Goal: Task Accomplishment & Management: Use online tool/utility

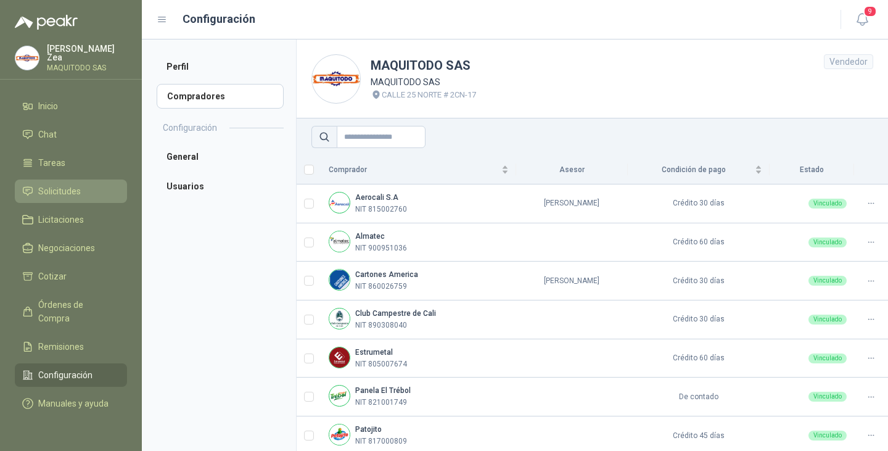
click at [54, 194] on span "Solicitudes" at bounding box center [59, 191] width 43 height 14
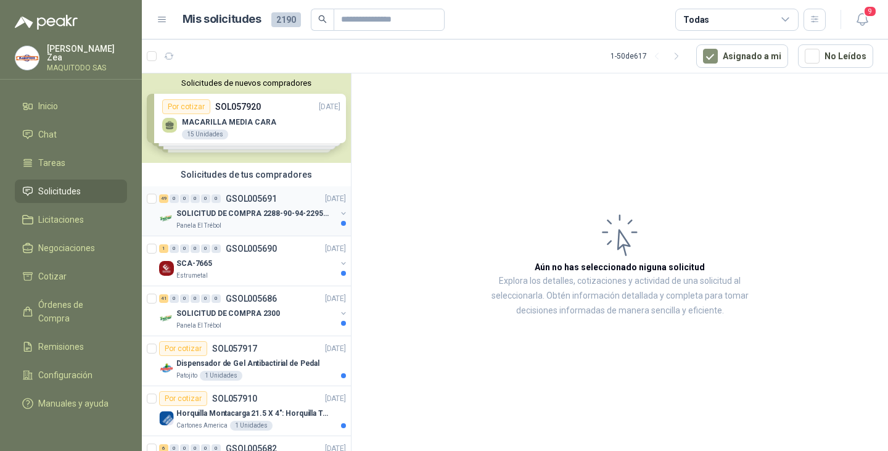
click at [259, 225] on div "Panela El Trébol" at bounding box center [256, 226] width 160 height 10
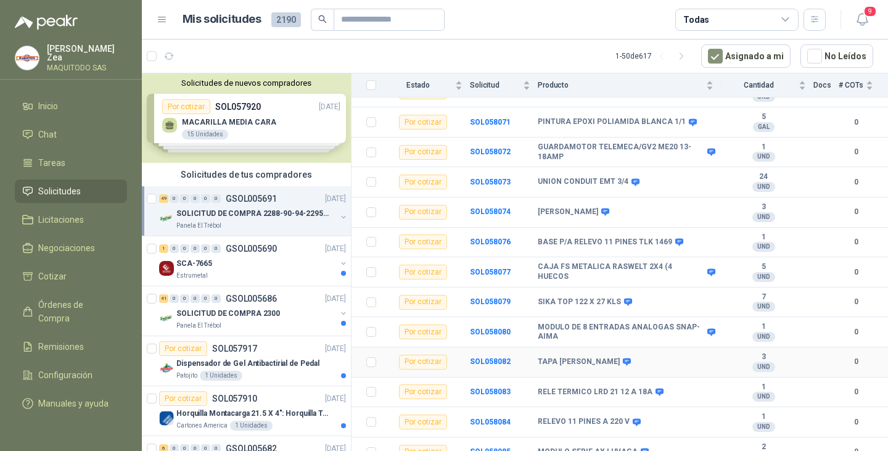
scroll to position [1266, 0]
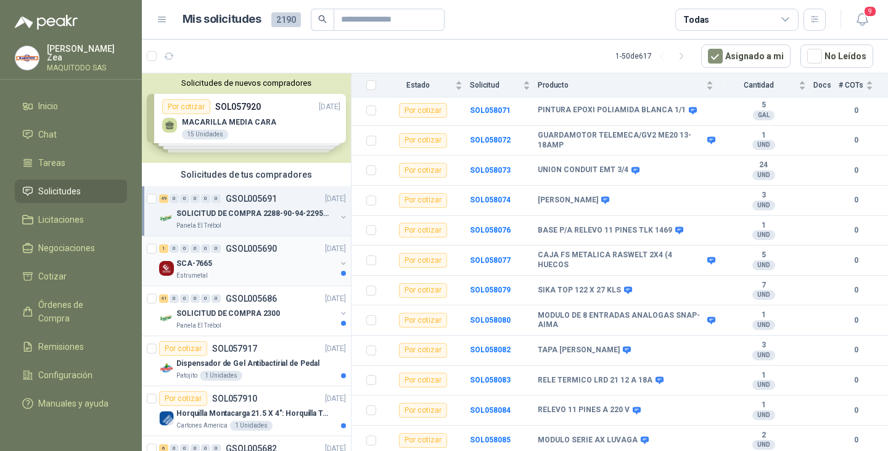
click at [243, 266] on div "SCA-7665" at bounding box center [256, 263] width 160 height 15
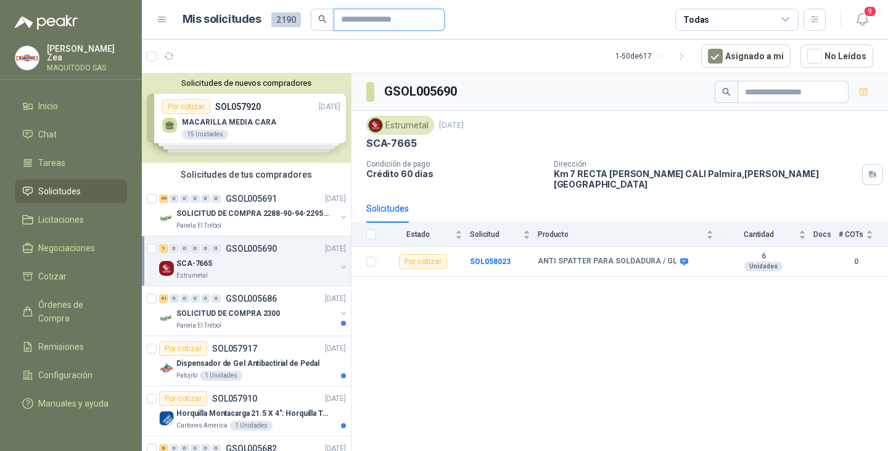
click at [353, 12] on input "text" at bounding box center [384, 19] width 86 height 21
type input "*******"
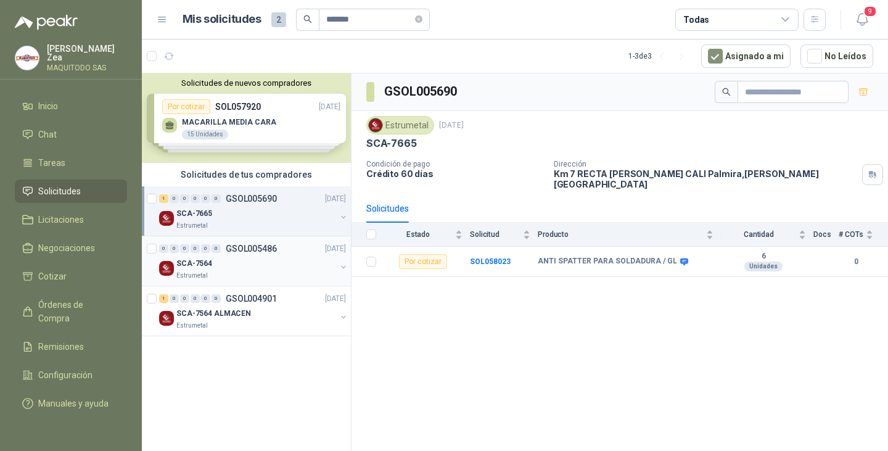
click at [250, 272] on div "Estrumetal" at bounding box center [256, 276] width 160 height 10
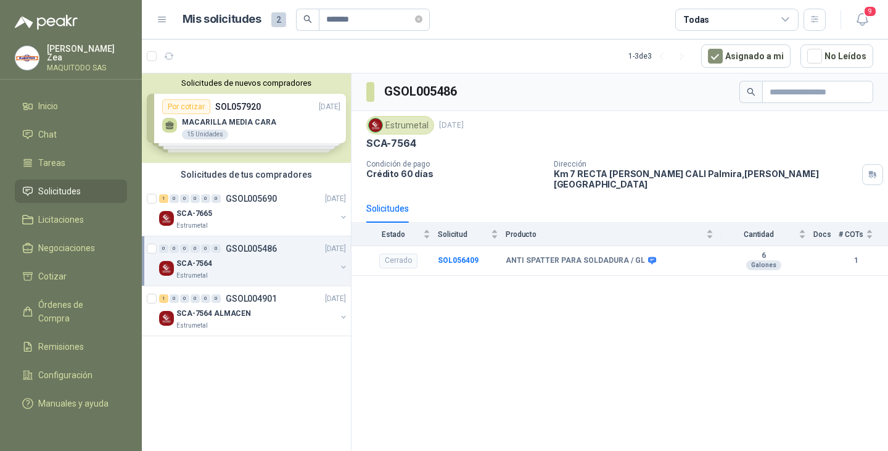
click at [216, 284] on div "0 0 0 0 0 0 GSOL005486 [DATE] SCA-7564 Estrumetal" at bounding box center [246, 261] width 209 height 50
click at [224, 304] on div "1 0 0 0 0 0 GSOL004901 [DATE]" at bounding box center [253, 298] width 189 height 15
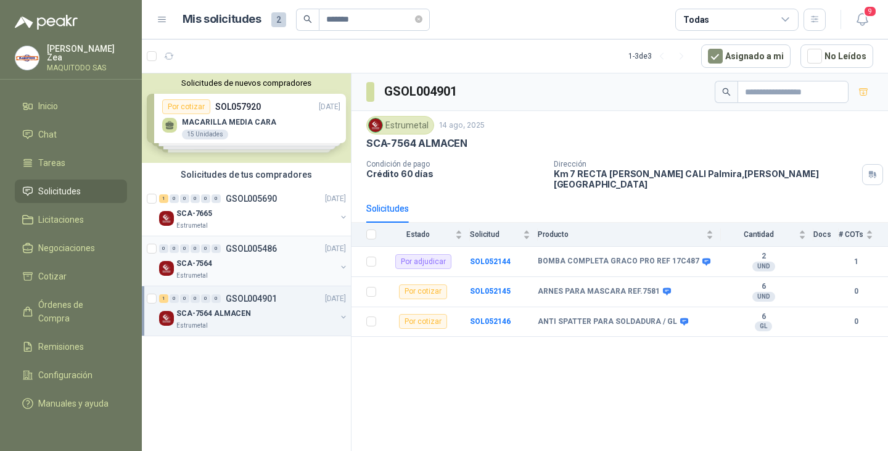
click at [249, 269] on div "SCA-7564" at bounding box center [256, 263] width 160 height 15
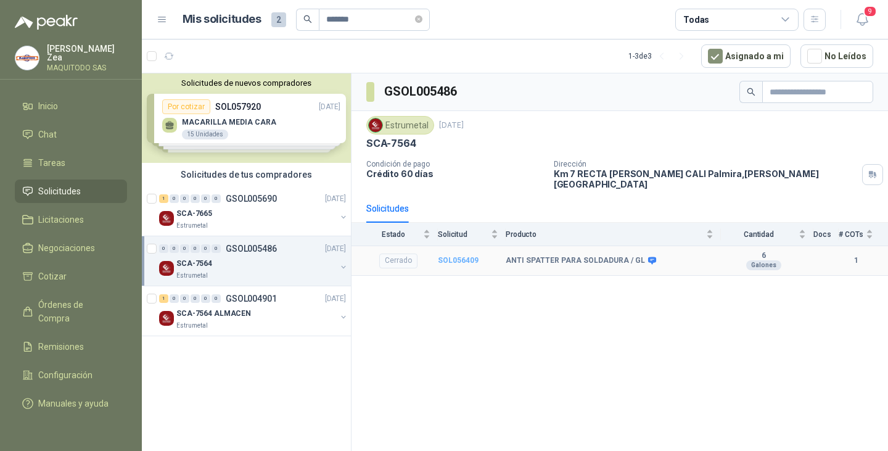
click at [458, 256] on b "SOL056409" at bounding box center [458, 260] width 41 height 9
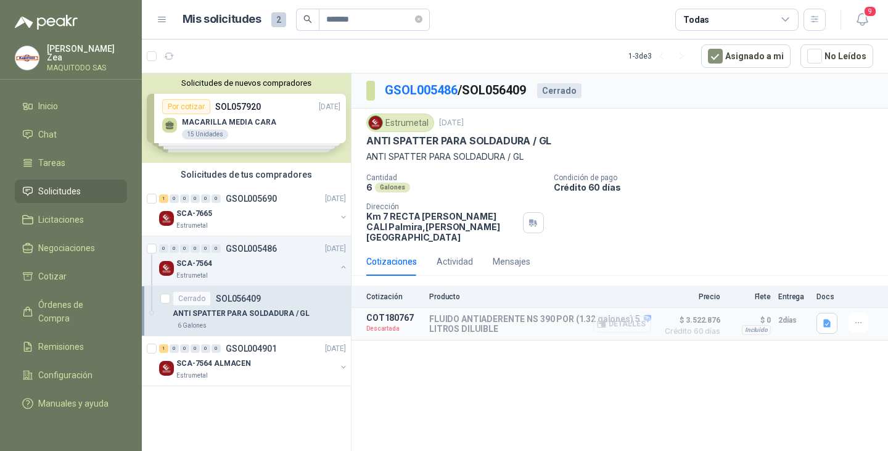
click at [632, 316] on button "Detalles" at bounding box center [622, 324] width 58 height 17
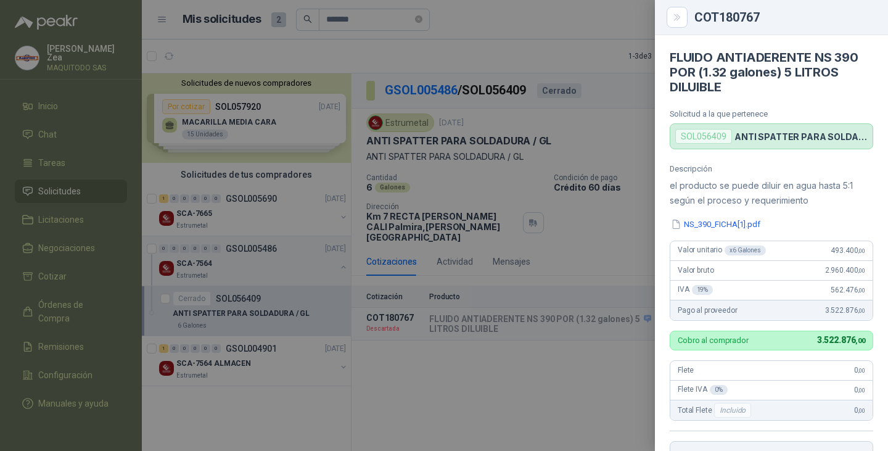
click at [235, 208] on div at bounding box center [444, 225] width 888 height 451
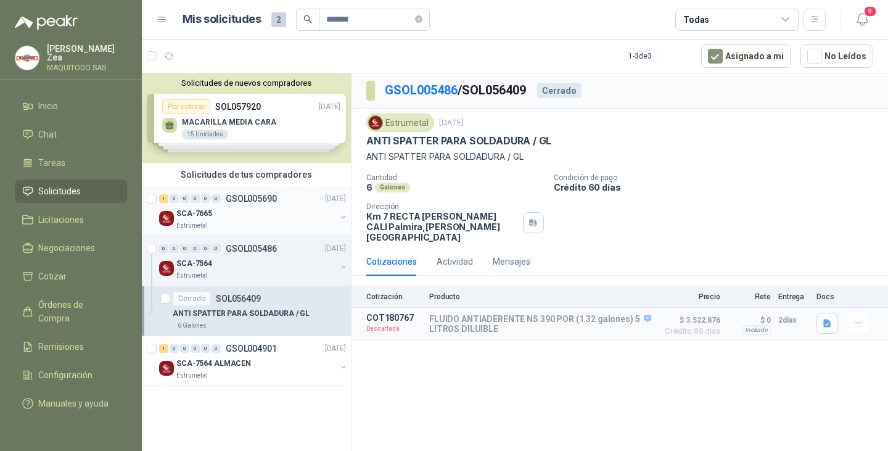
click at [228, 209] on div "SCA-7665" at bounding box center [256, 213] width 160 height 15
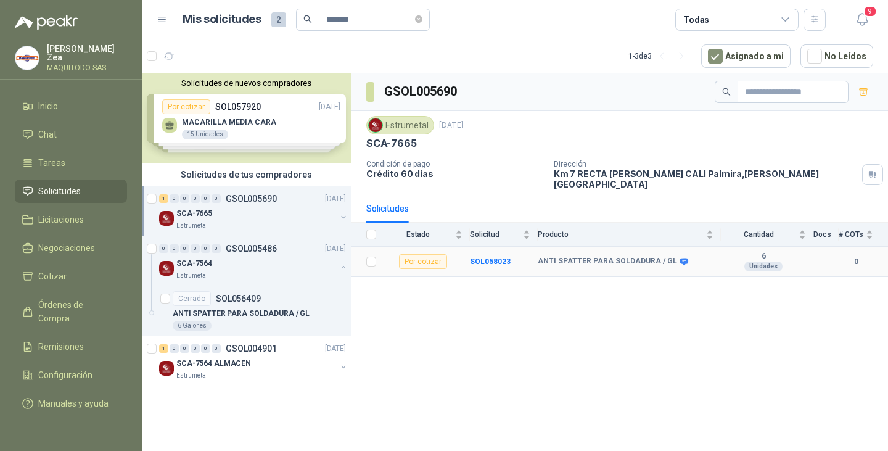
click at [430, 255] on div "Por cotizar" at bounding box center [423, 261] width 48 height 15
click at [478, 257] on b "SOL058023" at bounding box center [490, 261] width 41 height 9
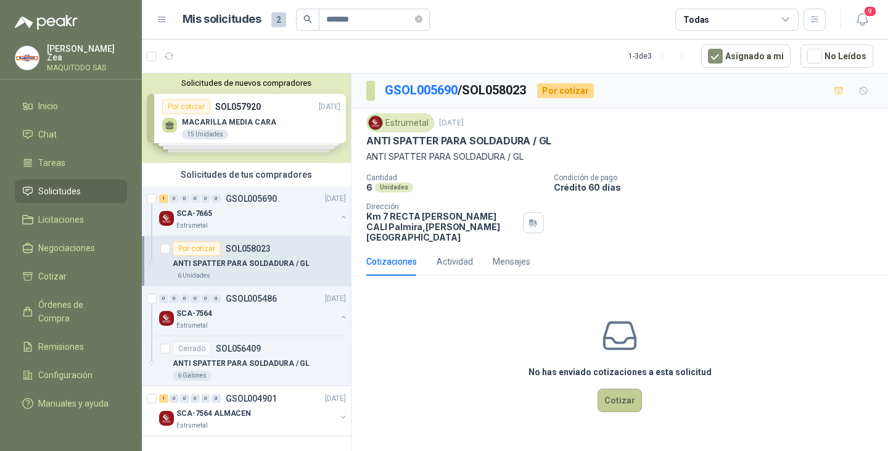
click at [626, 388] on button "Cotizar" at bounding box center [619, 399] width 44 height 23
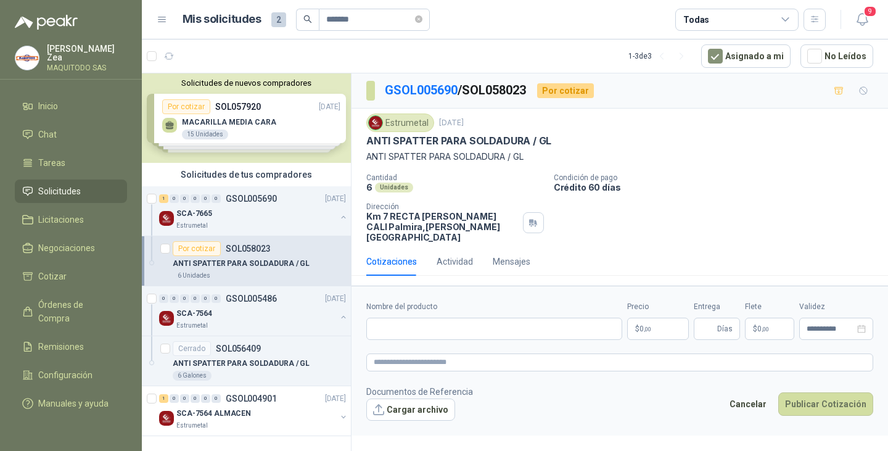
click at [644, 325] on span ",00" at bounding box center [646, 328] width 7 height 7
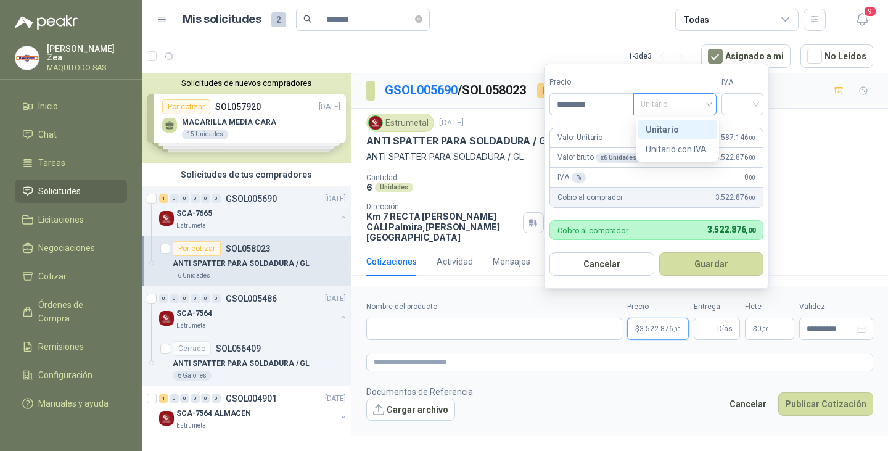
click at [650, 112] on span "Unitario" at bounding box center [674, 104] width 68 height 18
type input "*********"
click at [680, 144] on div "Unitario con IVA" at bounding box center [676, 149] width 63 height 14
click at [741, 104] on input "search" at bounding box center [742, 103] width 27 height 18
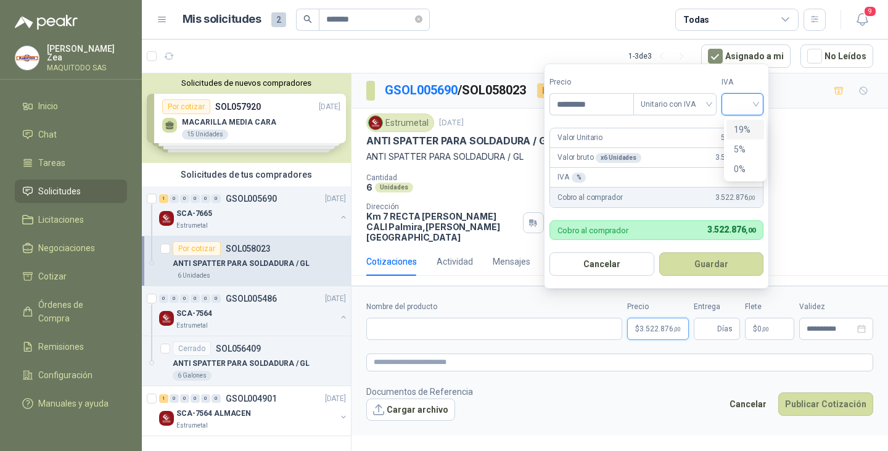
click at [740, 132] on div "19%" at bounding box center [744, 130] width 23 height 14
click at [681, 261] on button "Guardar" at bounding box center [713, 263] width 106 height 23
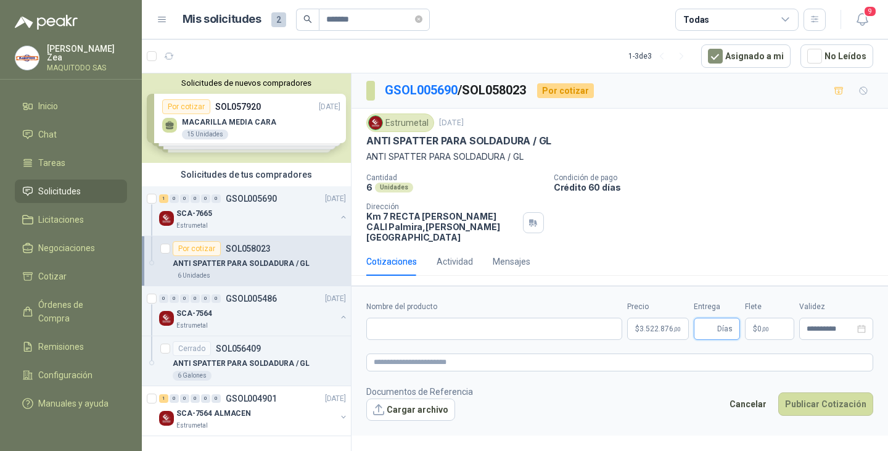
click at [704, 318] on input "Entrega" at bounding box center [708, 328] width 14 height 21
type input "*"
click at [622, 404] on footer "Documentos de Referencia Cargar archivo Cancelar Publicar Cotización" at bounding box center [619, 403] width 507 height 36
click at [230, 359] on p "ANTI SPATTER PARA SOLDADURA / GL" at bounding box center [241, 363] width 137 height 12
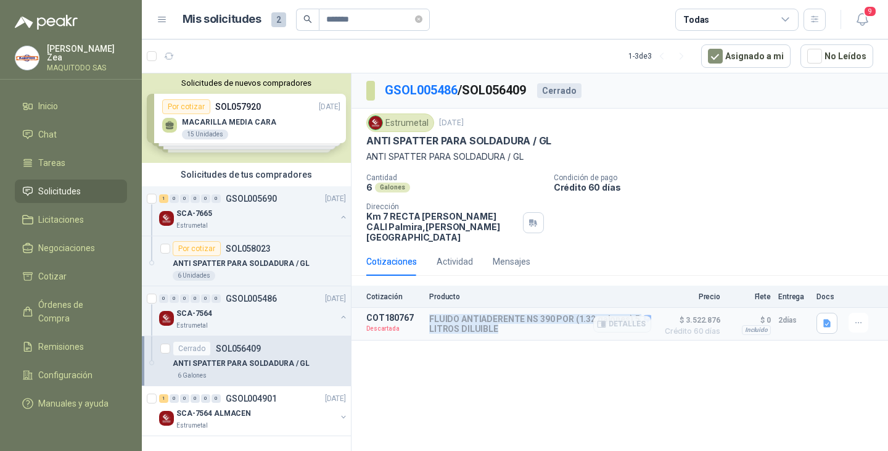
drag, startPoint x: 430, startPoint y: 306, endPoint x: 500, endPoint y: 318, distance: 71.3
click at [500, 318] on p "FLUIDO ANTIADERENTE NS 390 POR (1.32 galones) 5 LITROS DILUIBLE" at bounding box center [540, 324] width 222 height 20
copy p "FLUIDO ANTIADERENTE NS 390 POR (1.32 galones) 5 LITROS DILUIBLE"
click at [232, 219] on div "SCA-7665" at bounding box center [256, 213] width 160 height 15
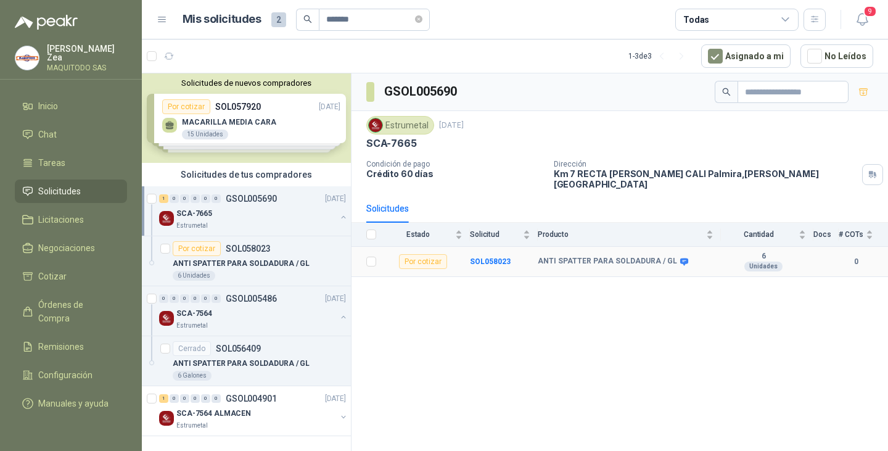
click at [431, 255] on div "Por cotizar" at bounding box center [423, 261] width 48 height 15
click at [497, 257] on b "SOL058023" at bounding box center [490, 261] width 41 height 9
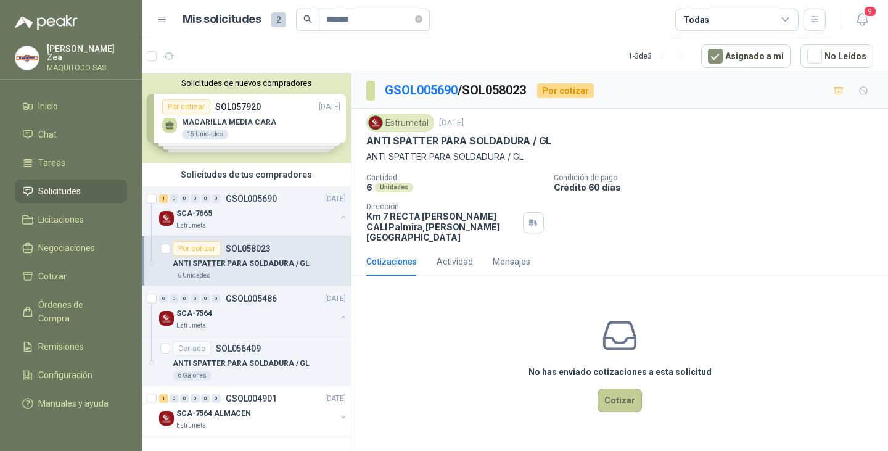
click at [621, 390] on button "Cotizar" at bounding box center [619, 399] width 44 height 23
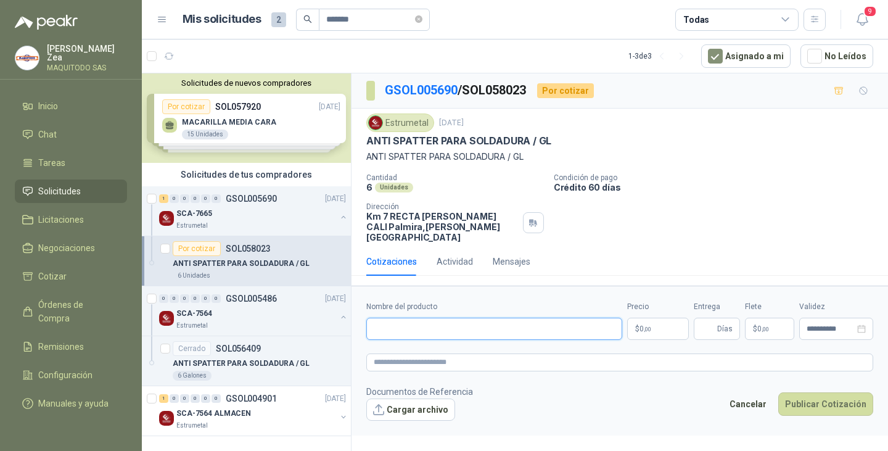
click at [515, 321] on input "Nombre del producto" at bounding box center [494, 328] width 256 height 22
paste input "**********"
type input "**********"
click at [659, 321] on p "$ 0 ,00" at bounding box center [658, 328] width 62 height 22
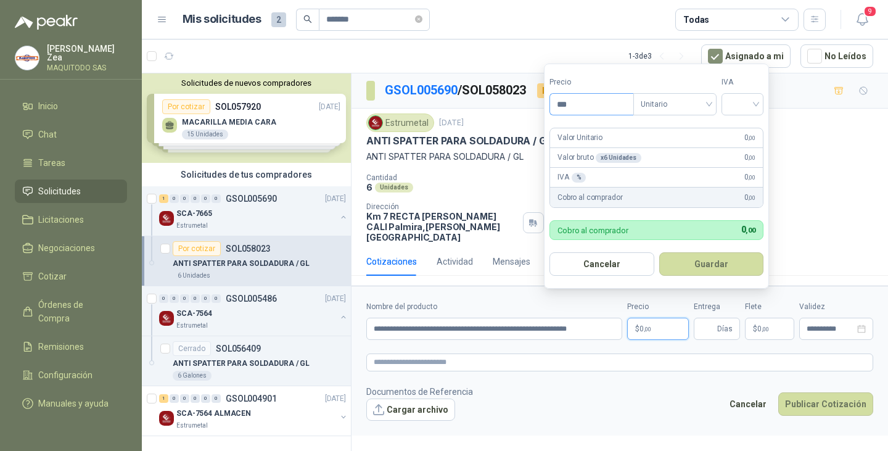
click at [577, 102] on input "***" at bounding box center [591, 104] width 83 height 21
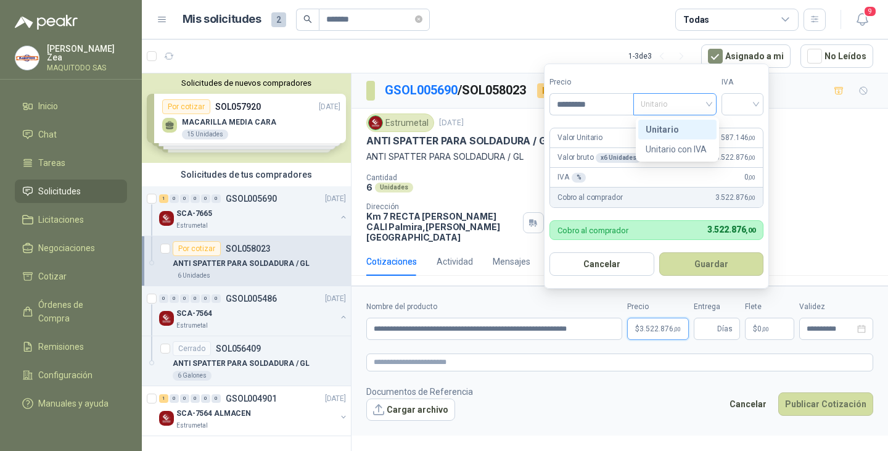
click at [659, 104] on span "Unitario" at bounding box center [674, 104] width 68 height 18
type input "*********"
click at [676, 142] on div "Unitario con IVA" at bounding box center [676, 149] width 63 height 14
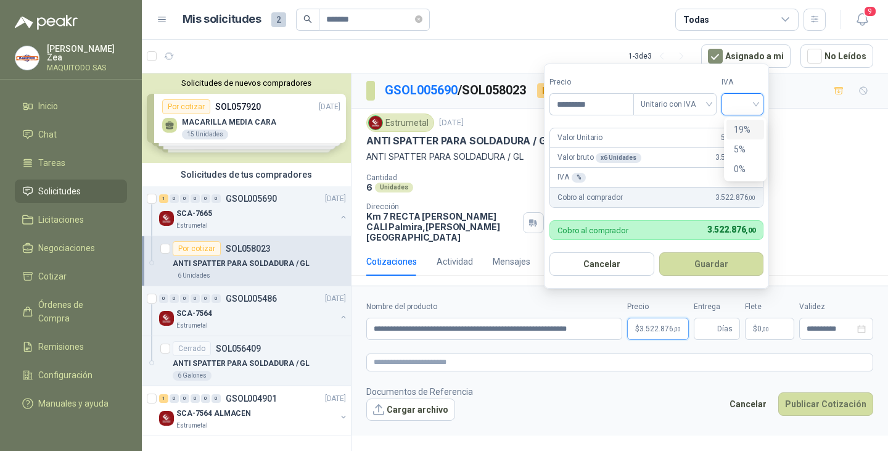
click at [746, 105] on input "search" at bounding box center [742, 103] width 27 height 18
click at [749, 129] on div "19%" at bounding box center [744, 130] width 23 height 14
click at [710, 259] on button "Guardar" at bounding box center [713, 263] width 106 height 23
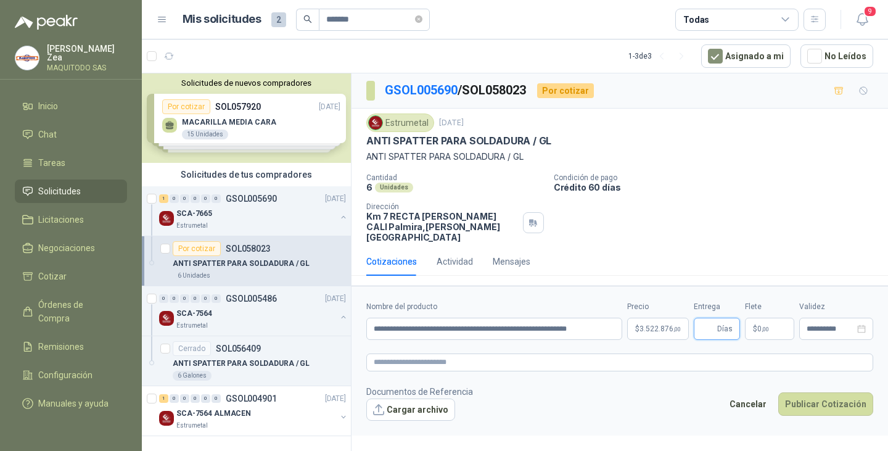
click at [709, 324] on input "Entrega" at bounding box center [708, 328] width 14 height 21
type input "*"
click at [816, 392] on button "Publicar Cotización" at bounding box center [825, 403] width 95 height 23
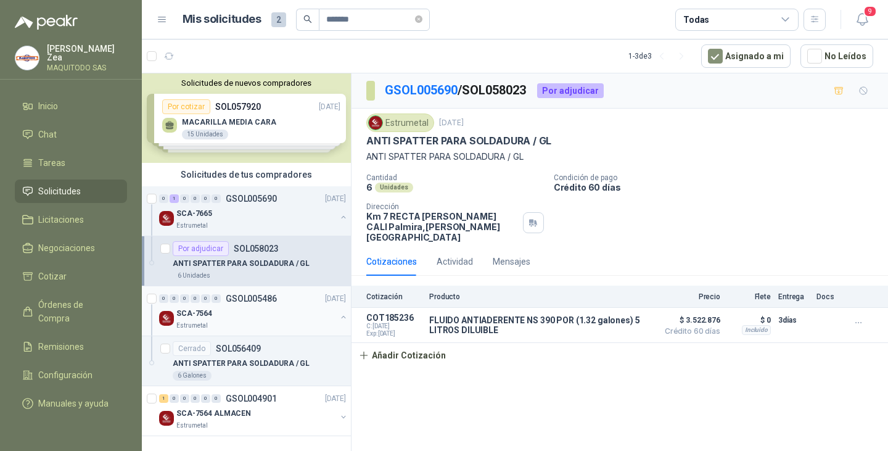
click at [274, 314] on div "SCA-7564" at bounding box center [256, 313] width 160 height 15
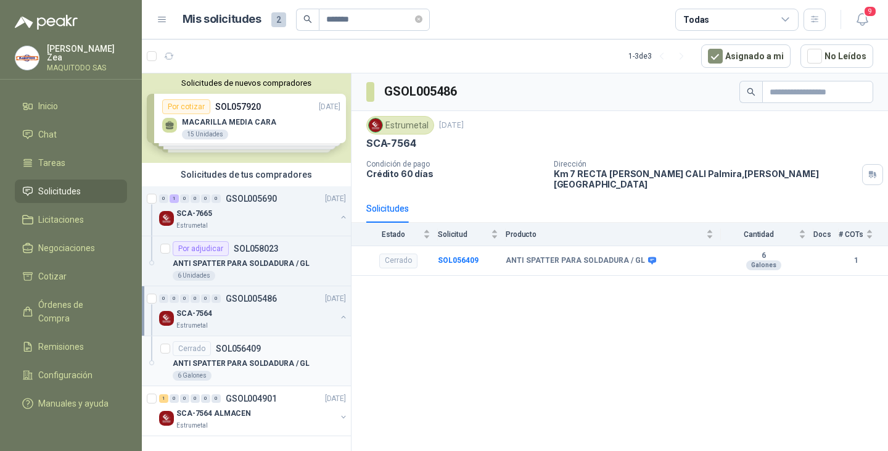
click at [206, 361] on p "ANTI SPATTER PARA SOLDADURA / GL" at bounding box center [241, 363] width 137 height 12
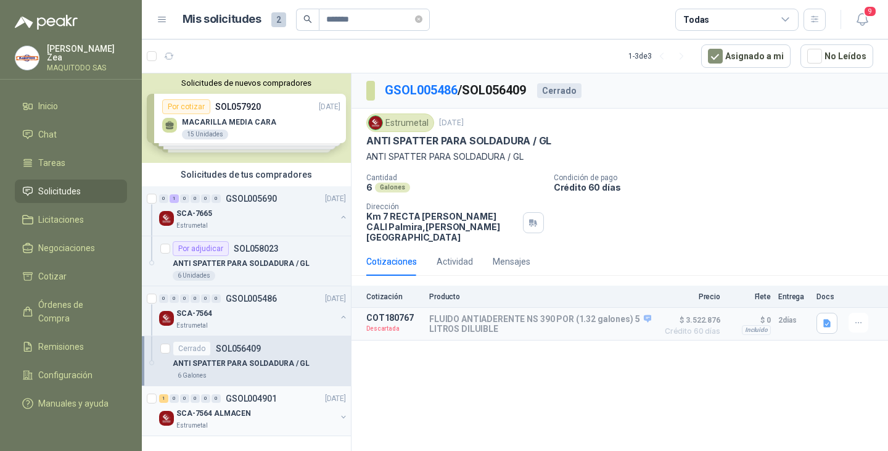
click at [244, 409] on p "SCA-7564 ALMACEN" at bounding box center [213, 413] width 75 height 12
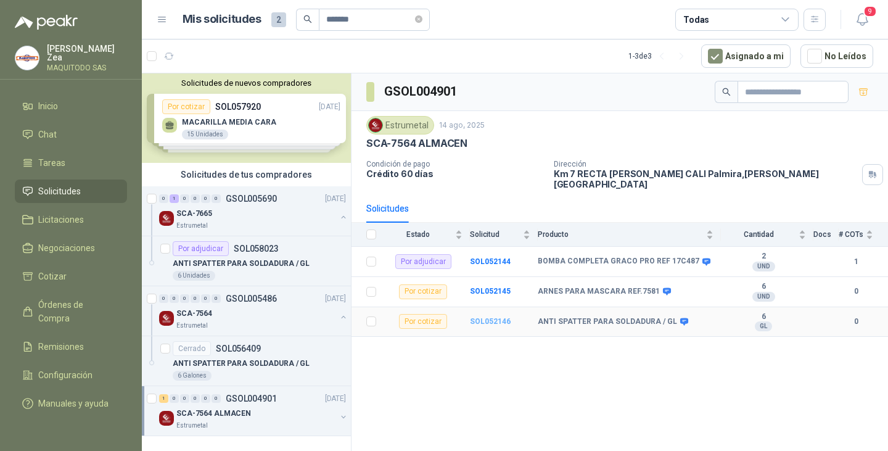
click at [476, 317] on b "SOL052146" at bounding box center [490, 321] width 41 height 9
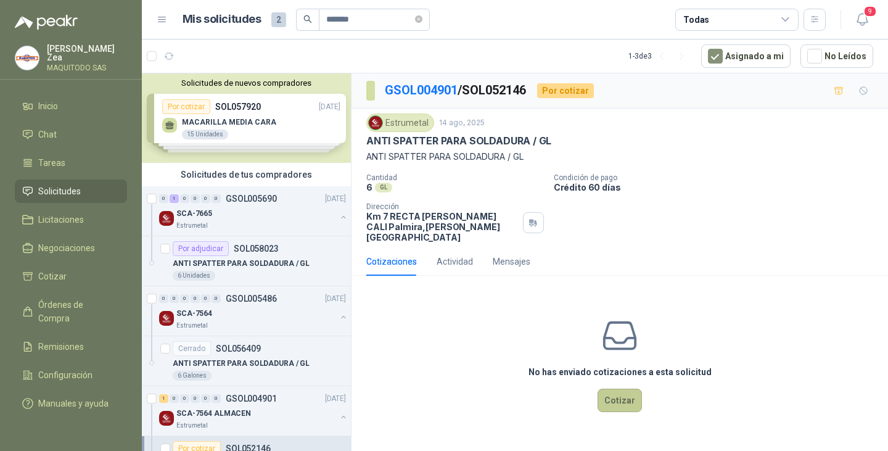
click at [624, 388] on button "Cotizar" at bounding box center [619, 399] width 44 height 23
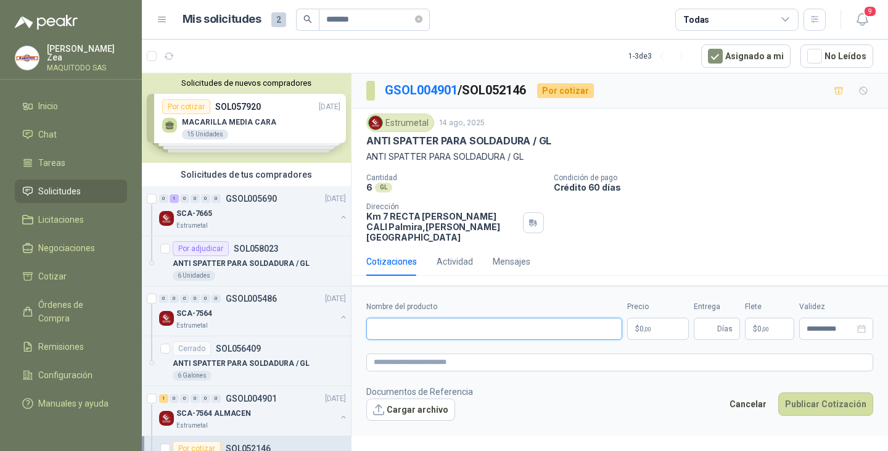
click at [505, 325] on input "Nombre del producto" at bounding box center [494, 328] width 256 height 22
paste input "**********"
type input "**********"
click at [640, 324] on p "$ 0 ,00" at bounding box center [658, 328] width 62 height 22
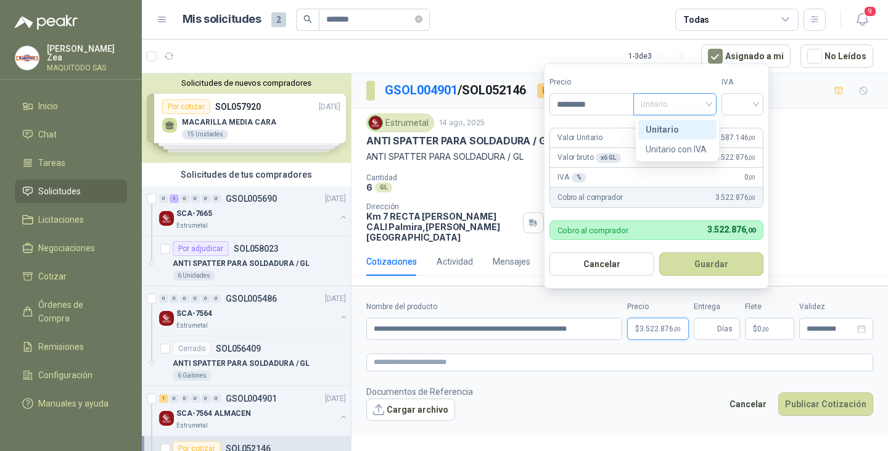
click at [685, 107] on span "Unitario" at bounding box center [674, 104] width 68 height 18
type input "*********"
drag, startPoint x: 684, startPoint y: 152, endPoint x: 718, endPoint y: 123, distance: 44.2
click at [687, 152] on div "Unitario con IVA" at bounding box center [676, 149] width 63 height 14
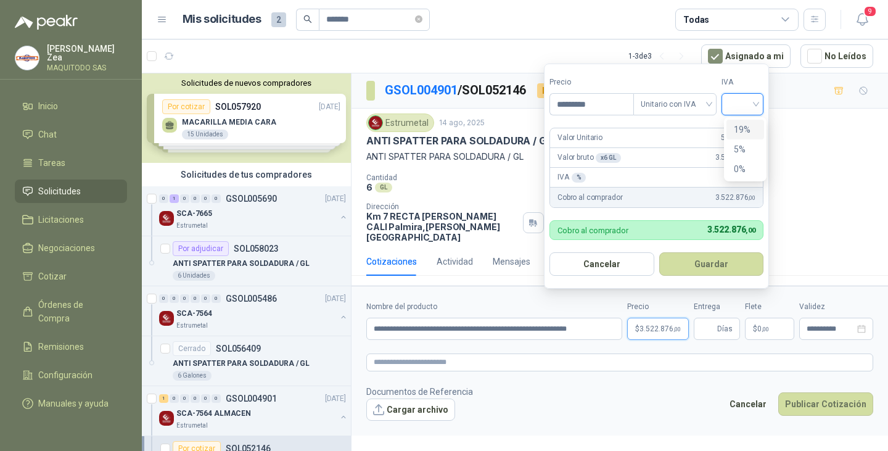
click at [743, 111] on input "search" at bounding box center [742, 103] width 27 height 18
click at [741, 126] on div "19%" at bounding box center [744, 130] width 23 height 14
click at [704, 267] on button "Guardar" at bounding box center [713, 263] width 106 height 23
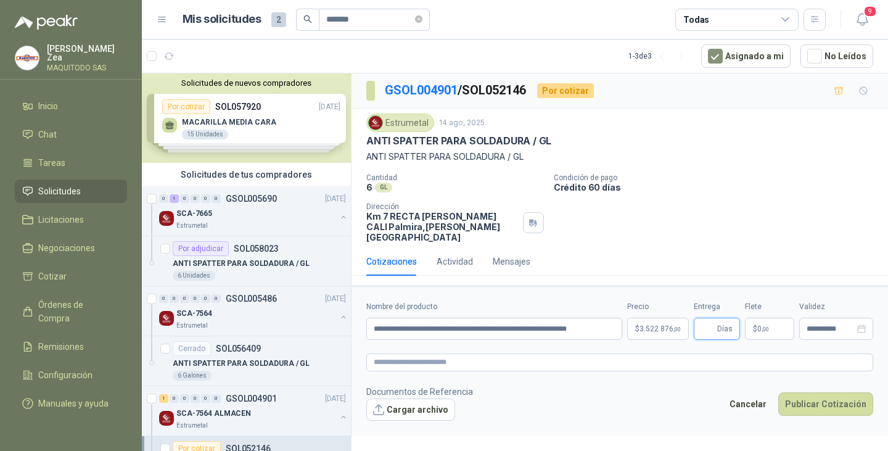
click at [710, 322] on input "Entrega" at bounding box center [708, 328] width 14 height 21
type input "*"
click at [815, 395] on button "Publicar Cotización" at bounding box center [825, 403] width 95 height 23
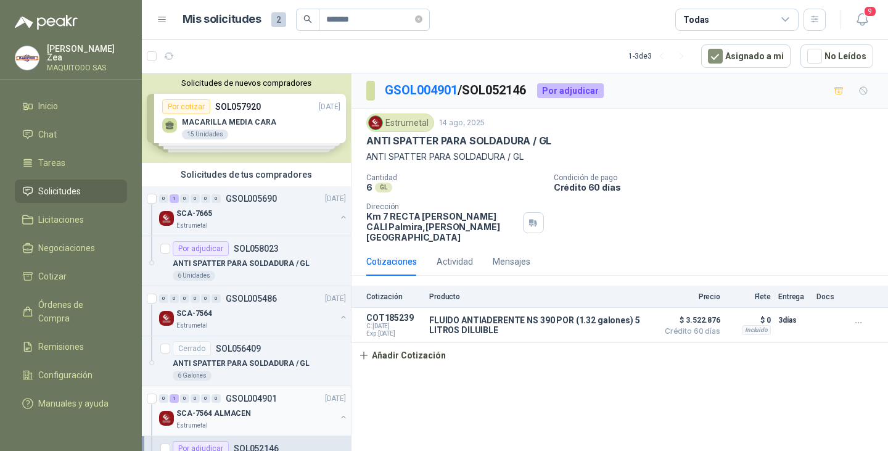
click at [210, 406] on div "SCA-7564 ALMACEN" at bounding box center [256, 413] width 160 height 15
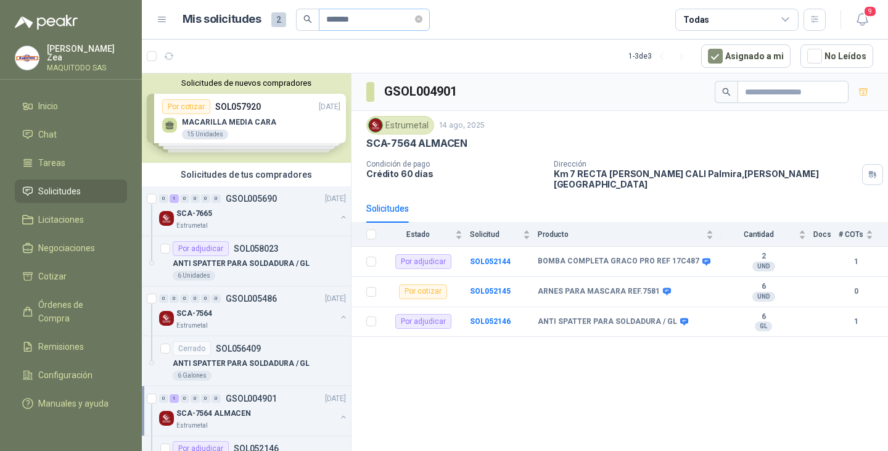
click at [422, 18] on icon "close-circle" at bounding box center [418, 18] width 7 height 7
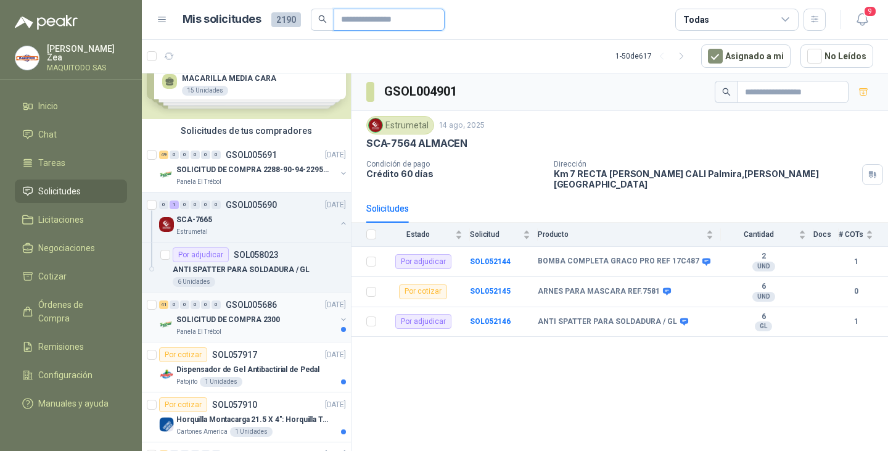
scroll to position [62, 0]
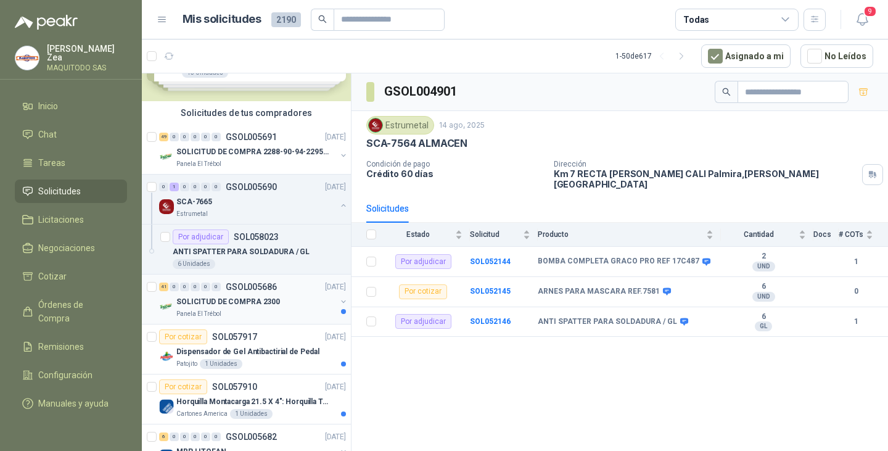
click at [252, 297] on p "SOLICITUD DE COMPRA 2300" at bounding box center [228, 302] width 104 height 12
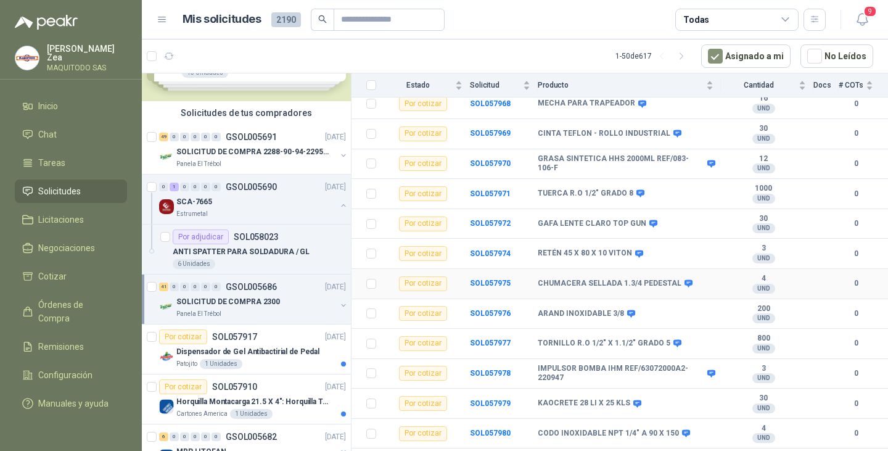
scroll to position [925, 0]
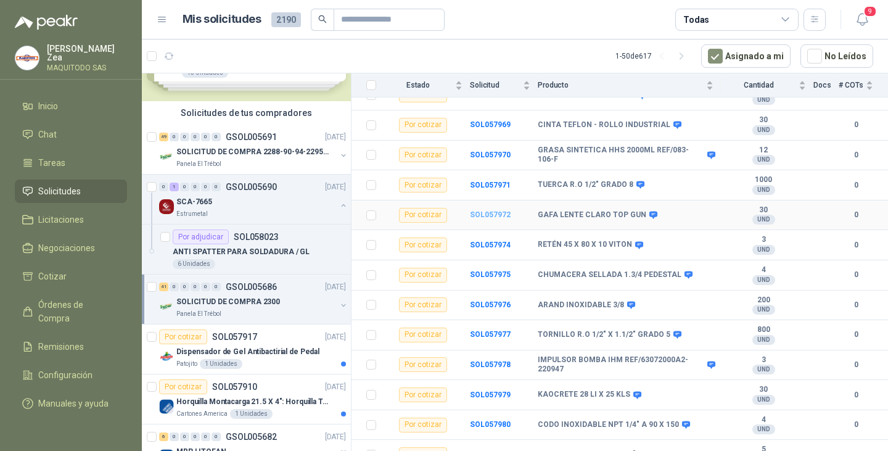
click at [494, 216] on b "SOL057972" at bounding box center [490, 214] width 41 height 9
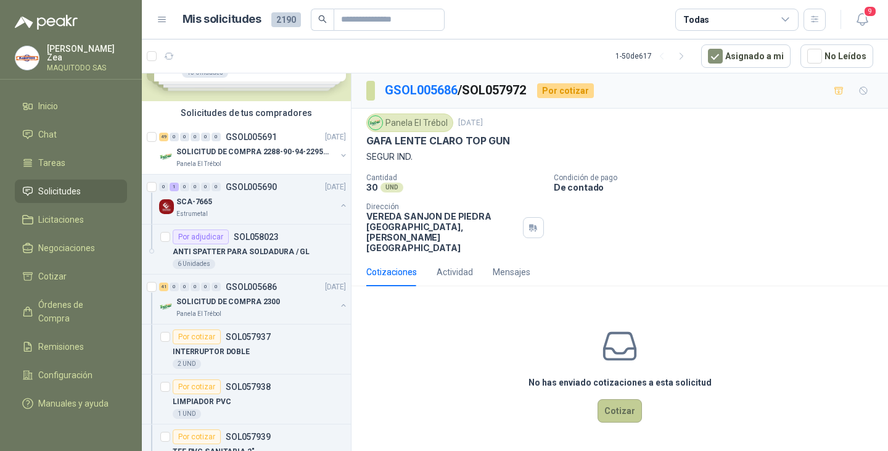
click at [611, 399] on button "Cotizar" at bounding box center [619, 410] width 44 height 23
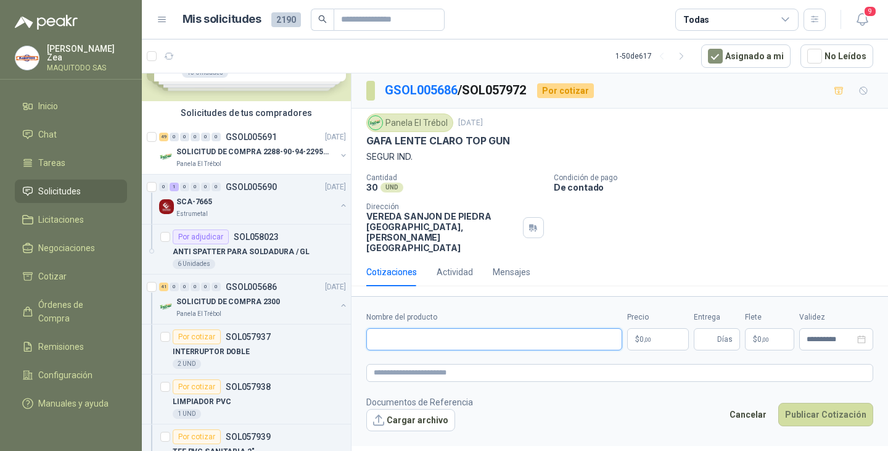
click at [475, 328] on input "Nombre del producto" at bounding box center [494, 339] width 256 height 22
paste input "**********"
type input "**********"
click at [654, 328] on p "$ 0 ,00" at bounding box center [658, 339] width 62 height 22
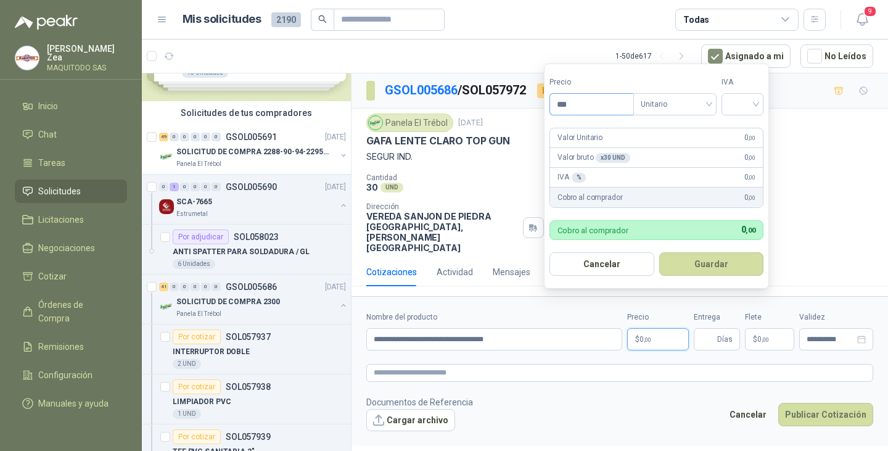
click at [599, 102] on input "***" at bounding box center [591, 104] width 83 height 21
click at [662, 104] on span "Unitario" at bounding box center [674, 104] width 68 height 18
type input "*******"
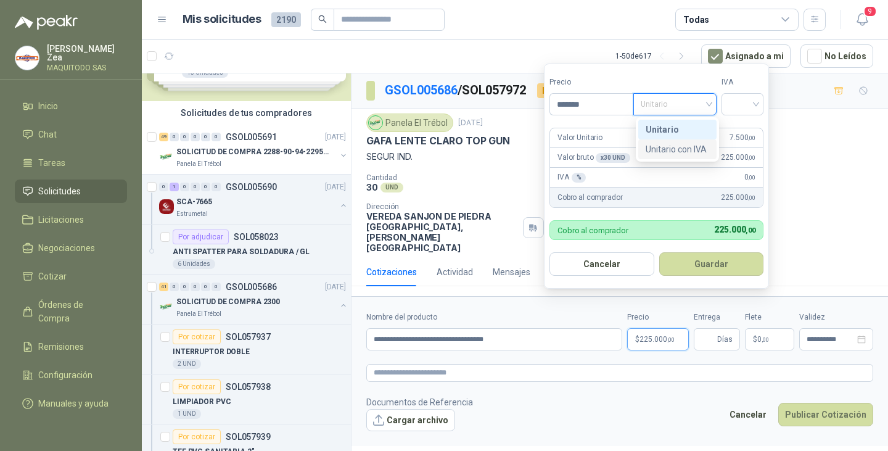
drag, startPoint x: 673, startPoint y: 144, endPoint x: 690, endPoint y: 140, distance: 17.2
click at [673, 145] on div "Unitario con IVA" at bounding box center [676, 149] width 63 height 14
click at [732, 111] on input "search" at bounding box center [742, 103] width 27 height 18
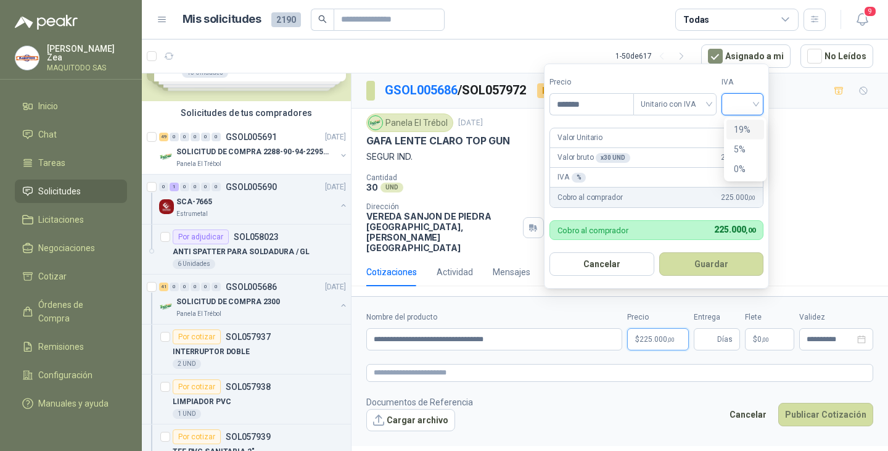
click at [735, 133] on div "19%" at bounding box center [744, 130] width 23 height 14
click at [717, 266] on button "Guardar" at bounding box center [713, 263] width 106 height 23
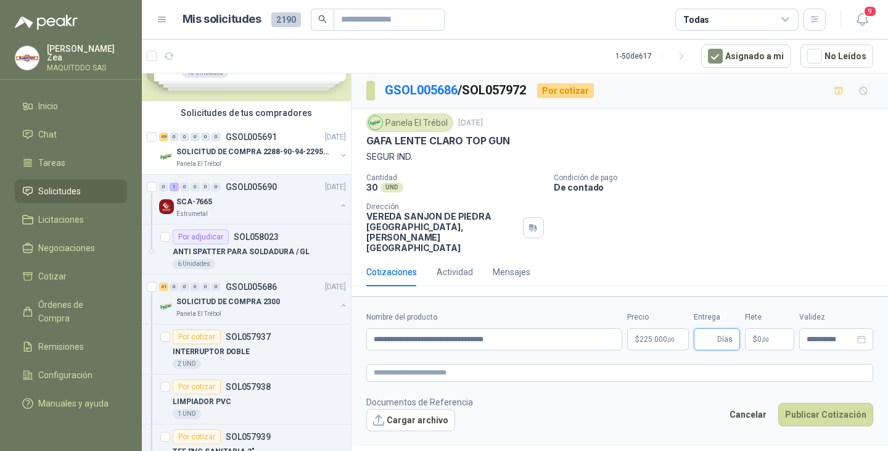
click at [705, 329] on input "Entrega" at bounding box center [708, 339] width 14 height 21
type input "*"
click at [810, 402] on button "Publicar Cotización" at bounding box center [825, 413] width 95 height 23
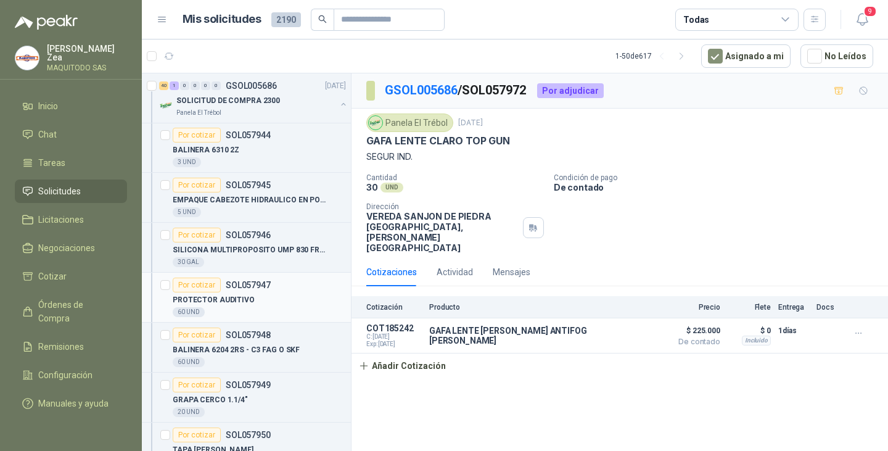
scroll to position [555, 0]
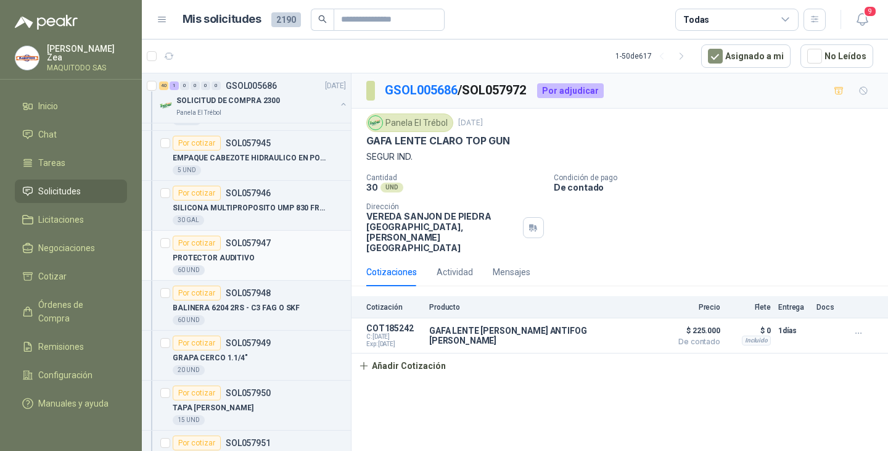
click at [256, 256] on div "PROTECTOR AUDITIVO" at bounding box center [259, 257] width 173 height 15
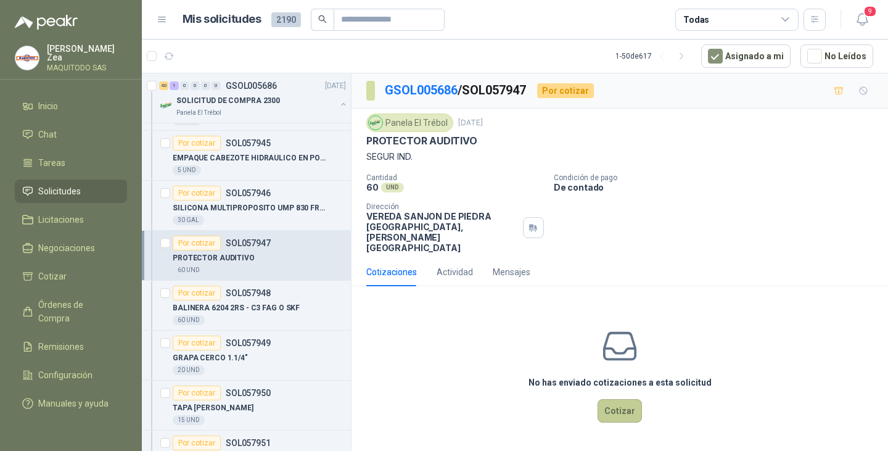
click at [626, 399] on button "Cotizar" at bounding box center [619, 410] width 44 height 23
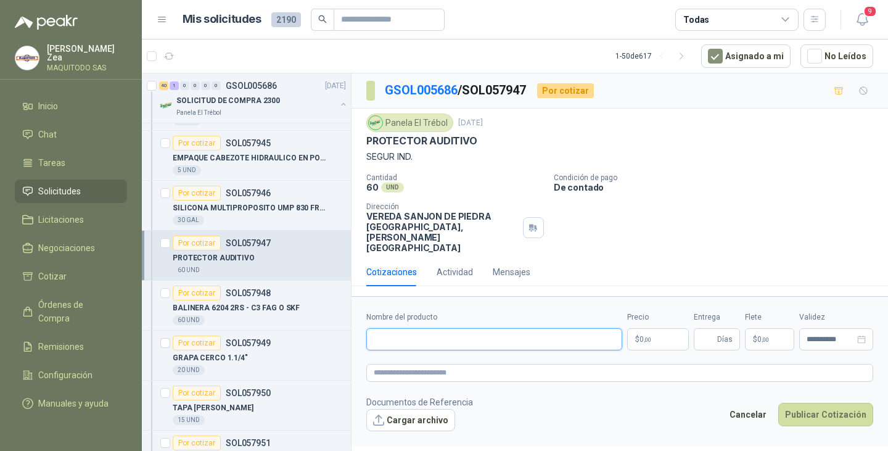
click at [451, 328] on input "Nombre del producto" at bounding box center [494, 339] width 256 height 22
paste input "**********"
type input "**********"
click at [656, 328] on p "$ 0 ,00" at bounding box center [658, 339] width 62 height 22
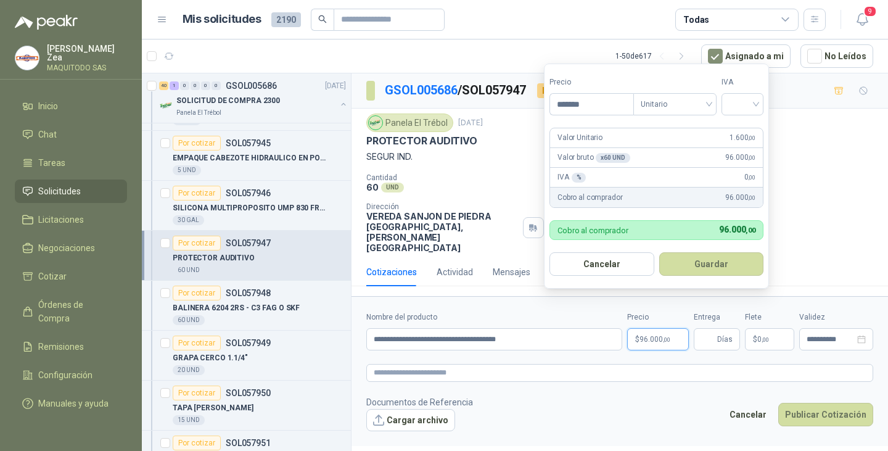
type input "*******"
click at [699, 271] on button "Guardar" at bounding box center [713, 263] width 106 height 23
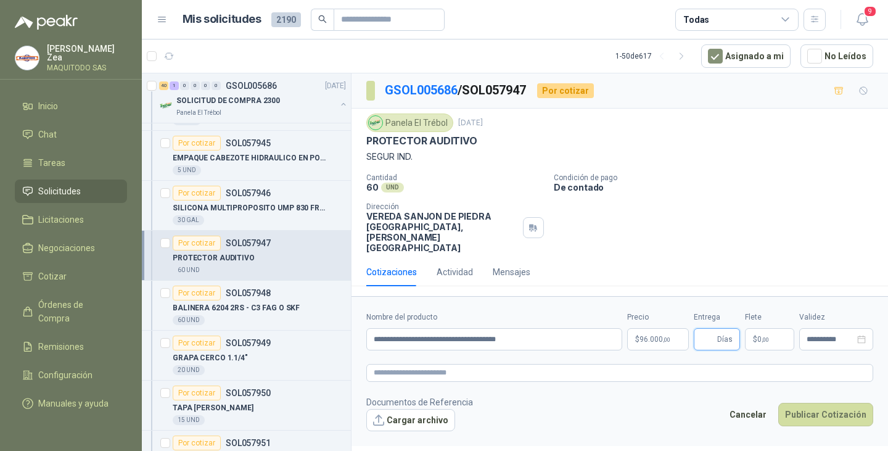
click at [713, 329] on input "Entrega" at bounding box center [708, 339] width 14 height 21
type input "*"
click at [382, 409] on button "Cargar archivo" at bounding box center [410, 420] width 89 height 22
click at [430, 409] on button "Cargar archivo" at bounding box center [410, 420] width 89 height 22
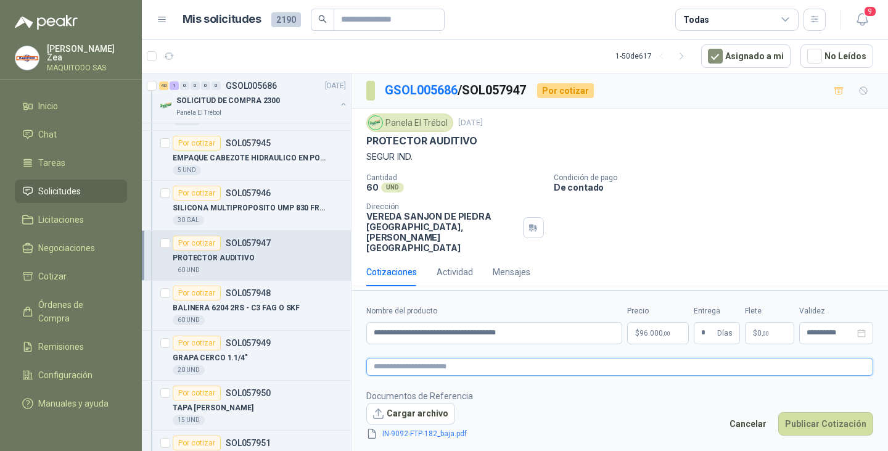
click at [404, 357] on textarea at bounding box center [619, 366] width 507 height 18
type textarea "*"
type textarea "**"
type textarea "****"
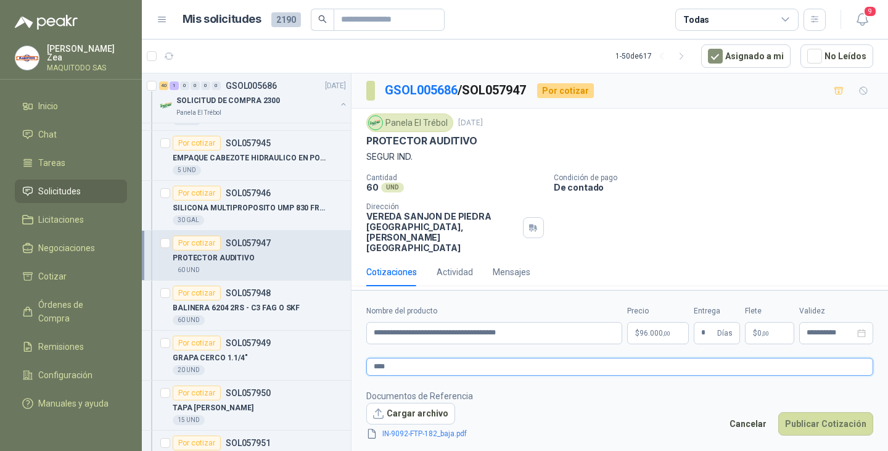
type textarea "*****"
type textarea "******"
type textarea "*******"
type textarea "********"
type textarea "*********"
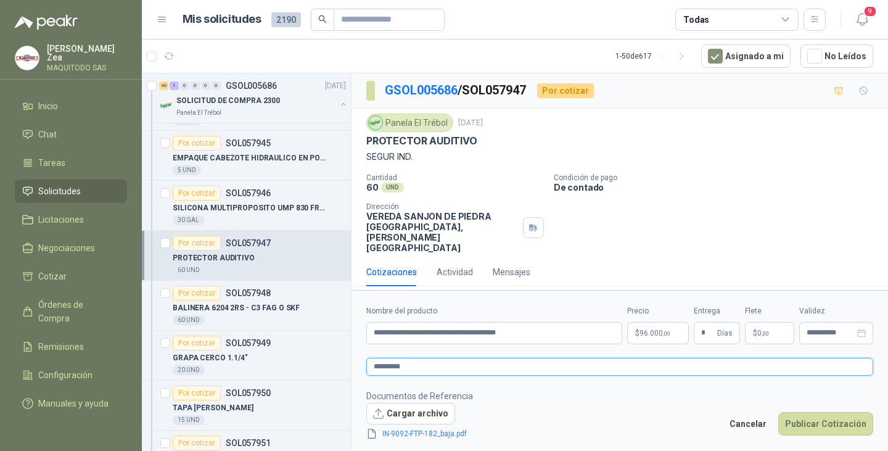
type textarea "**********"
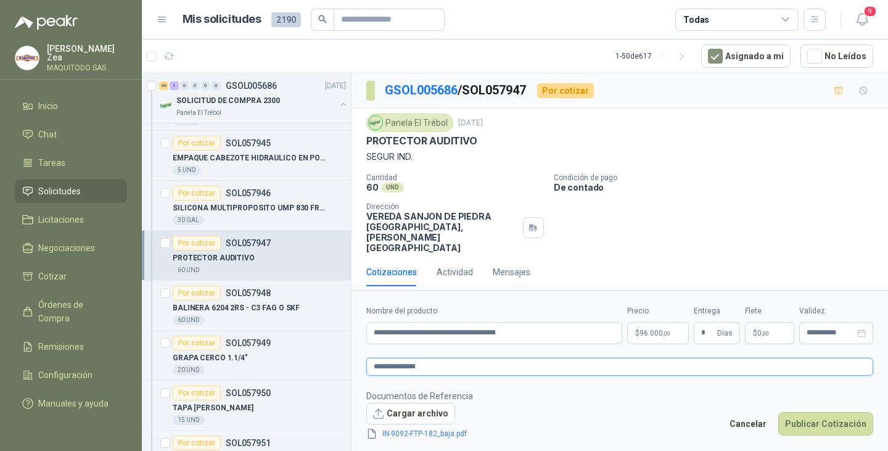
type textarea "**********"
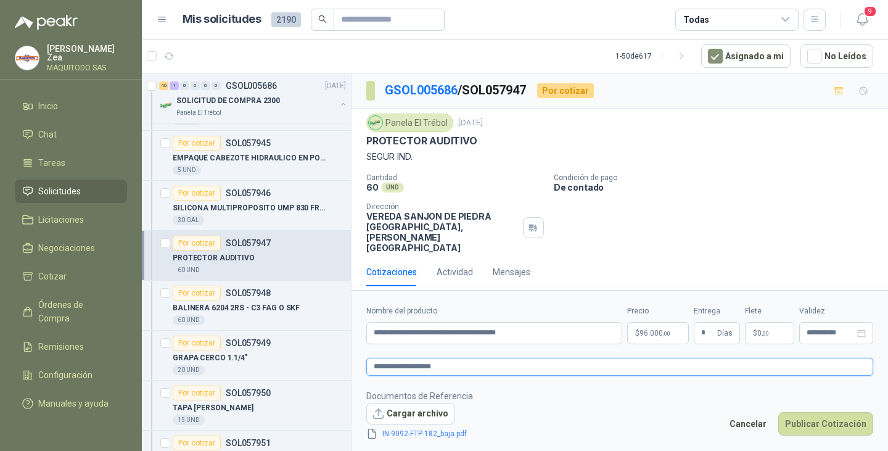
type textarea "**********"
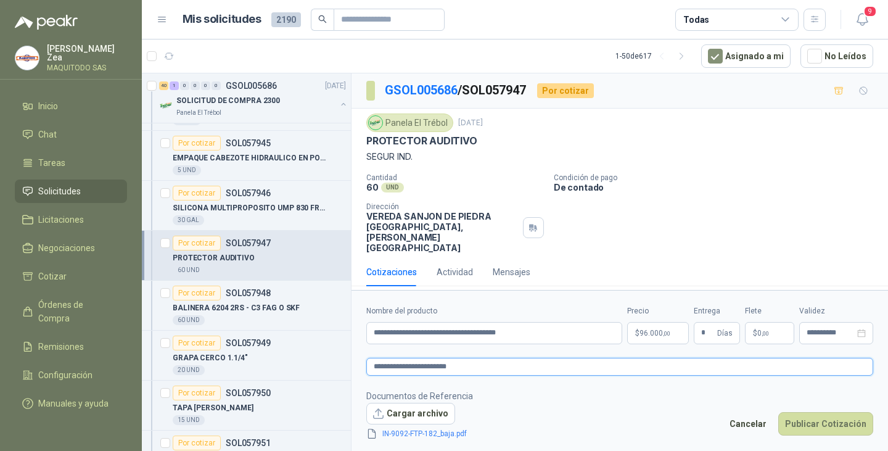
type textarea "**********"
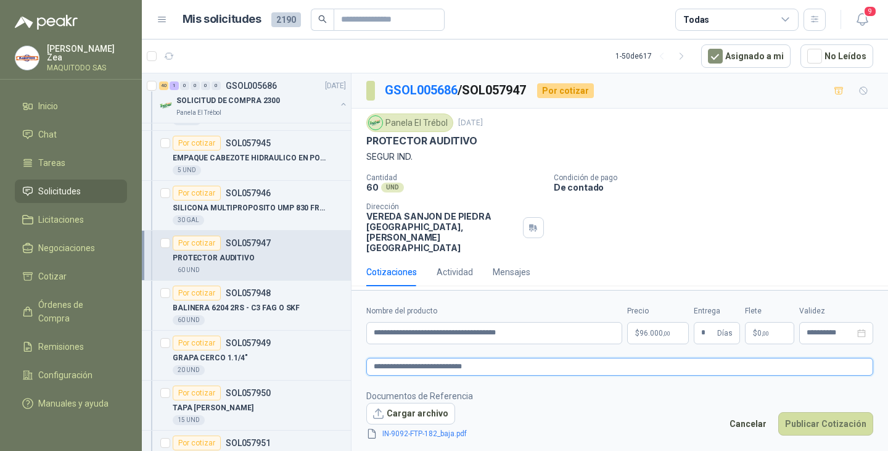
type textarea "**********"
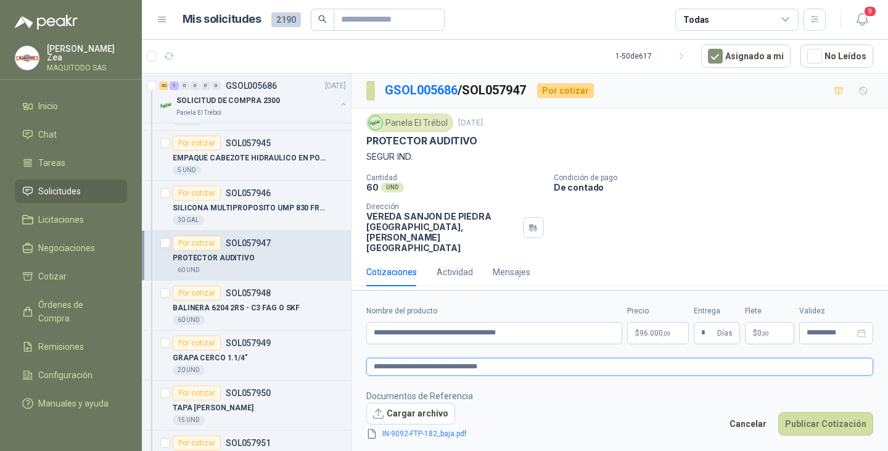
type textarea "**********"
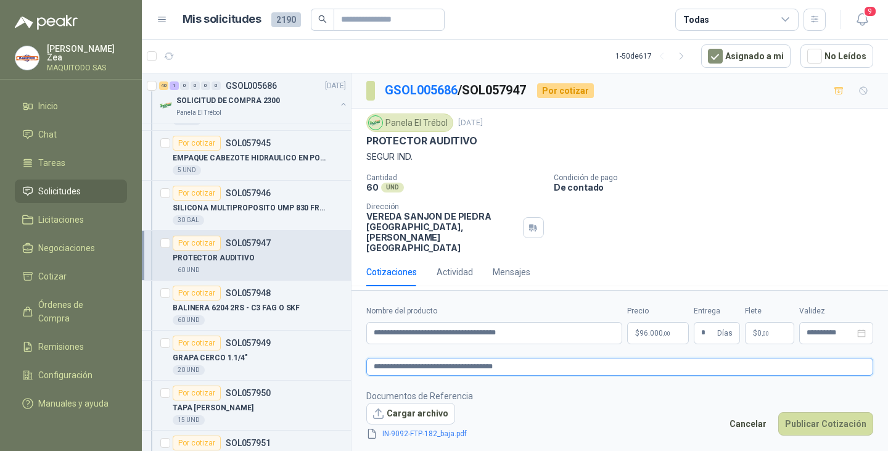
type textarea "**********"
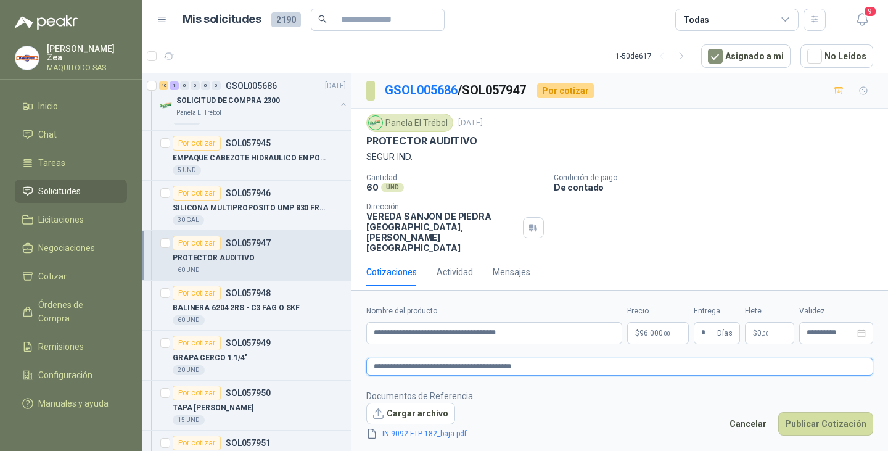
type textarea "**********"
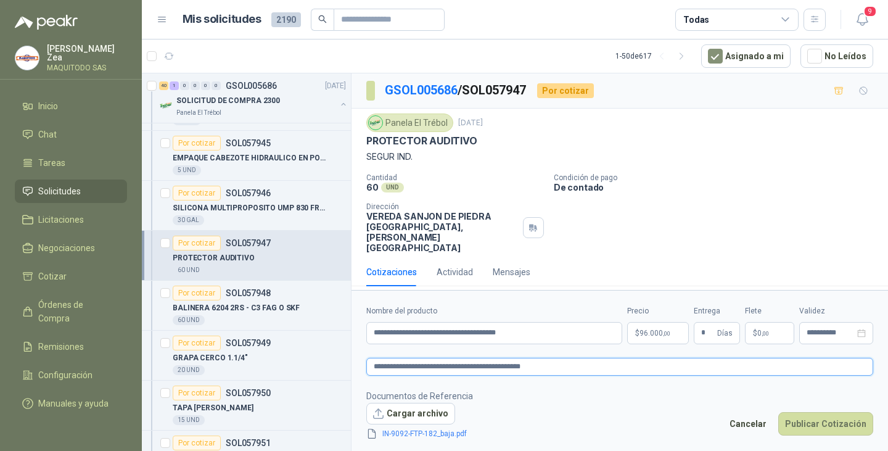
type textarea "**********"
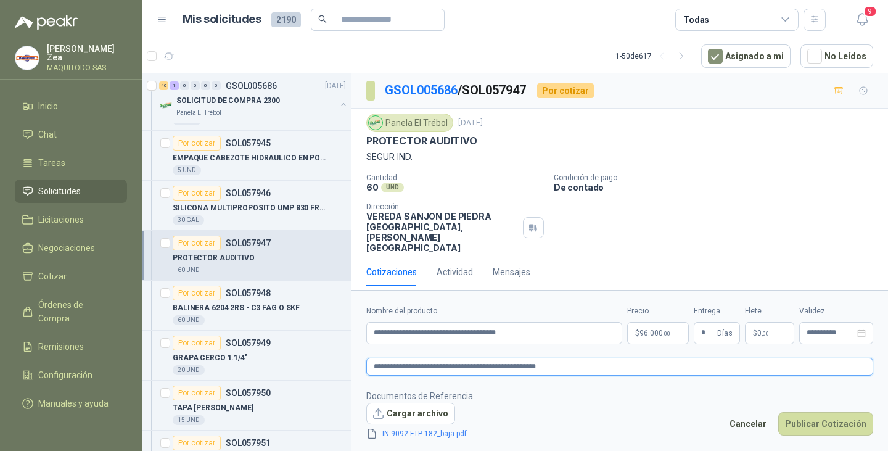
type textarea "**********"
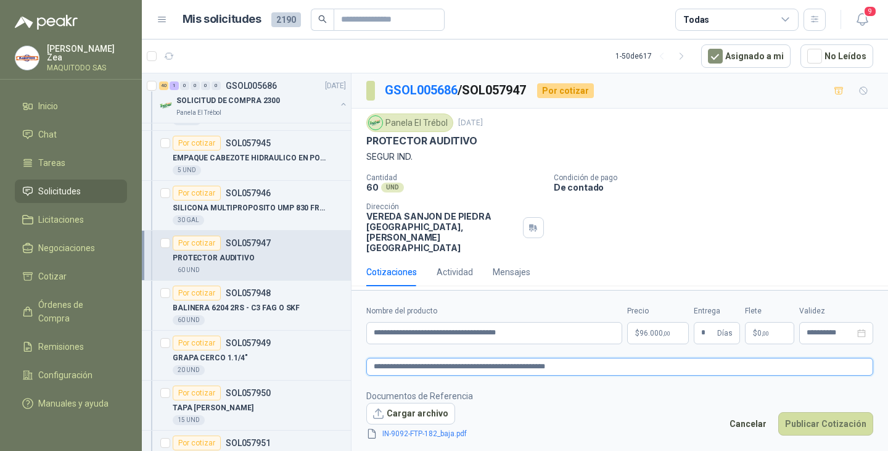
type textarea "**********"
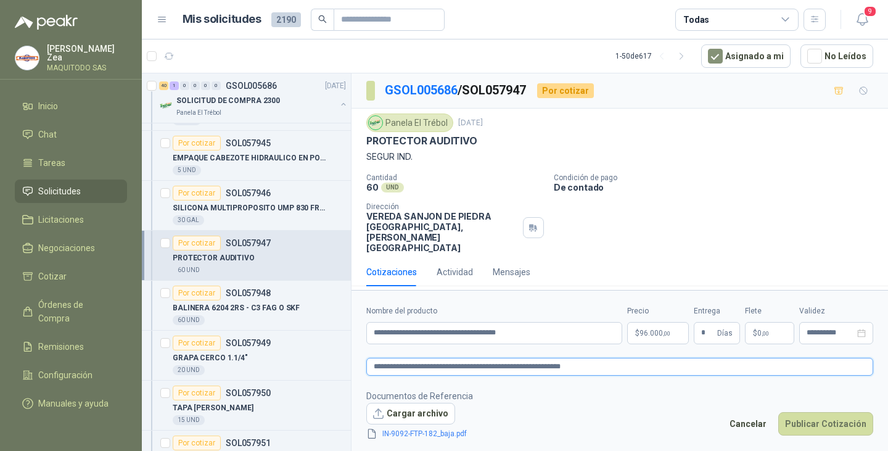
type textarea "**********"
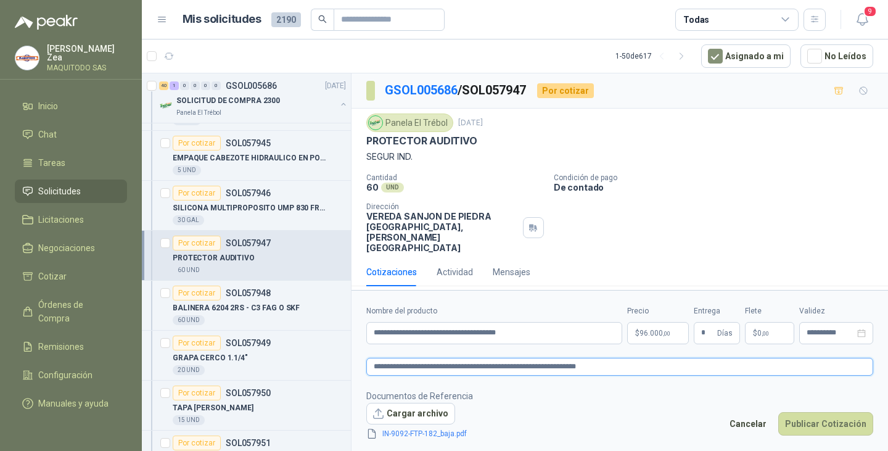
type textarea "**********"
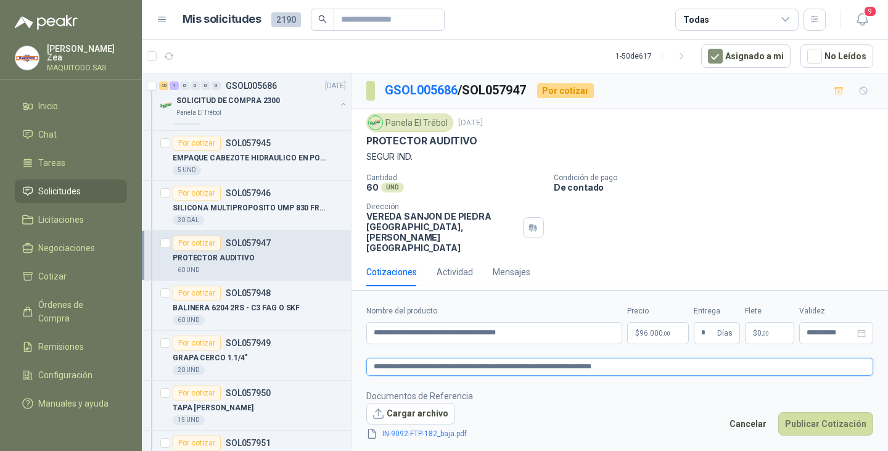
type textarea "**********"
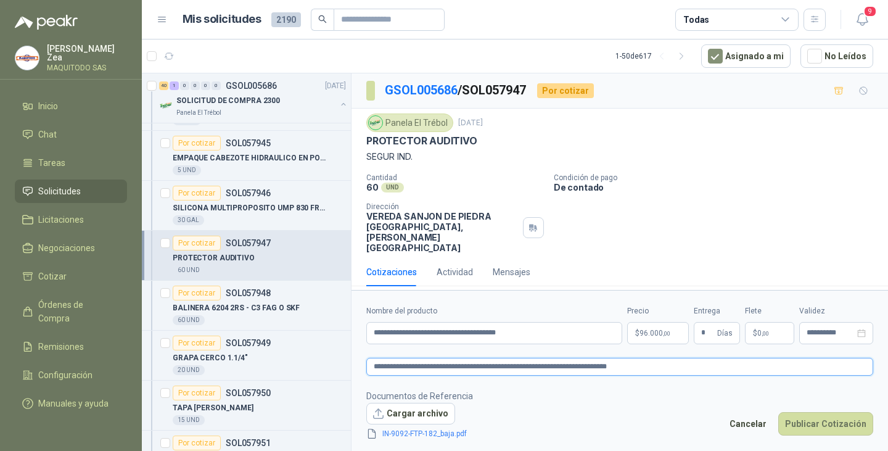
type textarea "**********"
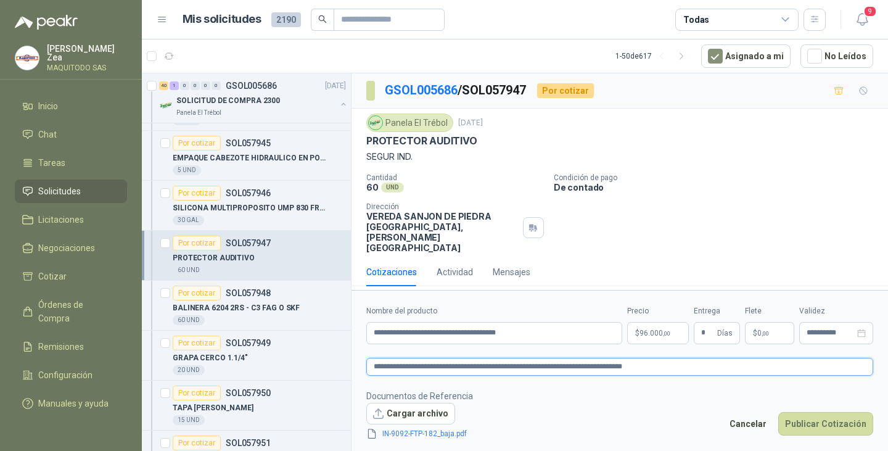
type textarea "**********"
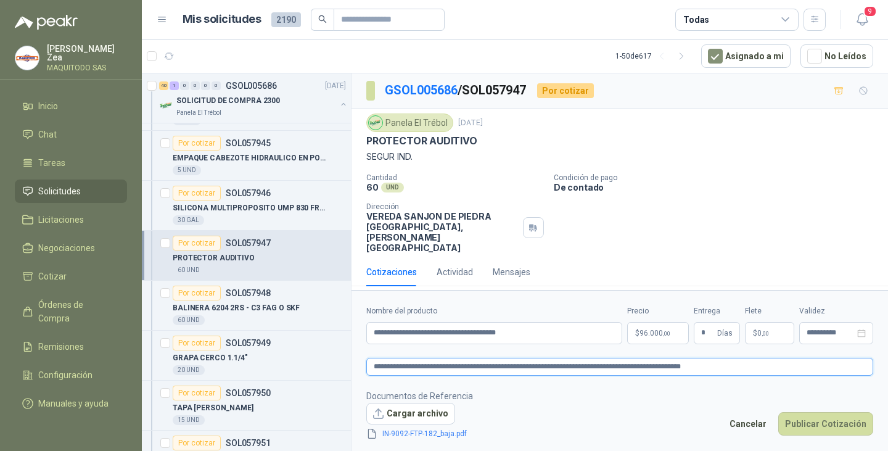
click at [693, 357] on textarea "**********" at bounding box center [619, 366] width 507 height 18
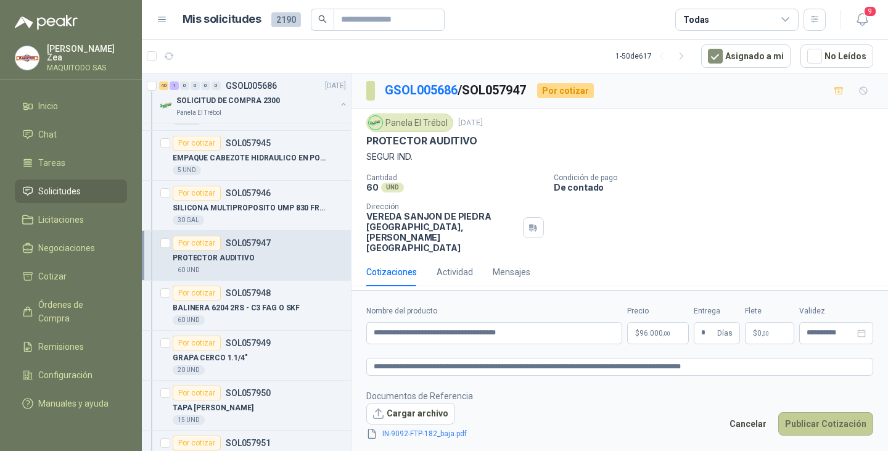
click at [808, 412] on button "Publicar Cotización" at bounding box center [825, 423] width 95 height 23
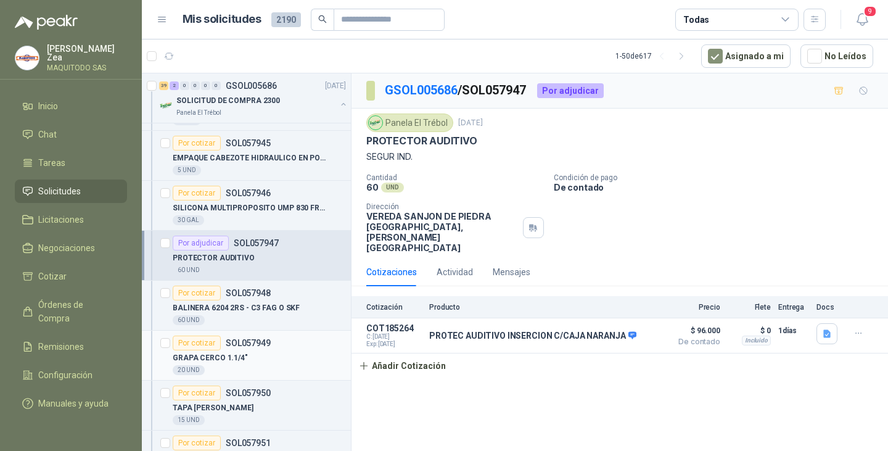
click at [309, 361] on div "GRAPA CERCO 1.1/4"" at bounding box center [259, 357] width 173 height 15
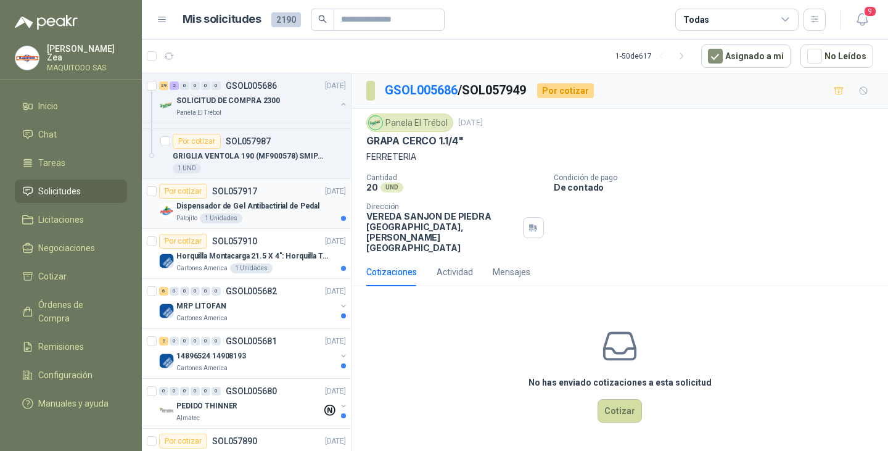
scroll to position [2281, 0]
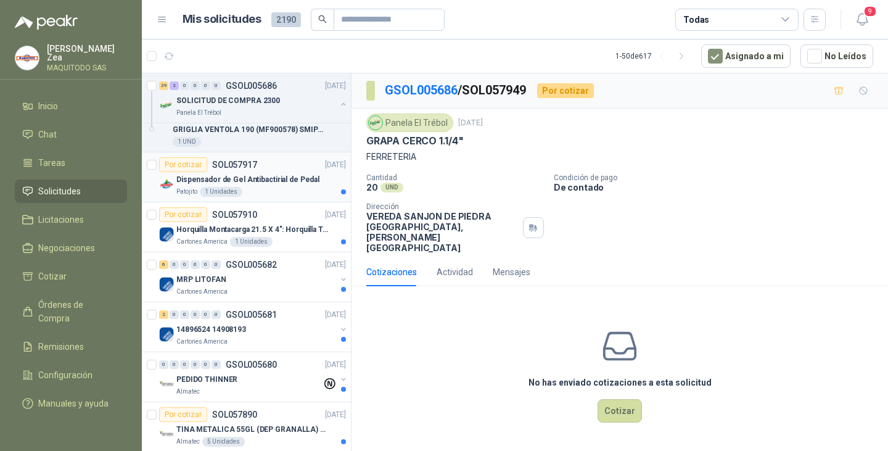
click at [287, 188] on div "Patojito 1 Unidades" at bounding box center [260, 192] width 169 height 10
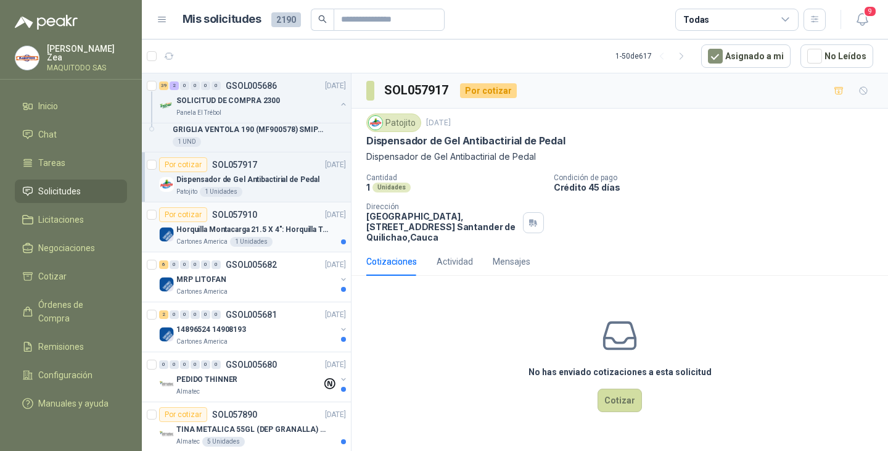
click at [308, 232] on p "Horquilla Montacarga 21.5 X 4": Horquilla Telescopica Overall size 2108 x 660 x…" at bounding box center [252, 230] width 153 height 12
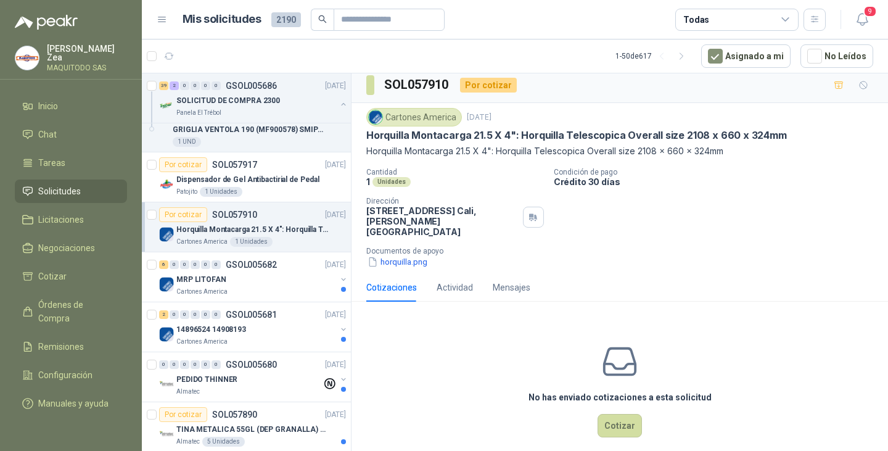
scroll to position [10, 0]
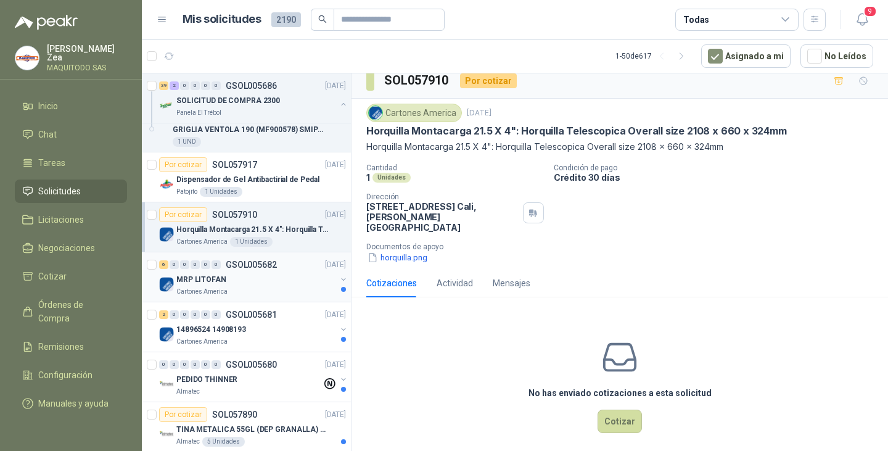
click at [285, 279] on div "MRP LITOFAN" at bounding box center [256, 279] width 160 height 15
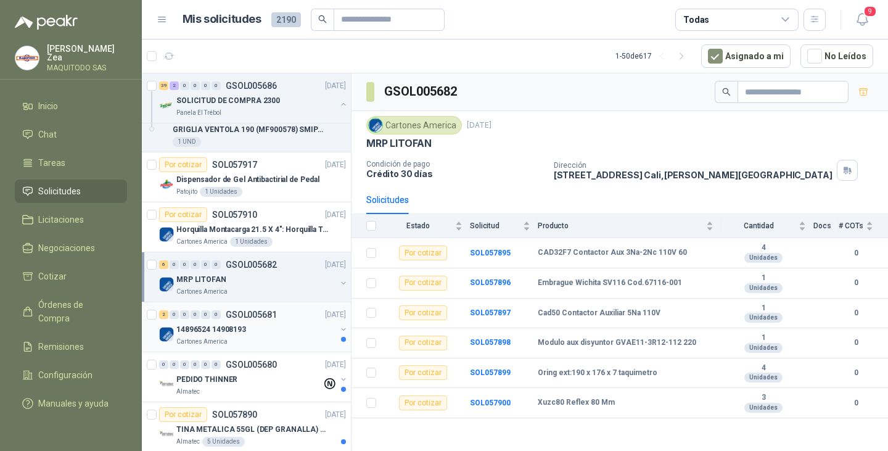
click at [273, 333] on div "14896524 14908193" at bounding box center [256, 329] width 160 height 15
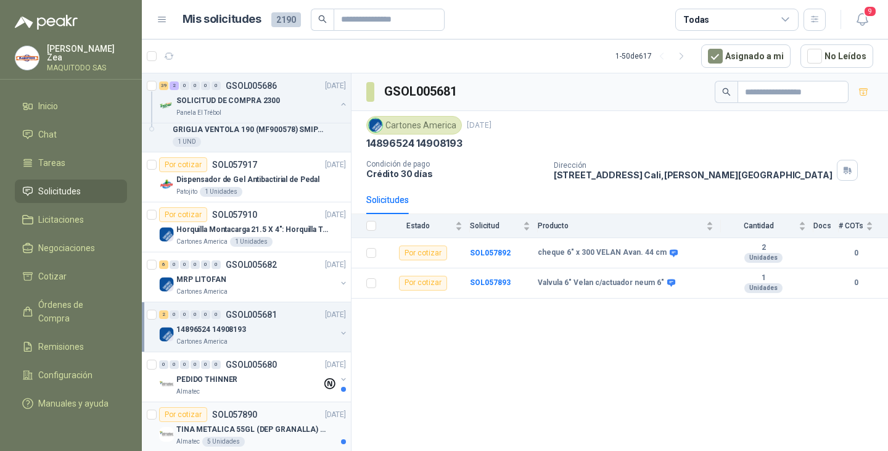
scroll to position [2404, 0]
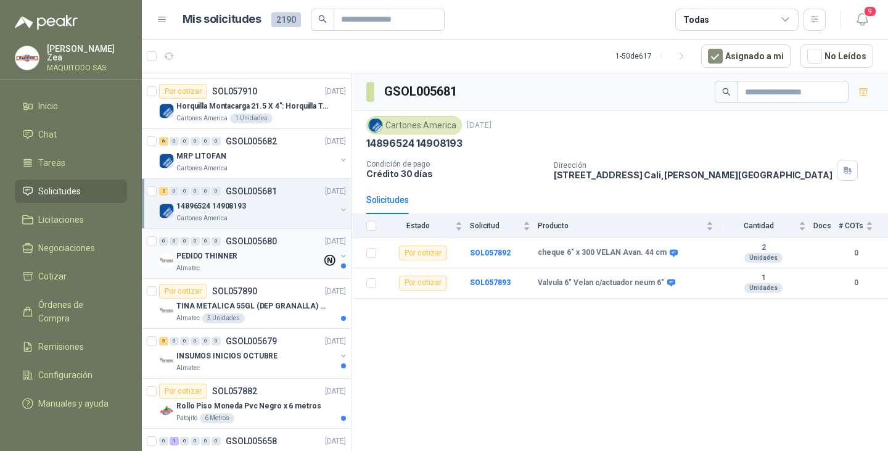
click at [247, 250] on div "PEDIDO THINNER" at bounding box center [248, 255] width 145 height 15
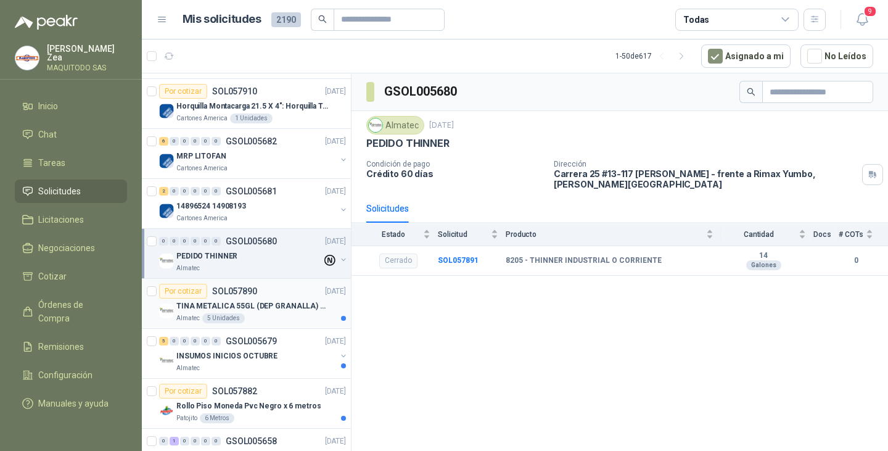
click at [284, 309] on p "TINA METALICA 55GL (DEP GRANALLA) CON TAPA" at bounding box center [252, 306] width 153 height 12
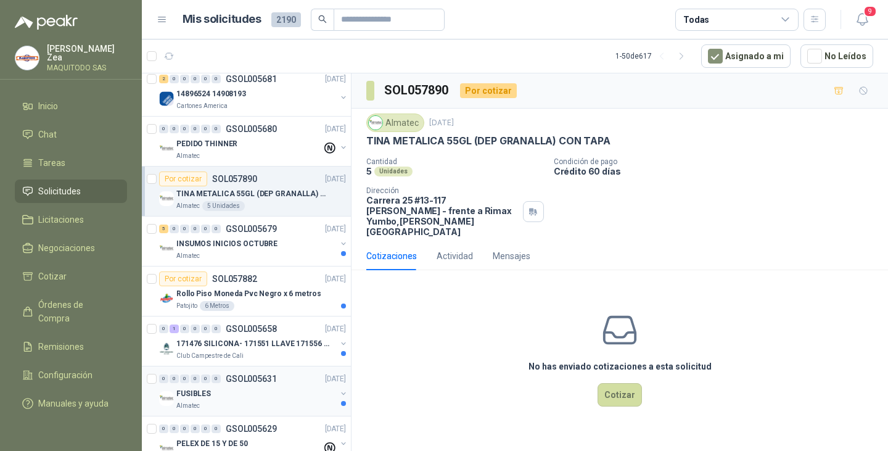
scroll to position [2527, 0]
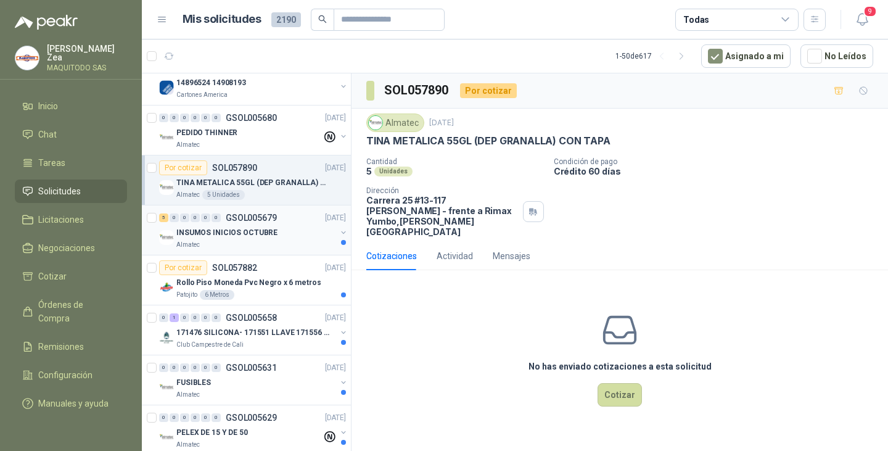
click at [295, 239] on div "INSUMOS INICIOS OCTUBRE" at bounding box center [256, 232] width 160 height 15
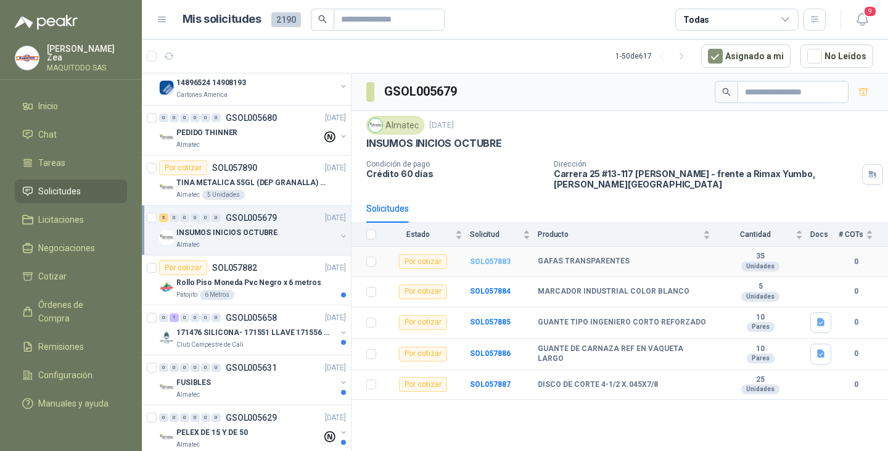
click at [486, 261] on b "SOL057883" at bounding box center [490, 261] width 41 height 9
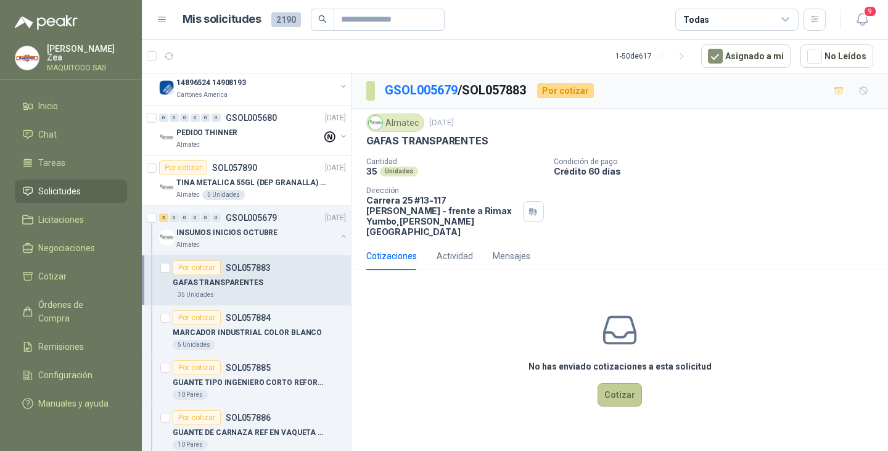
click at [618, 390] on button "Cotizar" at bounding box center [619, 394] width 44 height 23
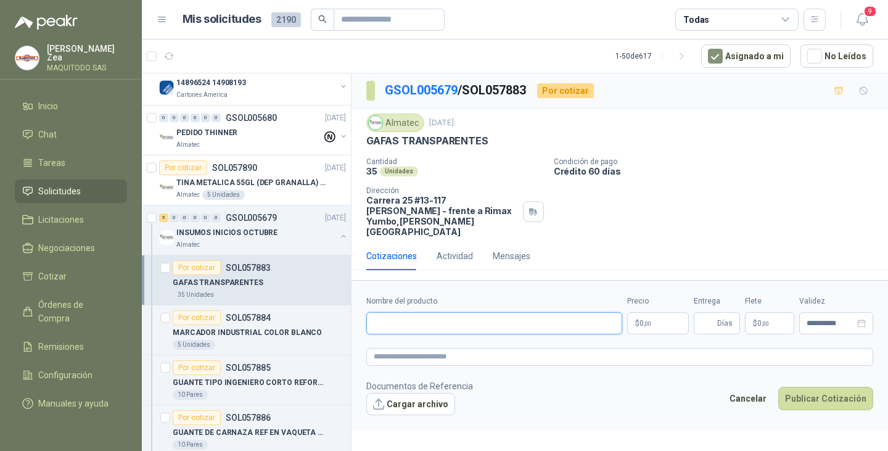
click at [412, 314] on input "Nombre del producto" at bounding box center [494, 323] width 256 height 22
paste input "**********"
click at [659, 312] on p "$ 0 ,00" at bounding box center [658, 323] width 62 height 22
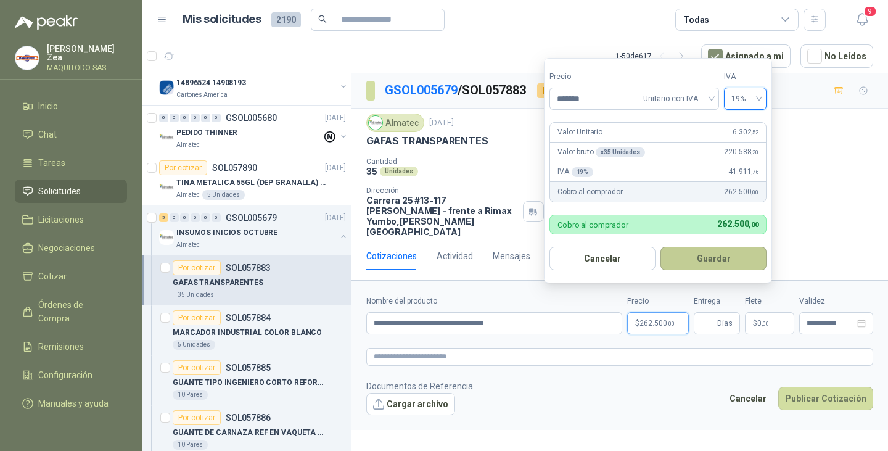
click at [703, 260] on button "Guardar" at bounding box center [713, 258] width 106 height 23
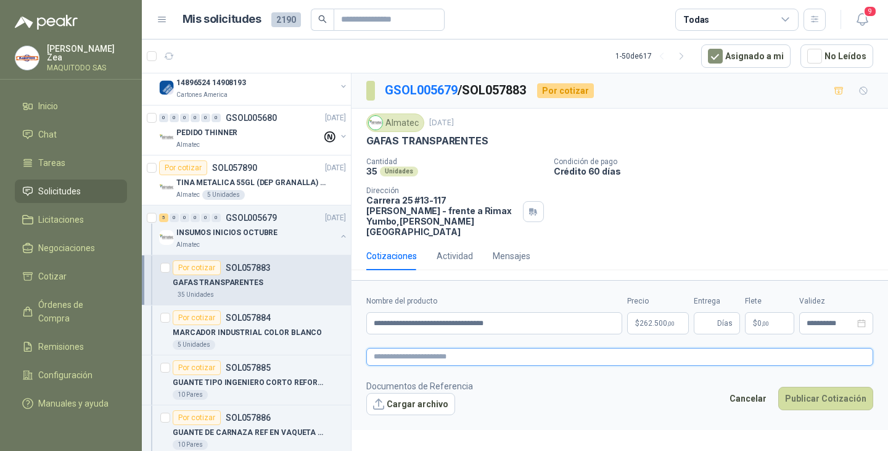
click at [487, 352] on textarea at bounding box center [619, 357] width 507 height 18
paste textarea "**********"
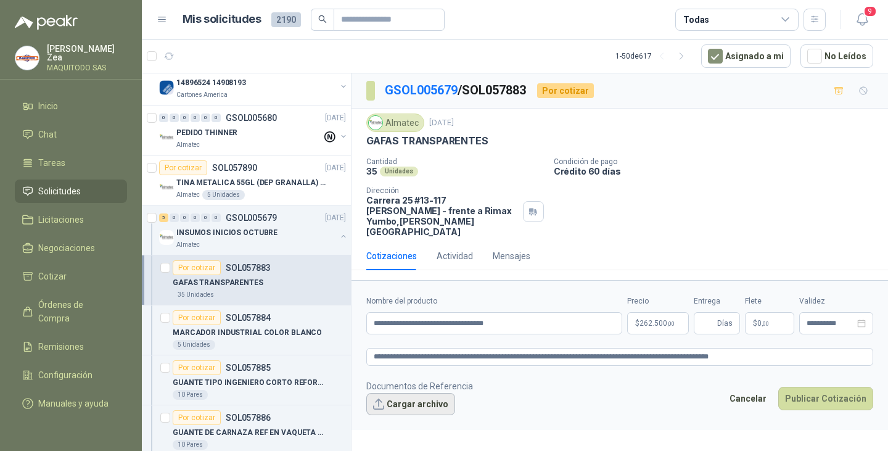
click at [417, 399] on button "Cargar archivo" at bounding box center [410, 404] width 89 height 22
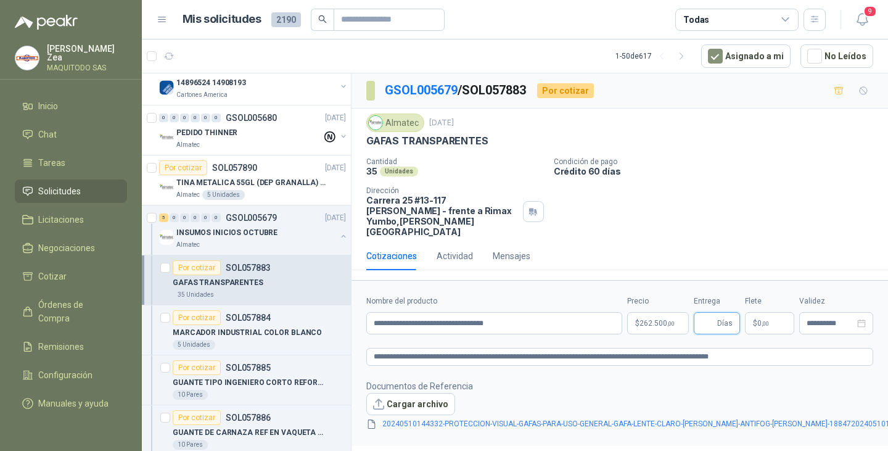
click at [714, 312] on input "Entrega" at bounding box center [708, 322] width 14 height 21
click at [735, 198] on div "Cantidad 35 Unidades Condición de pago Crédito 60 días Dirección Carrera 25 #13…" at bounding box center [619, 197] width 507 height 80
click at [674, 316] on p "$ 262.500 ,00" at bounding box center [658, 323] width 62 height 22
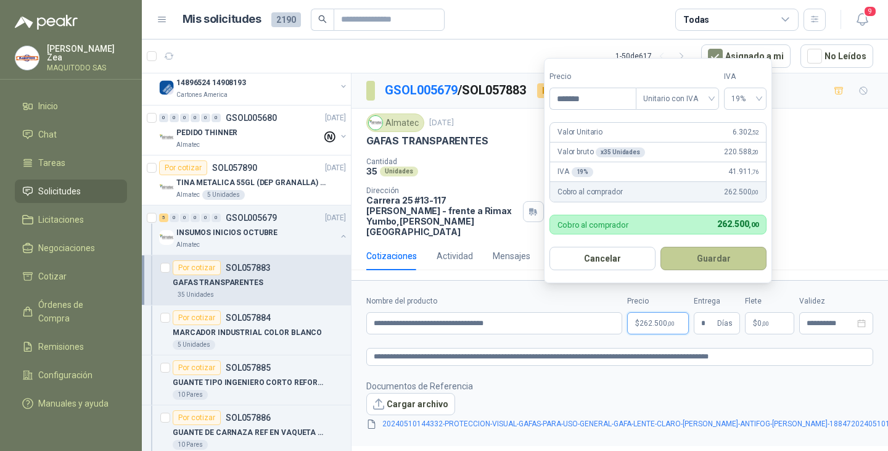
click at [722, 253] on button "Guardar" at bounding box center [713, 258] width 106 height 23
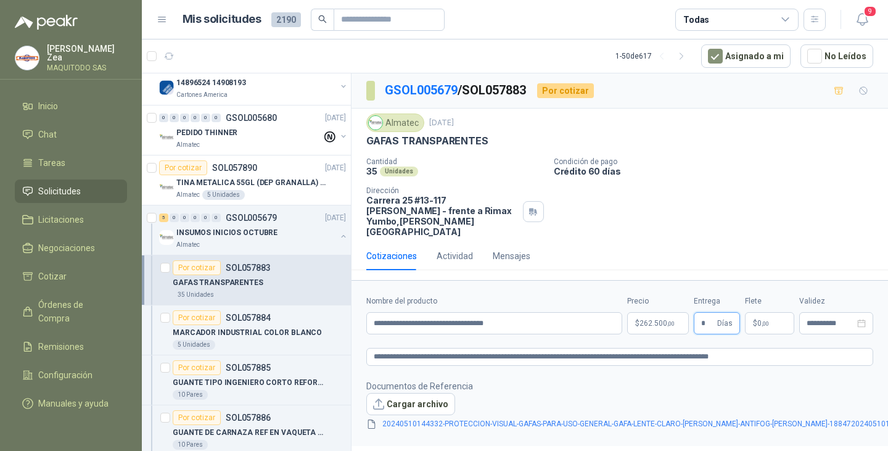
click at [703, 317] on input "*" at bounding box center [708, 322] width 14 height 21
click at [424, 394] on button "Cargar archivo" at bounding box center [410, 404] width 89 height 22
click at [472, 418] on link "20240510144332-PROTECCION-VISUAL-GAFAS-PARA-USO-GENERAL-GAFA-LENTE-CLARO-[PERSO…" at bounding box center [661, 424] width 568 height 12
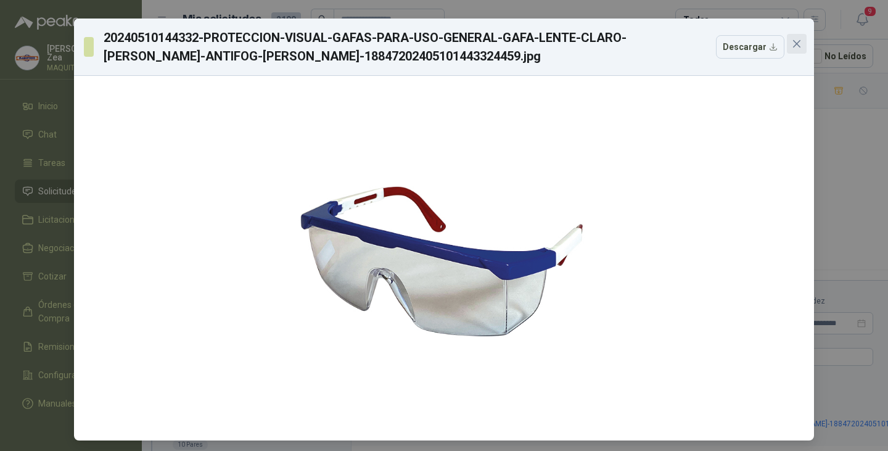
click at [799, 41] on span "Close" at bounding box center [796, 44] width 20 height 10
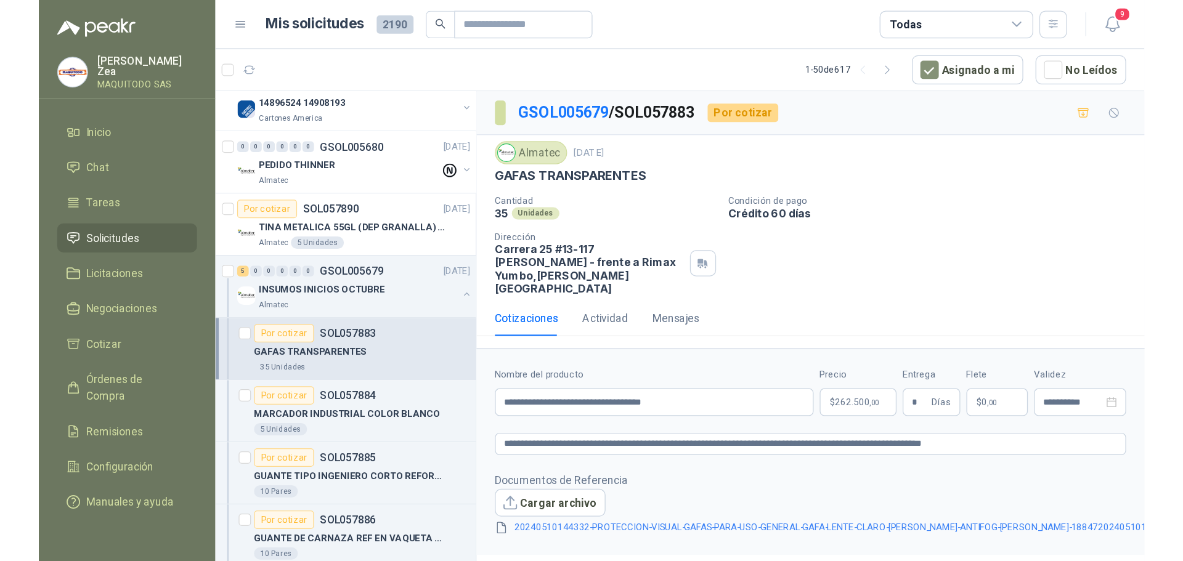
scroll to position [2527, 0]
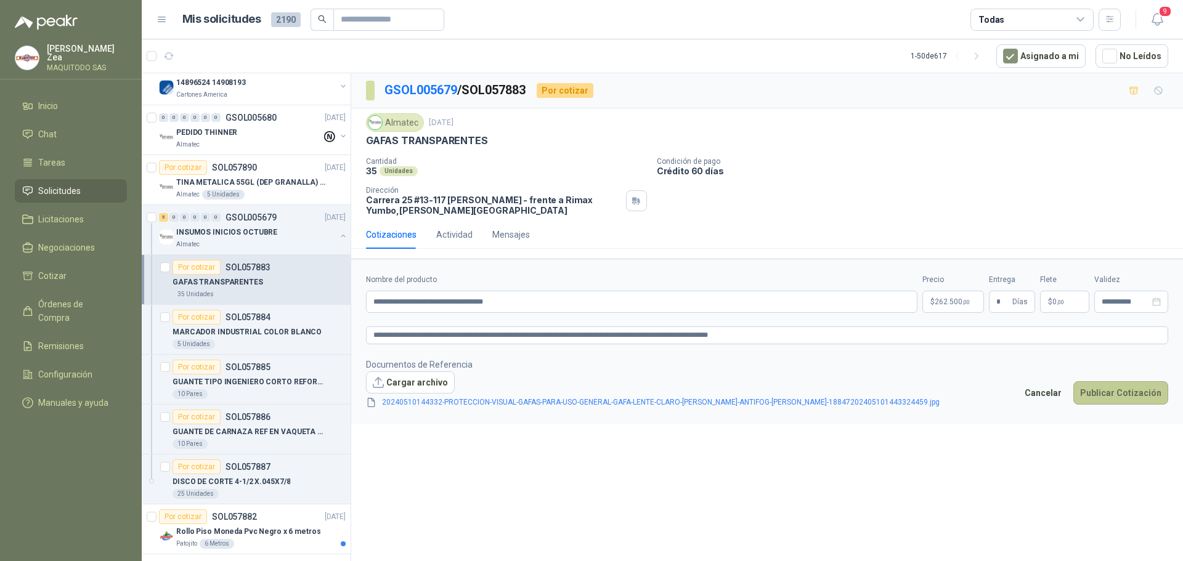
click at [887, 388] on button "Publicar Cotización" at bounding box center [1121, 393] width 95 height 23
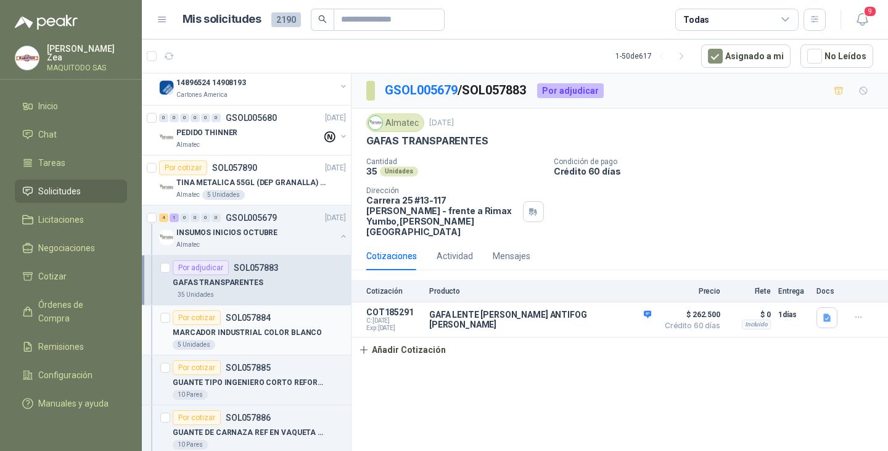
click at [196, 314] on div "Por cotizar" at bounding box center [197, 317] width 48 height 15
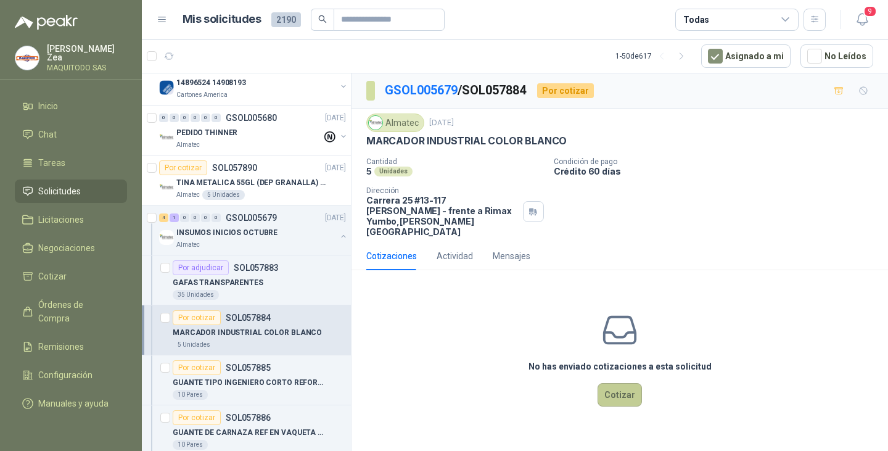
click at [626, 387] on button "Cotizar" at bounding box center [619, 394] width 44 height 23
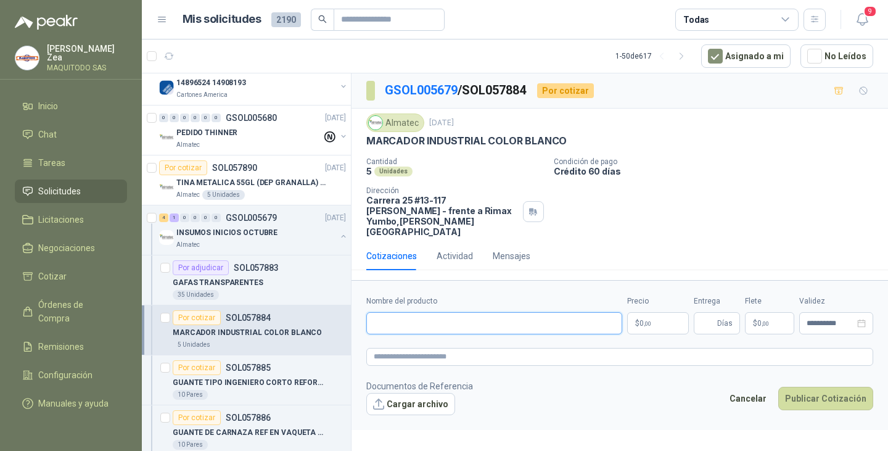
click at [480, 319] on input "Nombre del producto" at bounding box center [494, 323] width 256 height 22
paste input "**********"
click at [665, 312] on p "$ 0 ,00" at bounding box center [658, 323] width 62 height 22
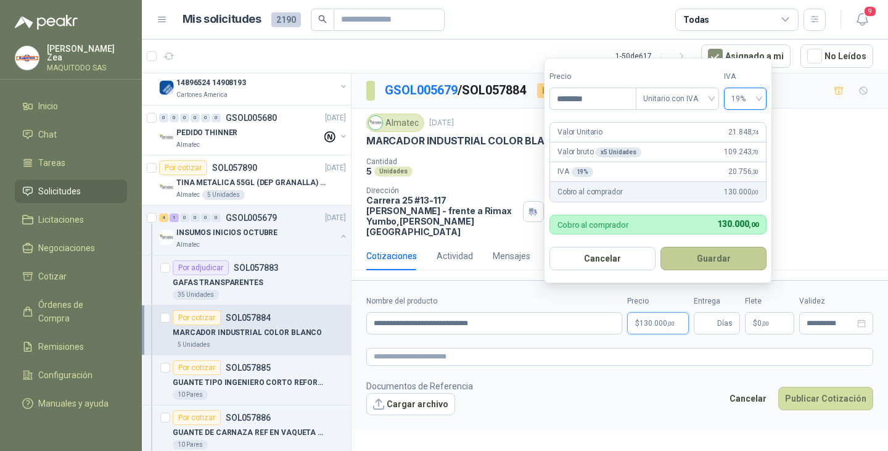
click at [714, 265] on button "Guardar" at bounding box center [713, 258] width 106 height 23
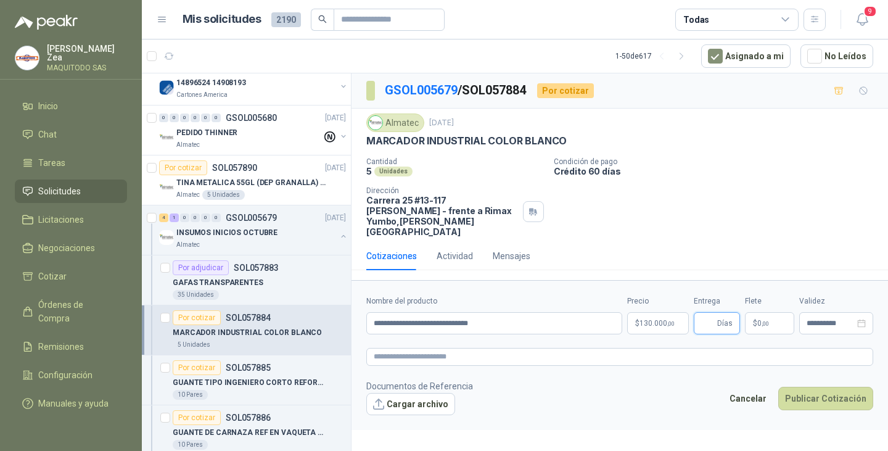
click at [706, 312] on input "Entrega" at bounding box center [708, 322] width 14 height 21
click at [815, 386] on button "Publicar Cotización" at bounding box center [825, 397] width 95 height 23
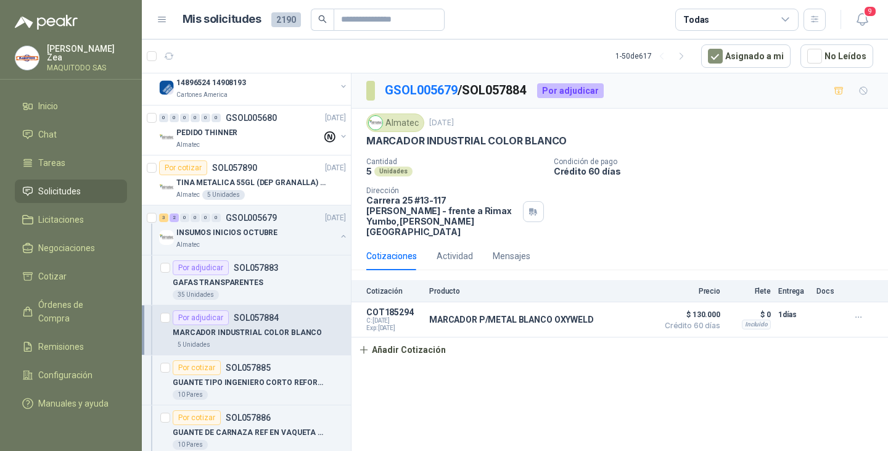
scroll to position [2712, 0]
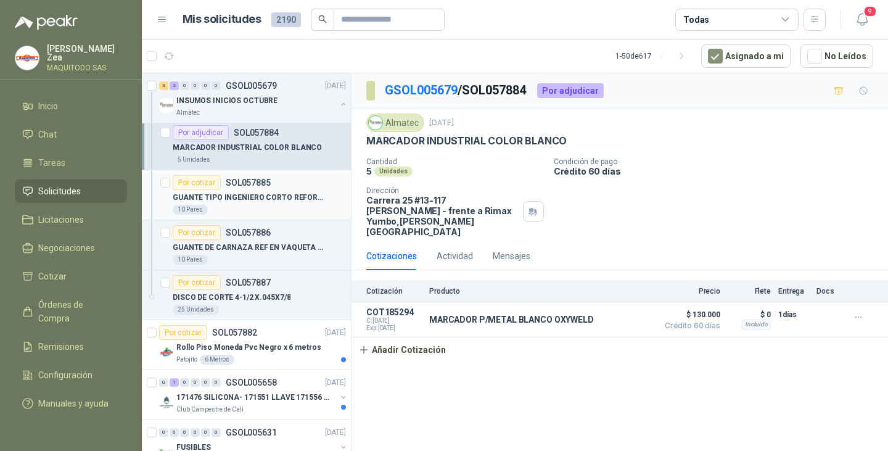
click at [248, 197] on p "GUANTE TIPO INGENIERO CORTO REFORZADO" at bounding box center [249, 198] width 153 height 12
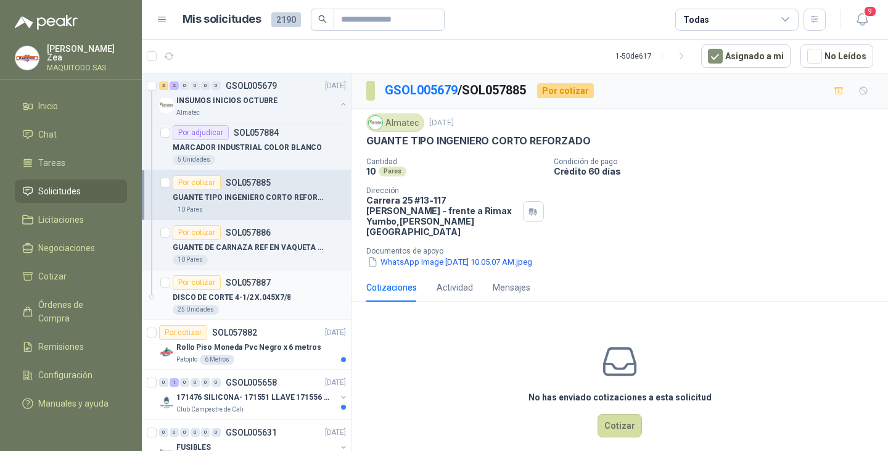
click at [237, 287] on div "Por cotizar SOL057887" at bounding box center [222, 282] width 98 height 15
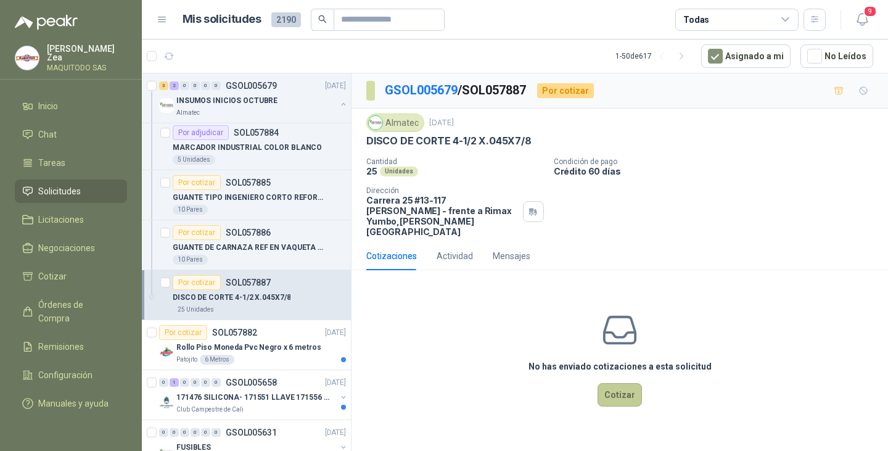
click at [623, 388] on button "Cotizar" at bounding box center [619, 394] width 44 height 23
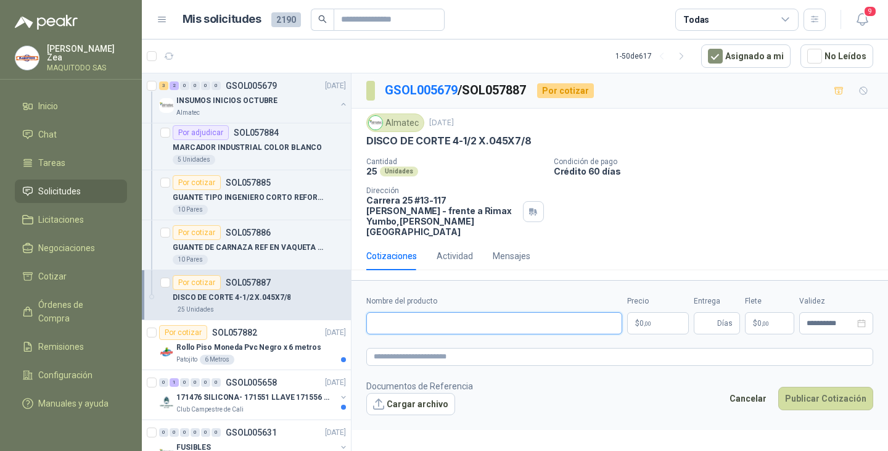
click at [409, 312] on input "Nombre del producto" at bounding box center [494, 323] width 256 height 22
paste input "**********"
click at [643, 319] on span "0 ,00" at bounding box center [645, 322] width 12 height 7
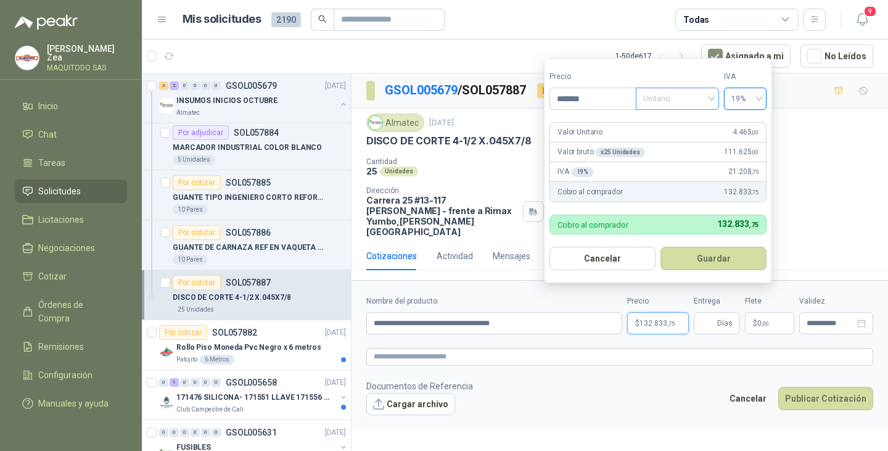
click at [682, 99] on span "Unitario" at bounding box center [677, 98] width 68 height 18
click at [671, 142] on div "Unitario con IVA" at bounding box center [676, 144] width 63 height 14
click at [717, 259] on button "Guardar" at bounding box center [713, 258] width 106 height 23
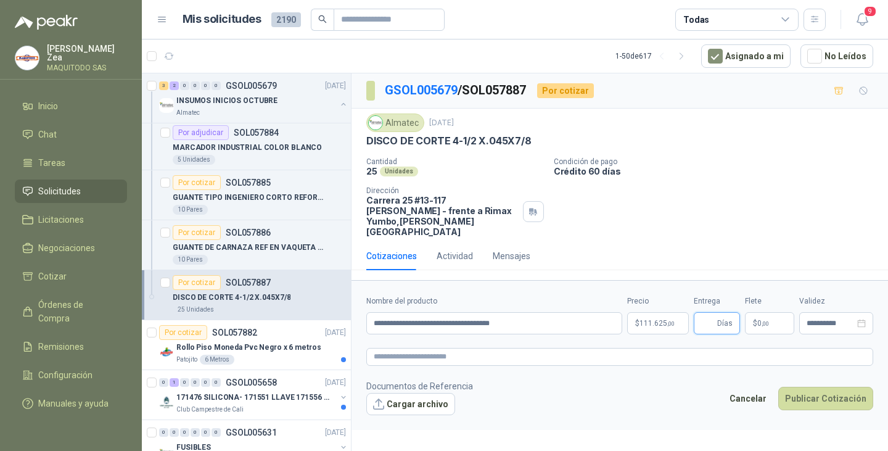
click at [708, 314] on input "Entrega" at bounding box center [708, 322] width 14 height 21
click at [549, 319] on input "**********" at bounding box center [494, 323] width 256 height 22
click at [814, 386] on button "Publicar Cotización" at bounding box center [825, 397] width 95 height 23
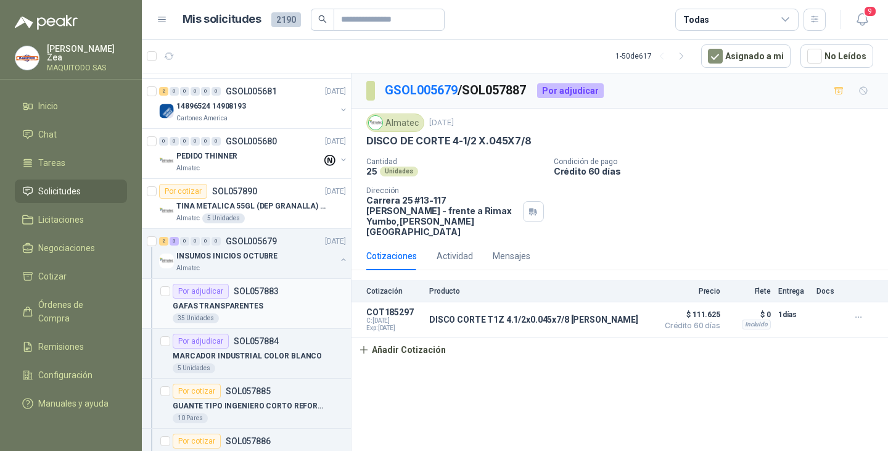
scroll to position [2527, 0]
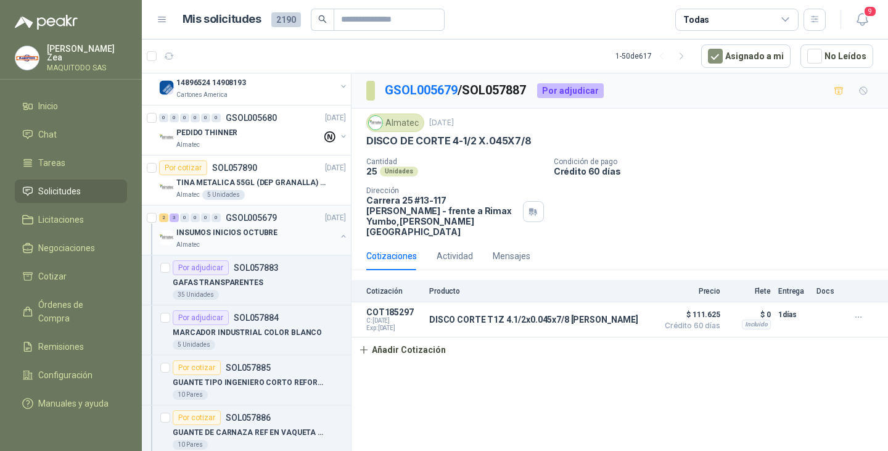
click at [338, 234] on button "button" at bounding box center [343, 236] width 10 height 10
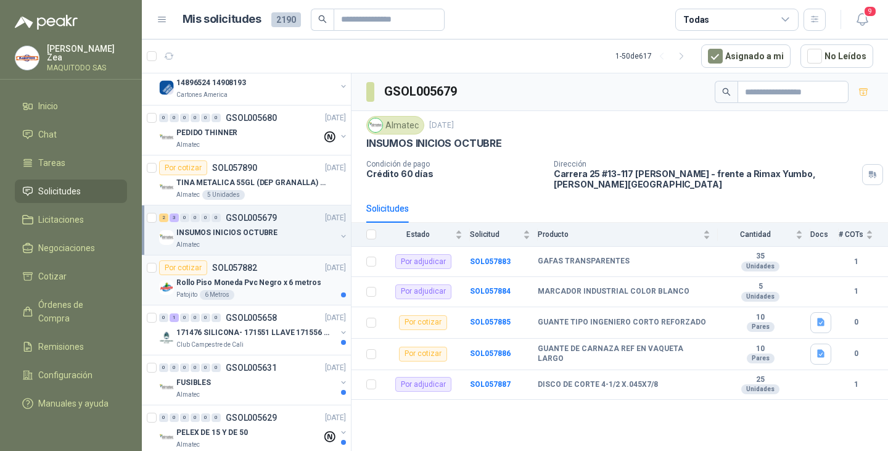
click at [281, 280] on p "Rollo Piso Moneda Pvc Negro x 6 metros" at bounding box center [248, 283] width 144 height 12
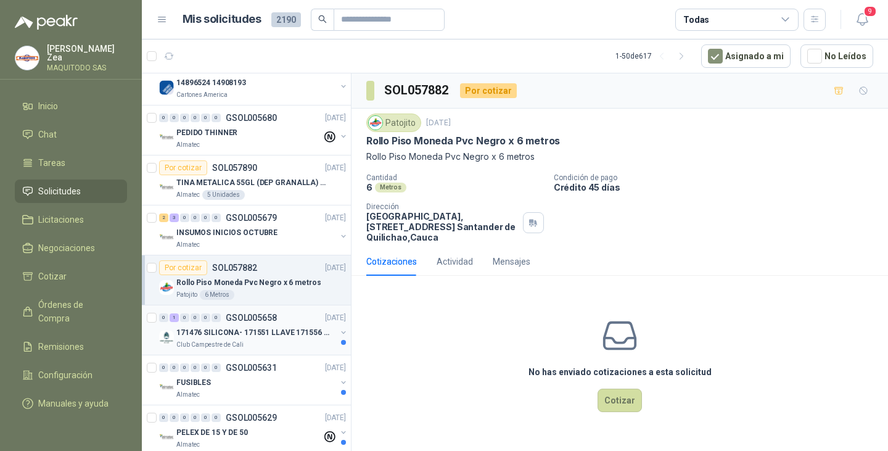
click at [233, 329] on p "171476 SILICONA- 171551 LLAVE 171556 CHAZO" at bounding box center [252, 333] width 153 height 12
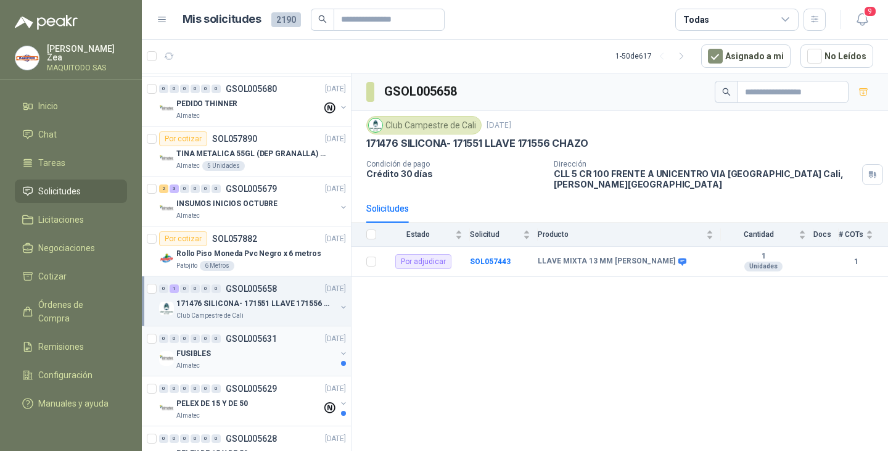
scroll to position [2589, 0]
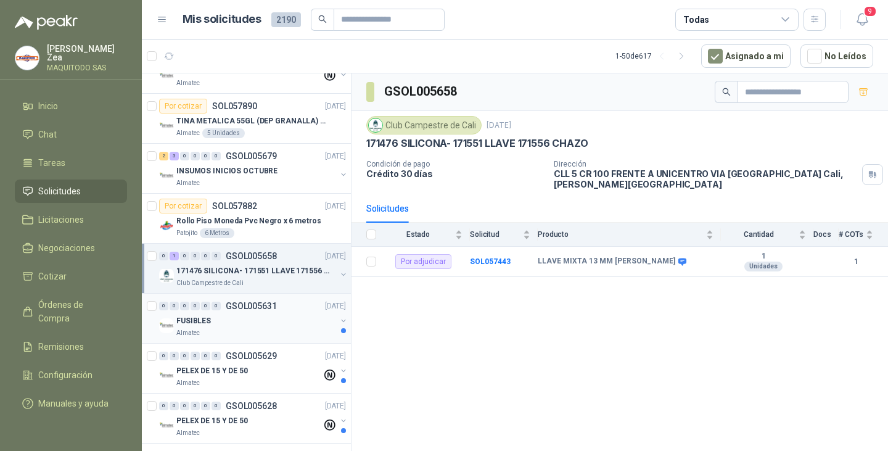
click at [234, 318] on div "FUSIBLES" at bounding box center [256, 320] width 160 height 15
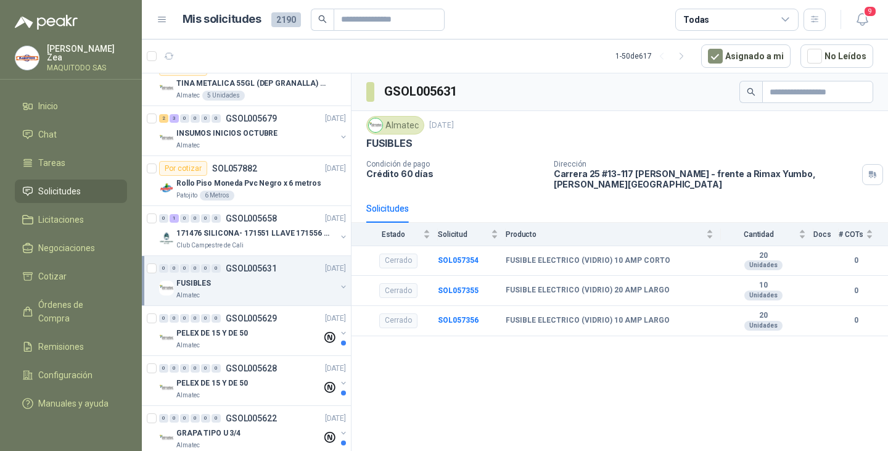
scroll to position [2650, 0]
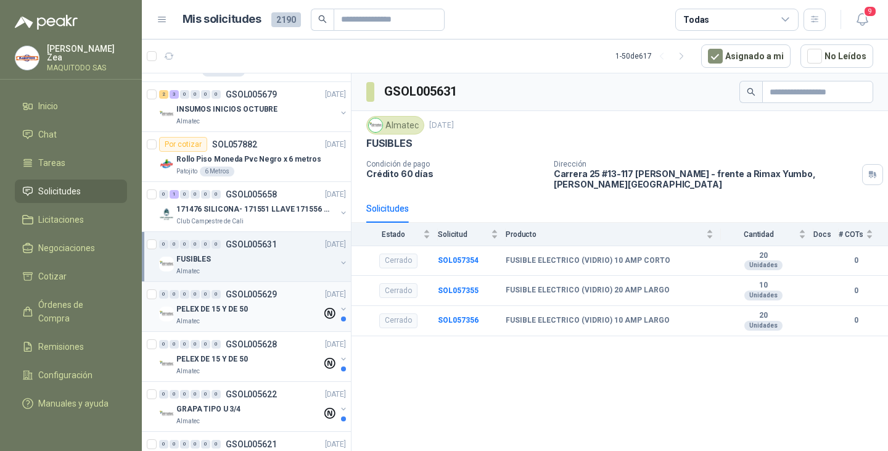
click at [238, 298] on p "GSOL005629" at bounding box center [251, 294] width 51 height 9
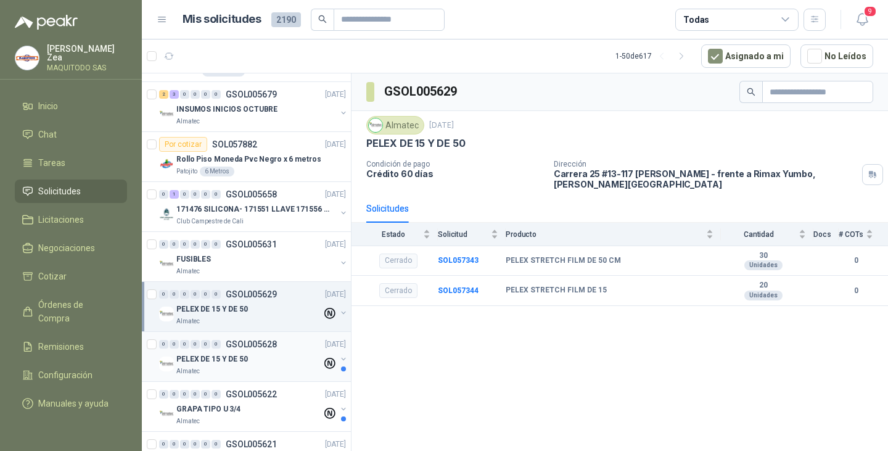
click at [237, 348] on p "GSOL005628" at bounding box center [251, 344] width 51 height 9
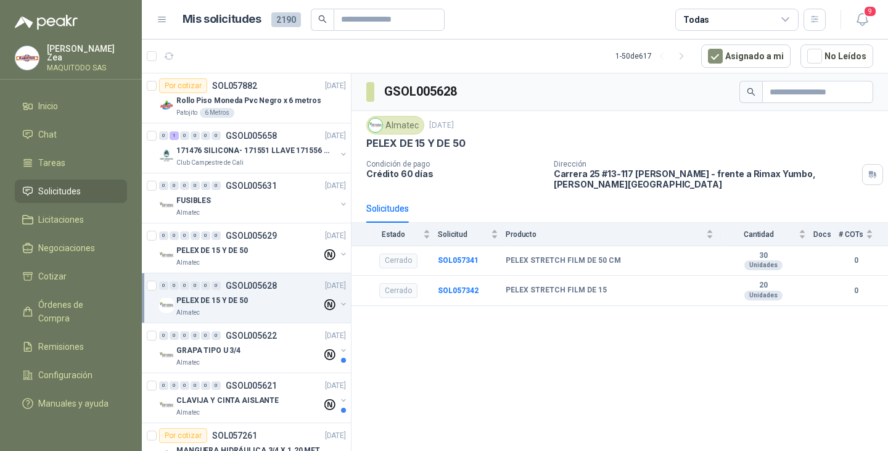
scroll to position [2712, 0]
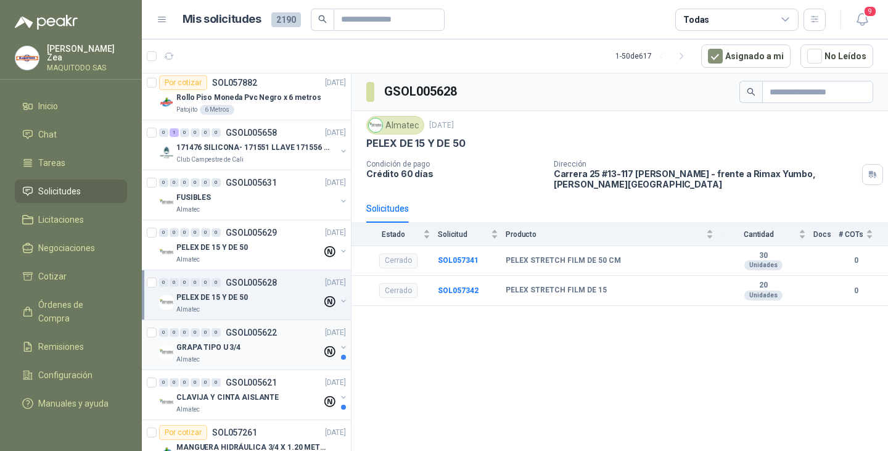
click at [269, 347] on div "GRAPA TIPO U 3/4" at bounding box center [248, 347] width 145 height 15
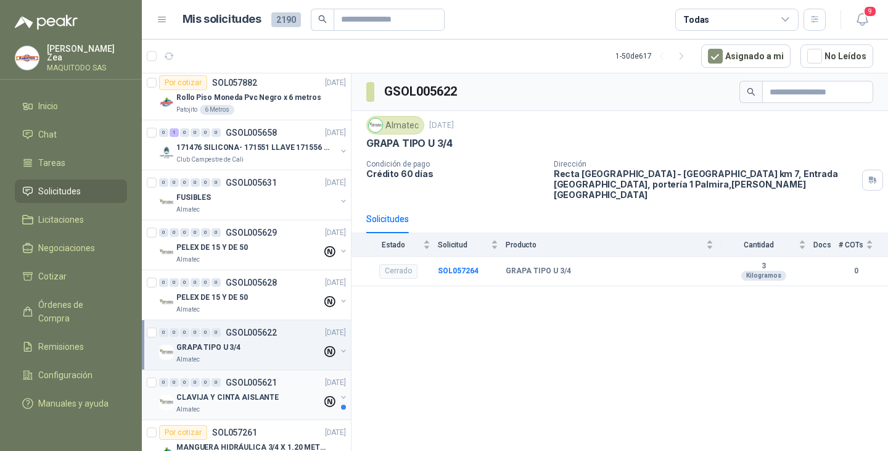
click at [269, 390] on div "CLAVIJA Y CINTA AISLANTE" at bounding box center [248, 397] width 145 height 15
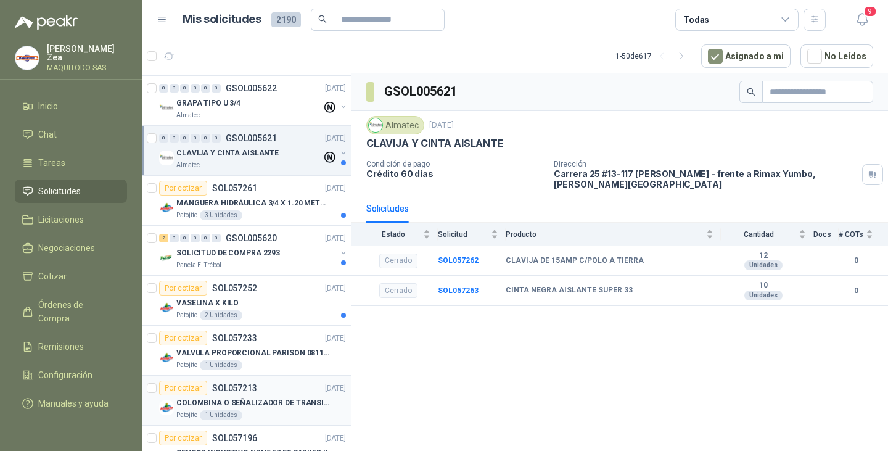
scroll to position [2959, 0]
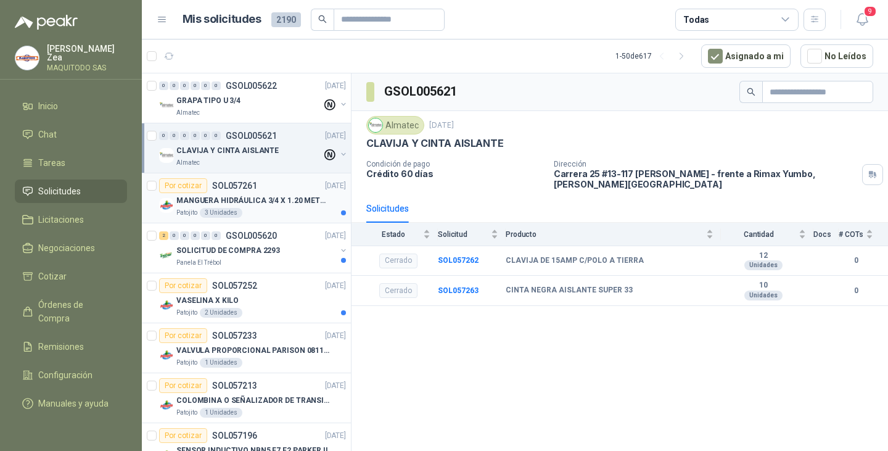
click at [300, 200] on p "MANGUERA HIDRÁULICA 3/4 X 1.20 METROS DE LONGITUD HR-HR-ACOPLADA" at bounding box center [252, 201] width 153 height 12
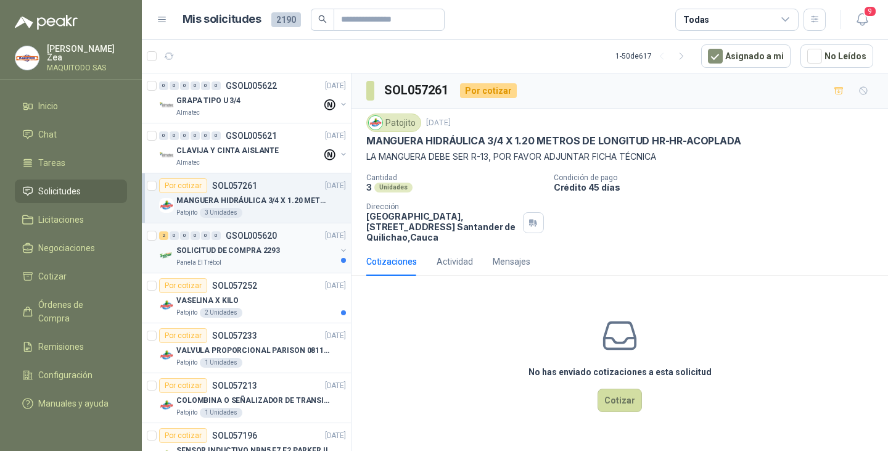
click at [293, 256] on div "SOLICITUD DE COMPRA 2293" at bounding box center [256, 250] width 160 height 15
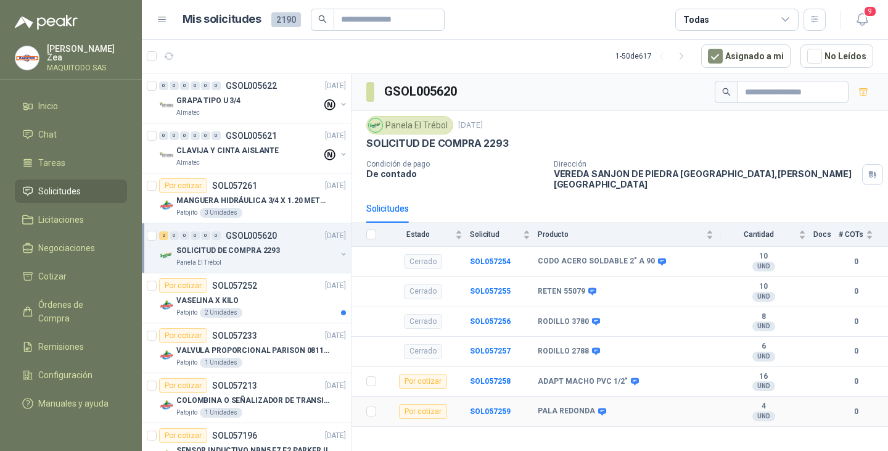
click at [421, 404] on div "Por cotizar" at bounding box center [423, 411] width 48 height 15
click at [481, 407] on b "SOL057259" at bounding box center [490, 411] width 41 height 9
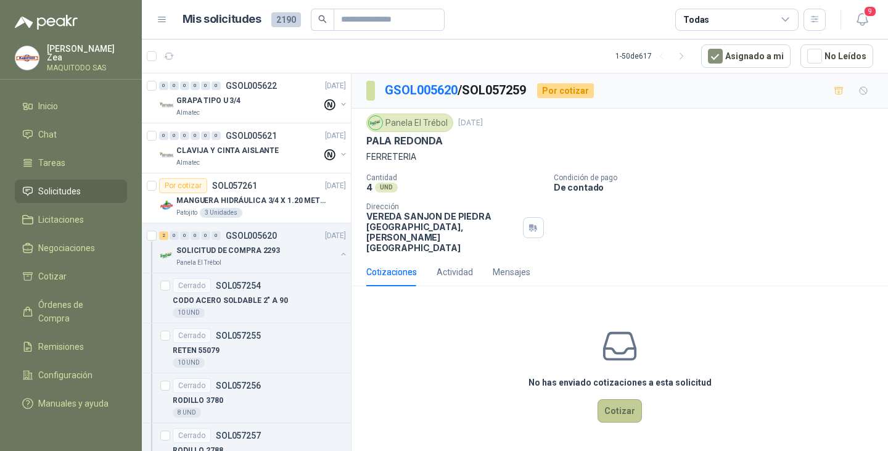
click at [615, 399] on button "Cotizar" at bounding box center [619, 410] width 44 height 23
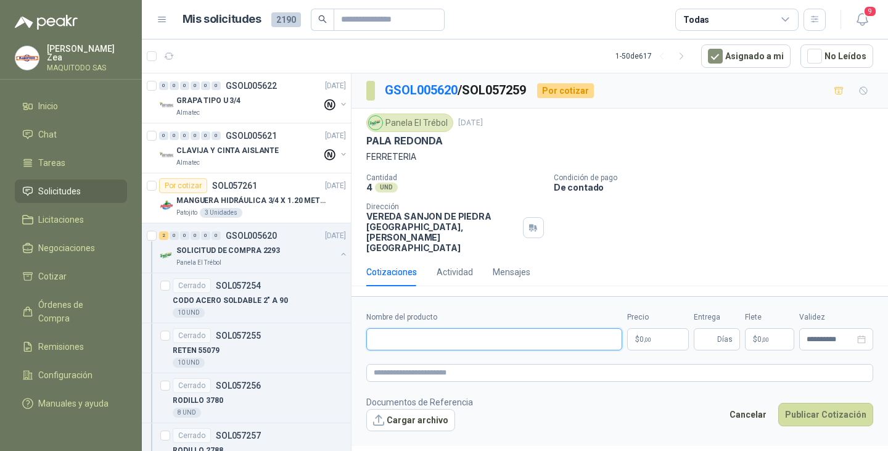
click at [484, 328] on input "Nombre del producto" at bounding box center [494, 339] width 256 height 22
paste input "**********"
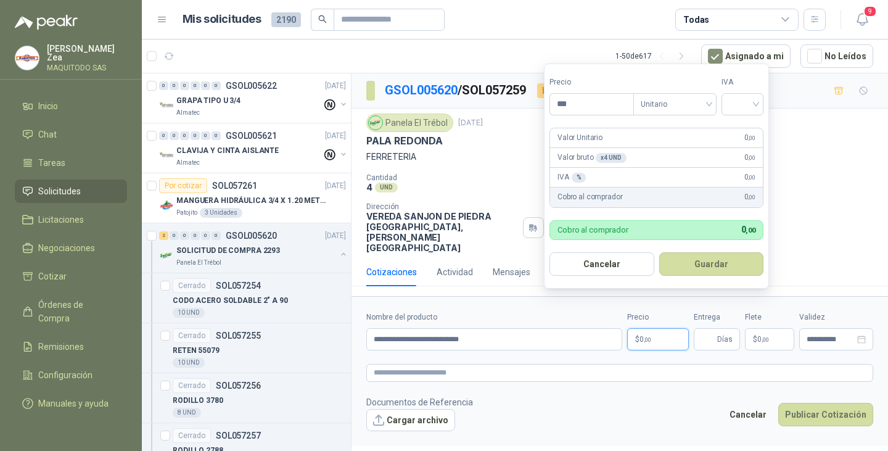
click at [653, 328] on p "$ 0 ,00" at bounding box center [658, 339] width 62 height 22
drag, startPoint x: 599, startPoint y: 100, endPoint x: 553, endPoint y: 100, distance: 46.2
click at [553, 100] on input "********" at bounding box center [593, 104] width 86 height 21
click at [701, 266] on button "Guardar" at bounding box center [713, 263] width 106 height 23
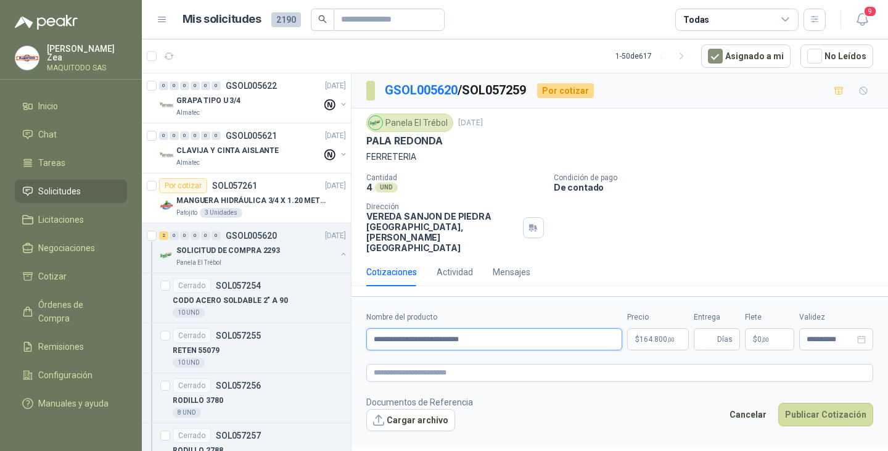
drag, startPoint x: 427, startPoint y: 316, endPoint x: 394, endPoint y: 317, distance: 32.7
click at [394, 328] on input "**********" at bounding box center [494, 339] width 256 height 22
click at [709, 329] on input "Entrega" at bounding box center [708, 339] width 14 height 21
click at [405, 409] on button "Cargar archivo" at bounding box center [410, 420] width 89 height 22
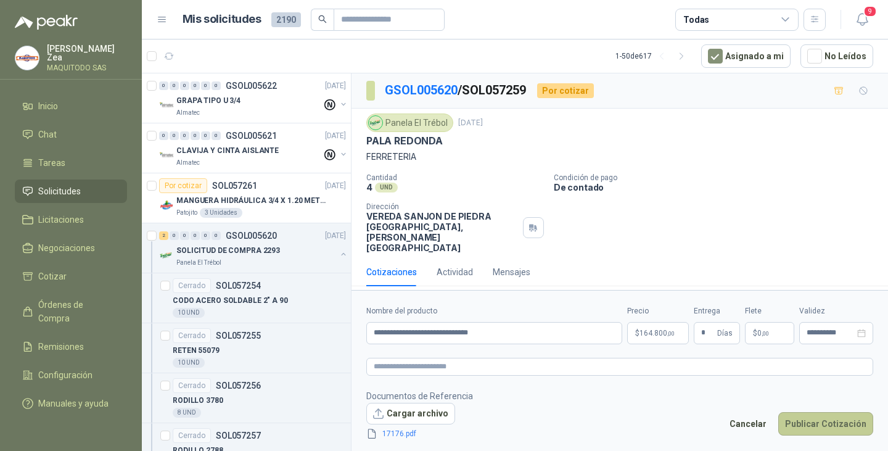
click at [825, 412] on button "Publicar Cotización" at bounding box center [825, 423] width 95 height 23
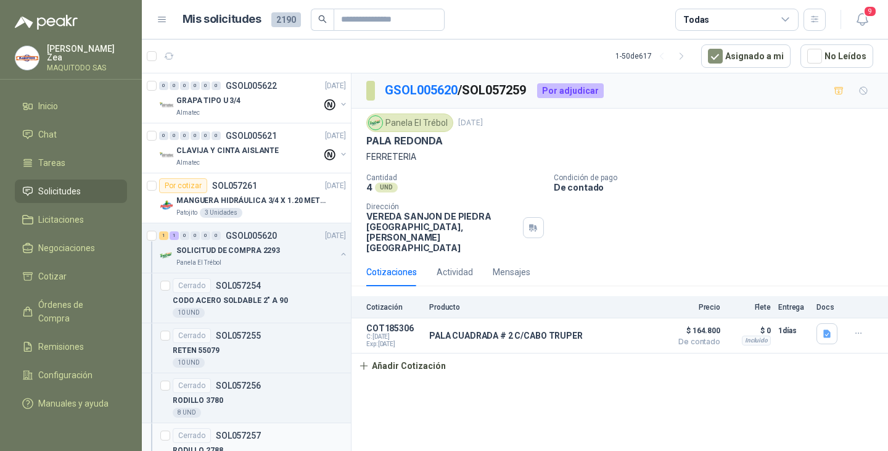
scroll to position [3143, 0]
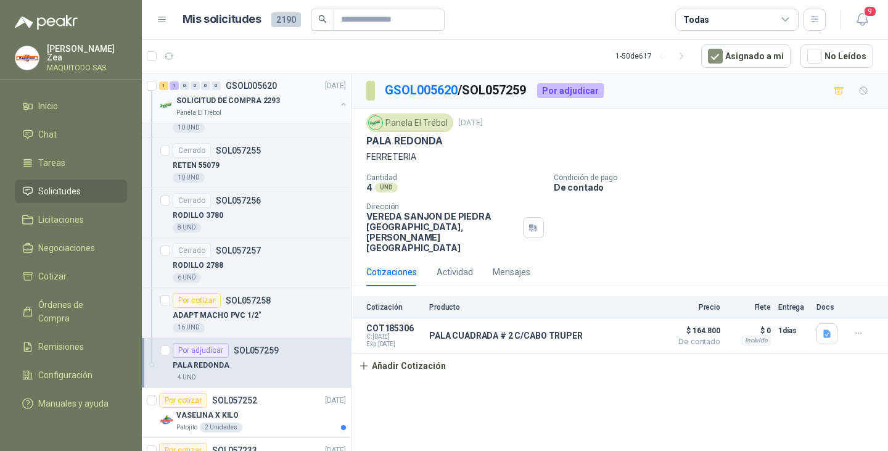
click at [338, 102] on button "button" at bounding box center [343, 104] width 10 height 10
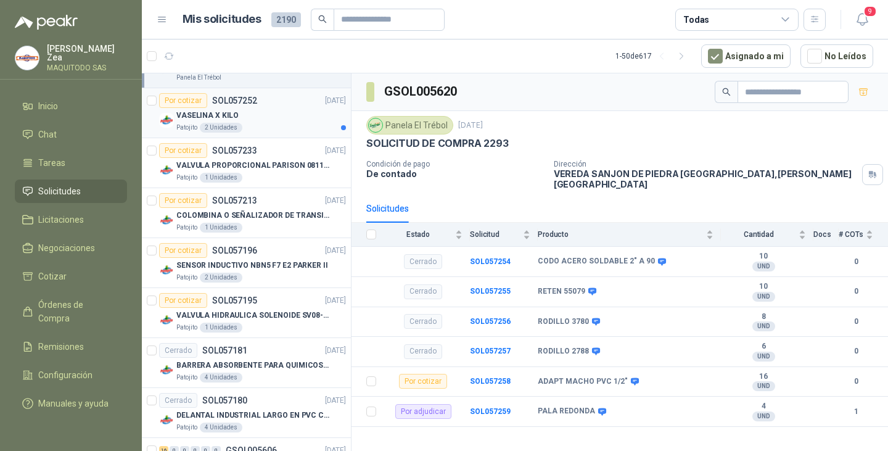
click at [267, 123] on div "Patojito 2 Unidades" at bounding box center [260, 128] width 169 height 10
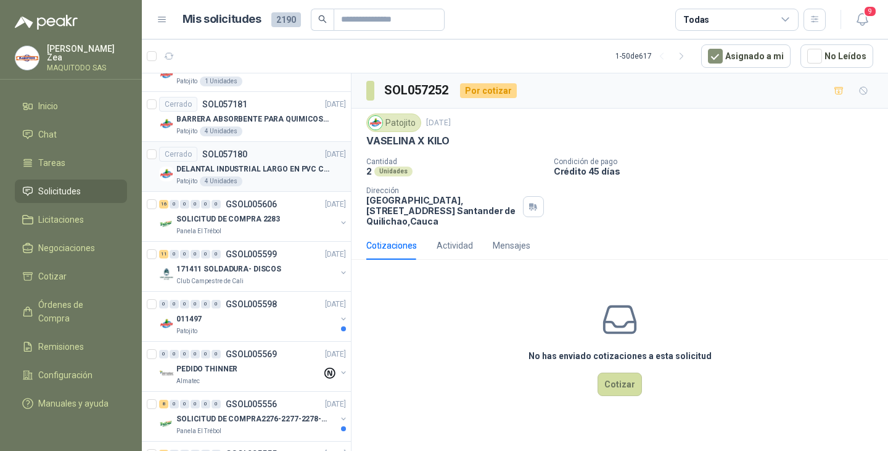
scroll to position [3390, 0]
click at [251, 311] on div "011497" at bounding box center [256, 318] width 160 height 15
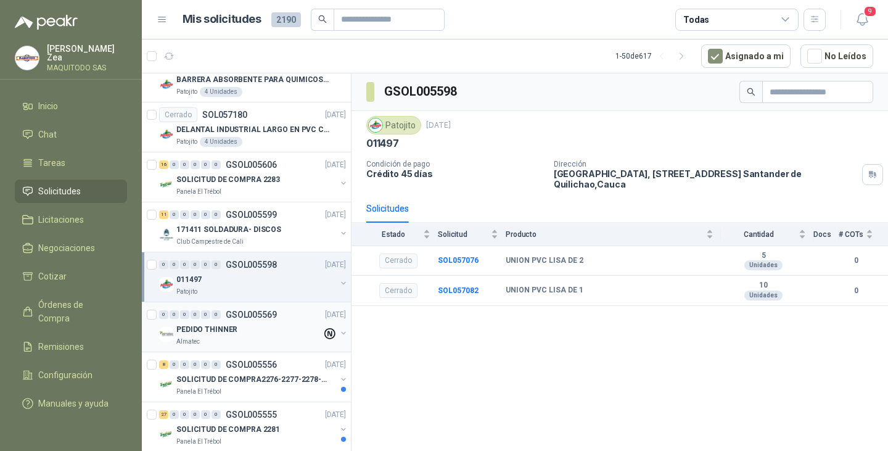
scroll to position [3452, 0]
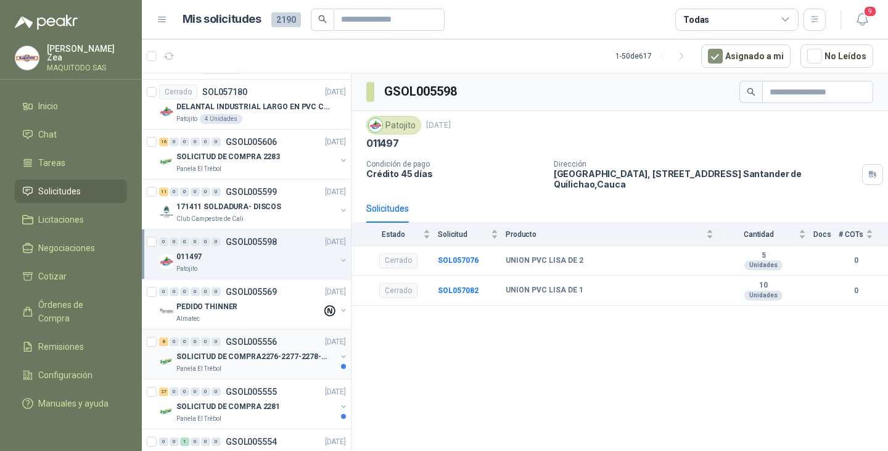
click at [237, 348] on div "8 0 0 0 0 0 GSOL005556 [DATE]" at bounding box center [253, 341] width 189 height 15
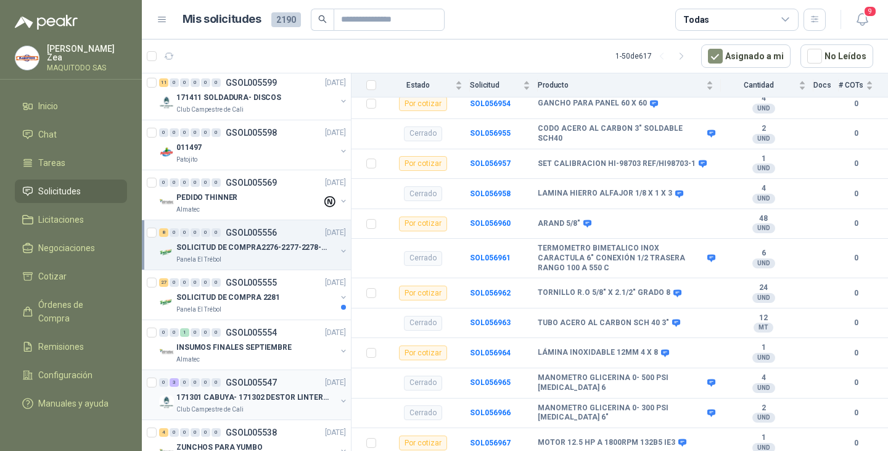
scroll to position [3636, 0]
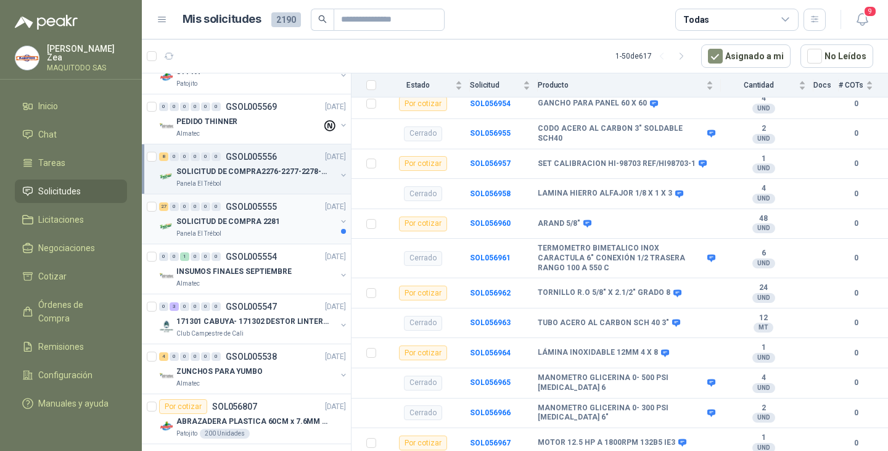
click at [266, 240] on div "27 0 0 0 0 0 GSOL005555 [DATE] SOLICITUD DE COMPRA 2281 Panela El Trébol" at bounding box center [246, 219] width 209 height 50
click at [235, 219] on p "SOLICITUD DE COMPRA 2281" at bounding box center [228, 222] width 104 height 12
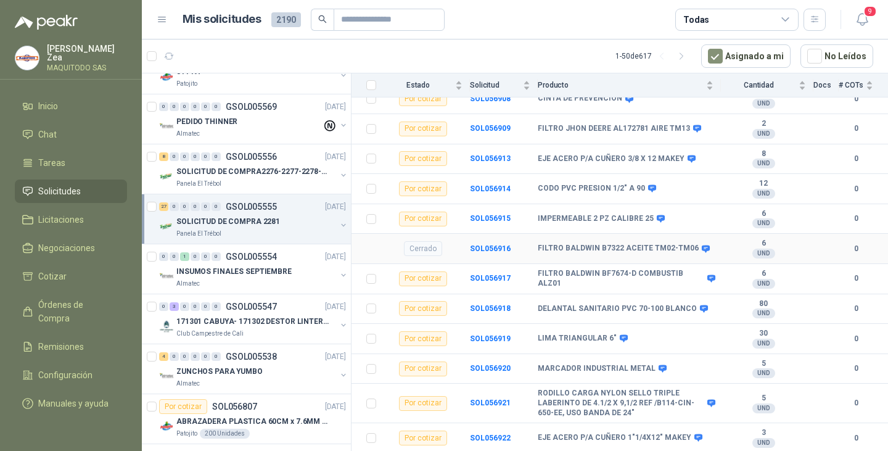
scroll to position [678, 0]
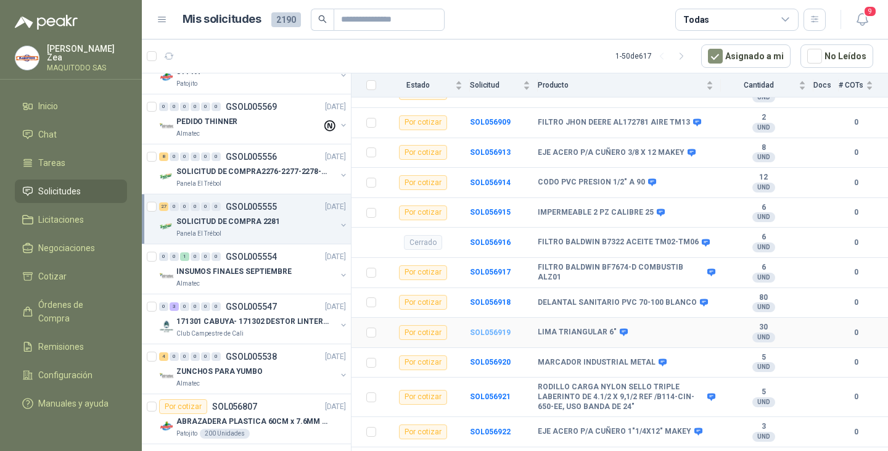
click at [476, 329] on b "SOL056919" at bounding box center [490, 332] width 41 height 9
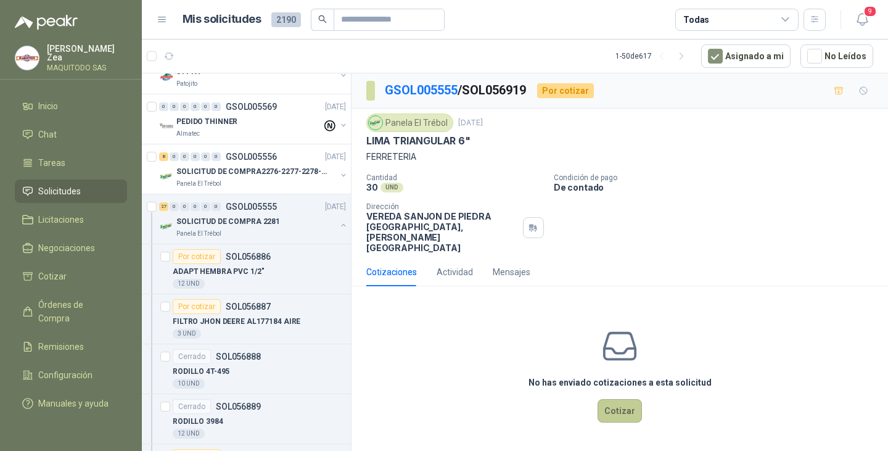
drag, startPoint x: 634, startPoint y: 391, endPoint x: 626, endPoint y: 390, distance: 8.1
click at [626, 399] on button "Cotizar" at bounding box center [619, 410] width 44 height 23
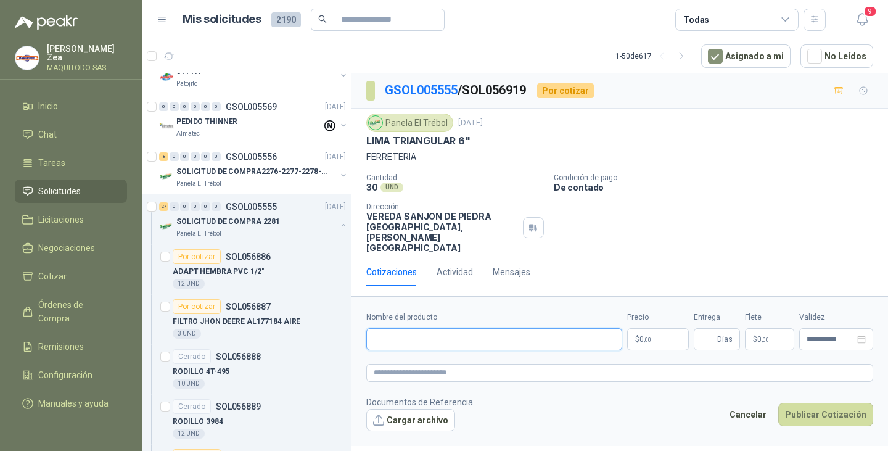
click at [467, 328] on input "Nombre del producto" at bounding box center [494, 339] width 256 height 22
paste input "**********"
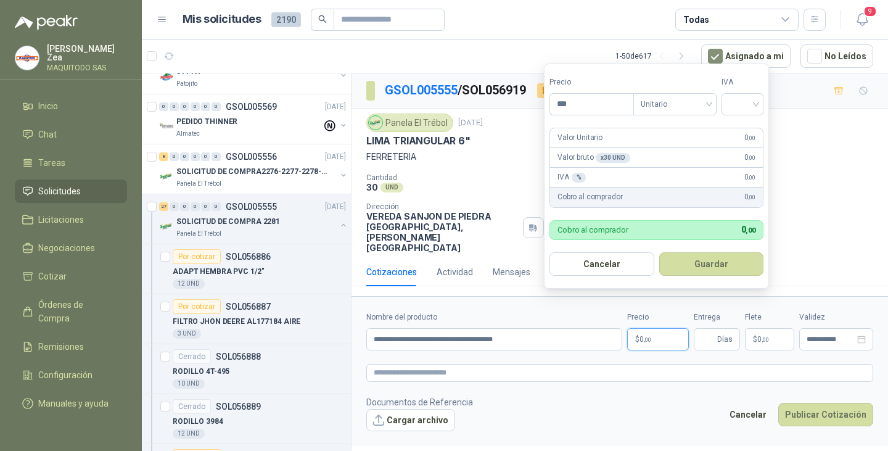
click at [645, 336] on span ",00" at bounding box center [646, 339] width 7 height 7
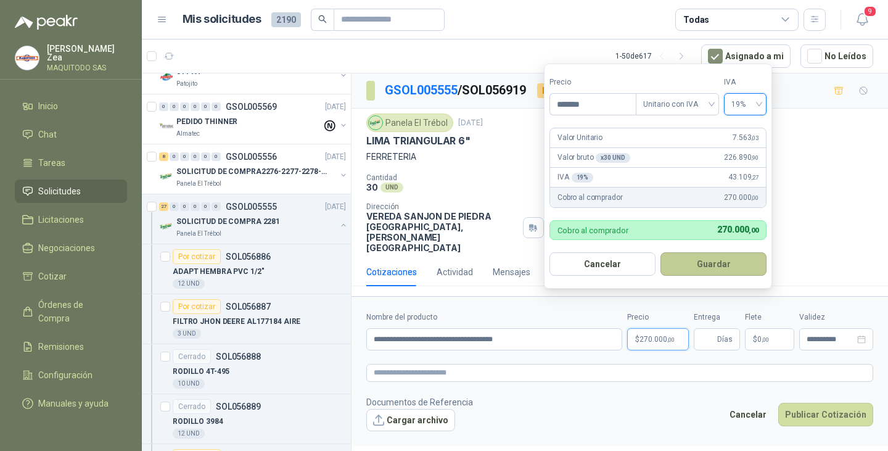
click at [708, 265] on button "Guardar" at bounding box center [713, 263] width 106 height 23
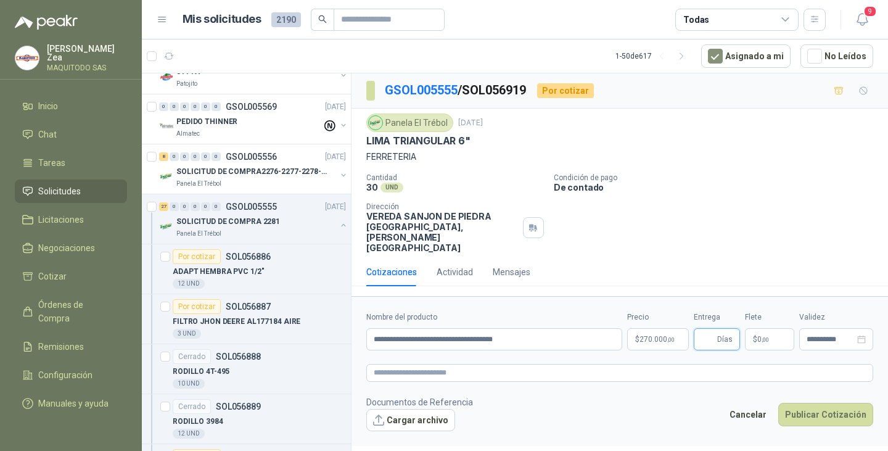
click at [709, 329] on input "Entrega" at bounding box center [708, 339] width 14 height 21
click at [817, 402] on button "Publicar Cotización" at bounding box center [825, 413] width 95 height 23
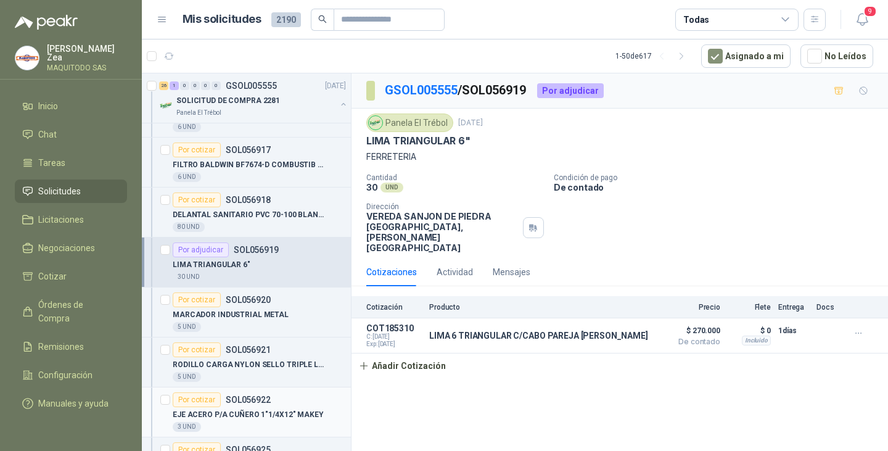
scroll to position [4931, 0]
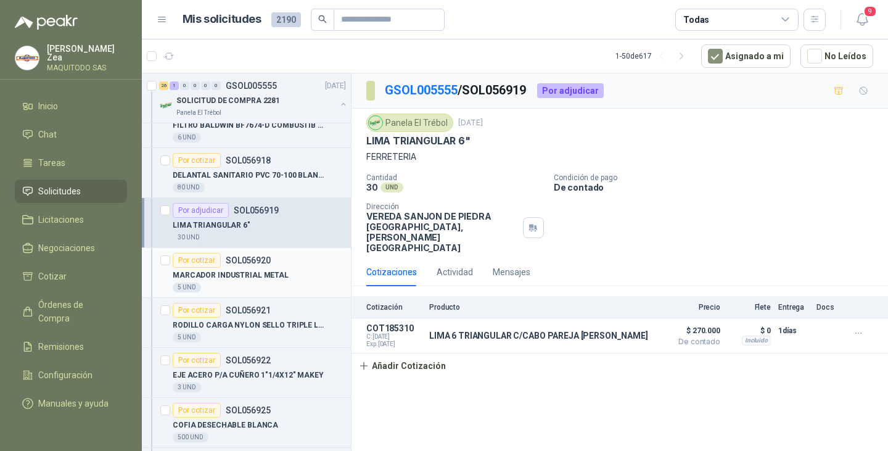
click at [198, 261] on div "Por cotizar" at bounding box center [197, 260] width 48 height 15
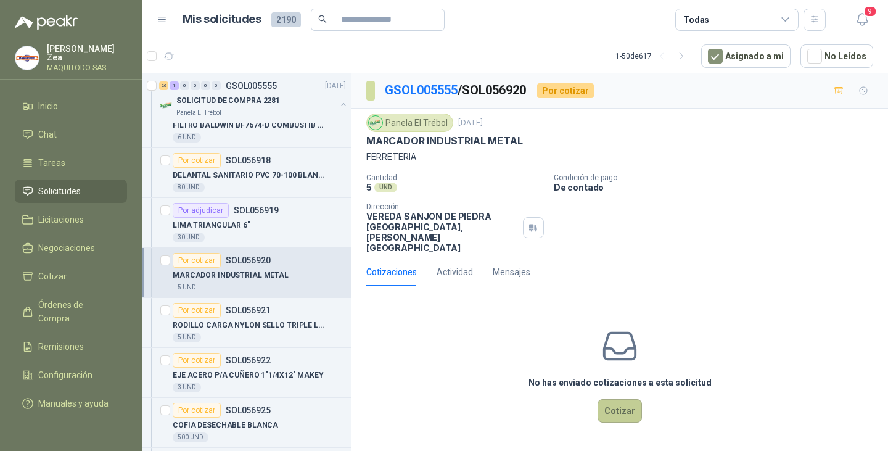
click at [623, 399] on button "Cotizar" at bounding box center [619, 410] width 44 height 23
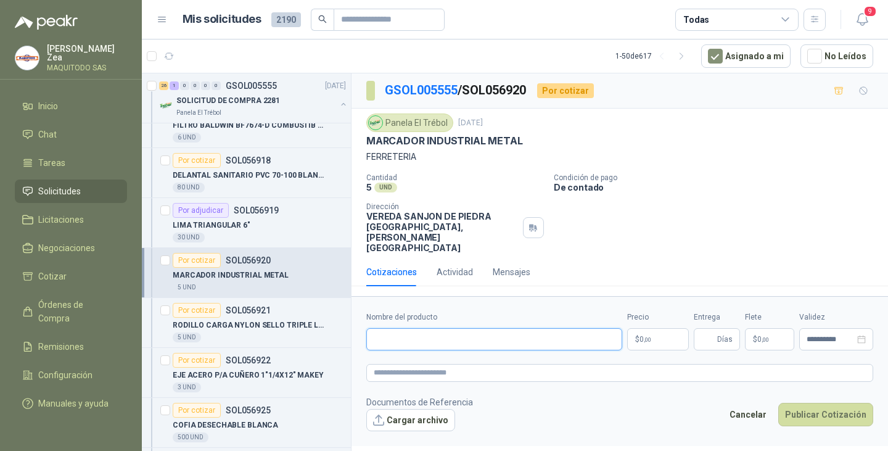
click at [472, 328] on input "Nombre del producto" at bounding box center [494, 339] width 256 height 22
paste input "**********"
click at [644, 336] on span ",00" at bounding box center [646, 339] width 7 height 7
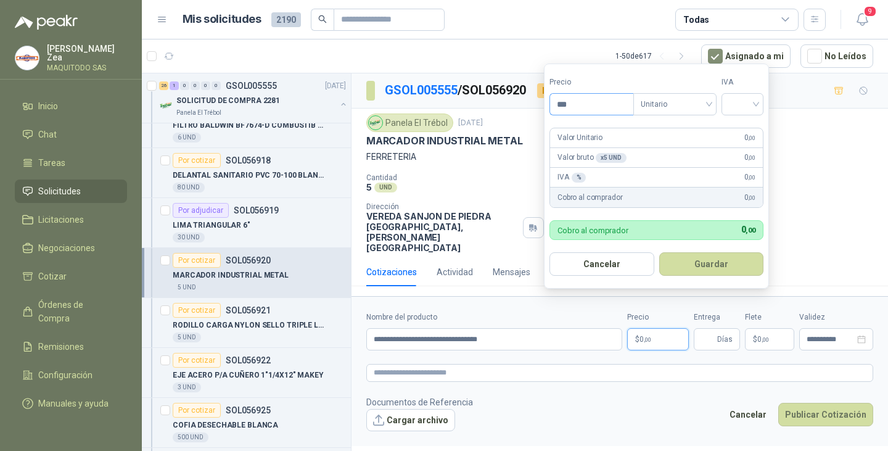
click at [589, 104] on input "***" at bounding box center [591, 104] width 83 height 21
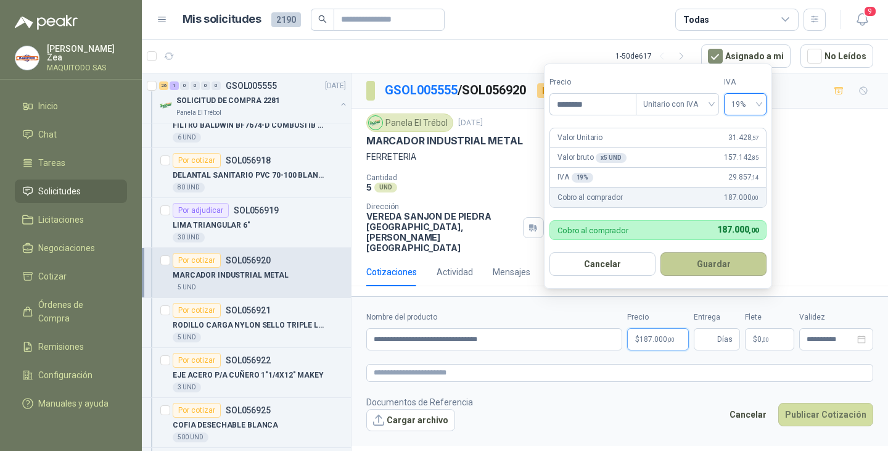
click at [698, 265] on button "Guardar" at bounding box center [713, 263] width 106 height 23
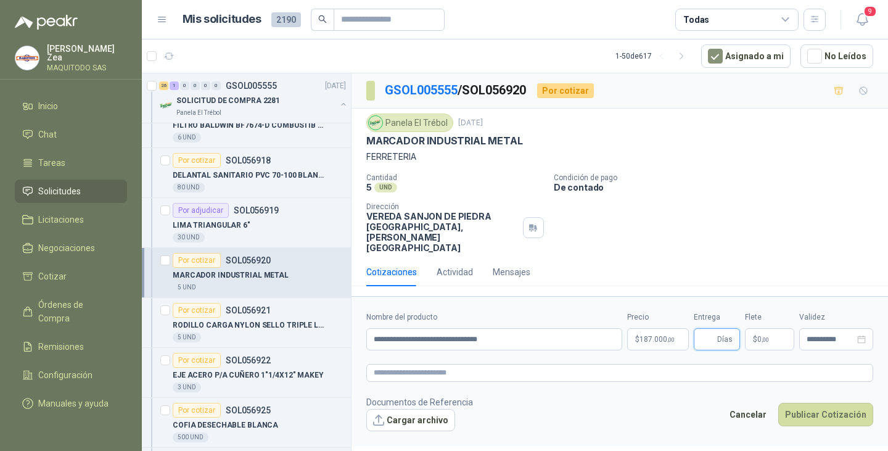
click at [708, 329] on input "Entrega" at bounding box center [708, 339] width 14 height 21
click at [815, 402] on button "Publicar Cotización" at bounding box center [825, 413] width 95 height 23
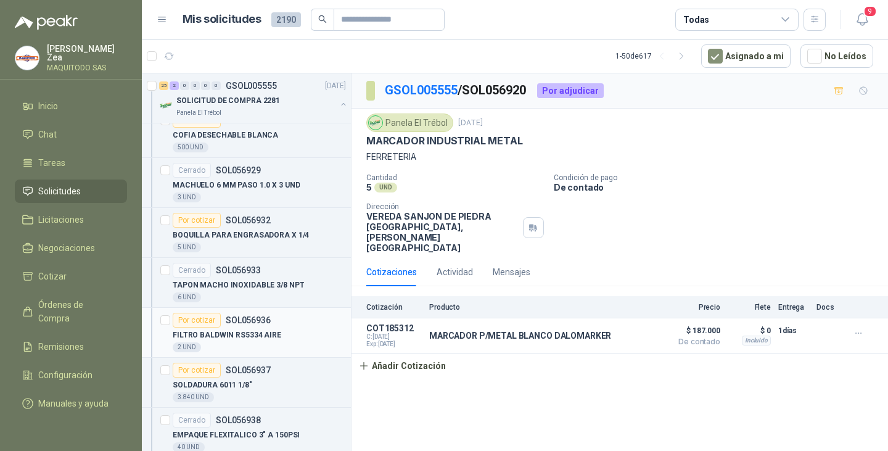
scroll to position [5239, 0]
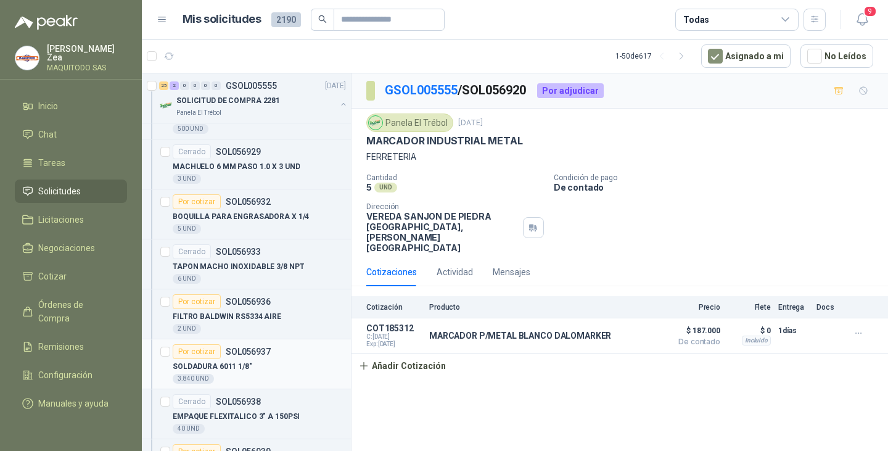
click at [275, 364] on div "SOLDADURA 6011 1/8"" at bounding box center [259, 366] width 173 height 15
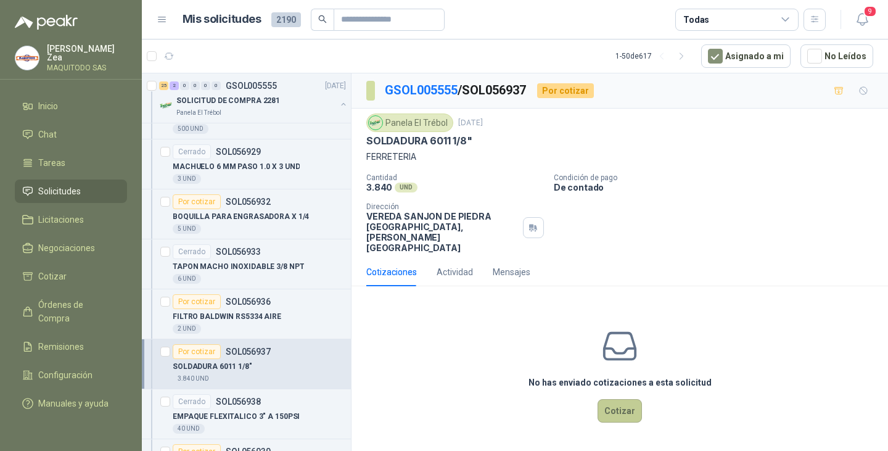
click at [619, 399] on button "Cotizar" at bounding box center [619, 410] width 44 height 23
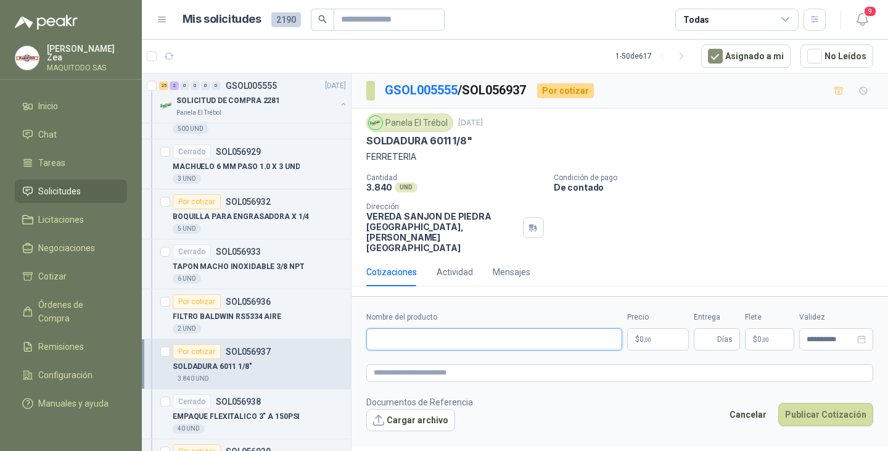
click at [433, 328] on input "Nombre del producto" at bounding box center [494, 339] width 256 height 22
paste input "**********"
click at [465, 328] on input "**********" at bounding box center [494, 339] width 256 height 22
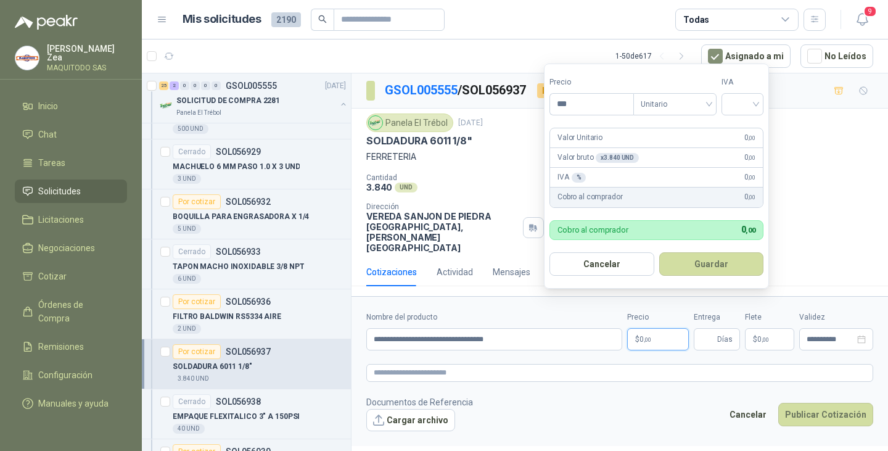
click at [647, 336] on span ",00" at bounding box center [646, 339] width 7 height 7
click at [694, 108] on span "Unitario" at bounding box center [674, 104] width 68 height 18
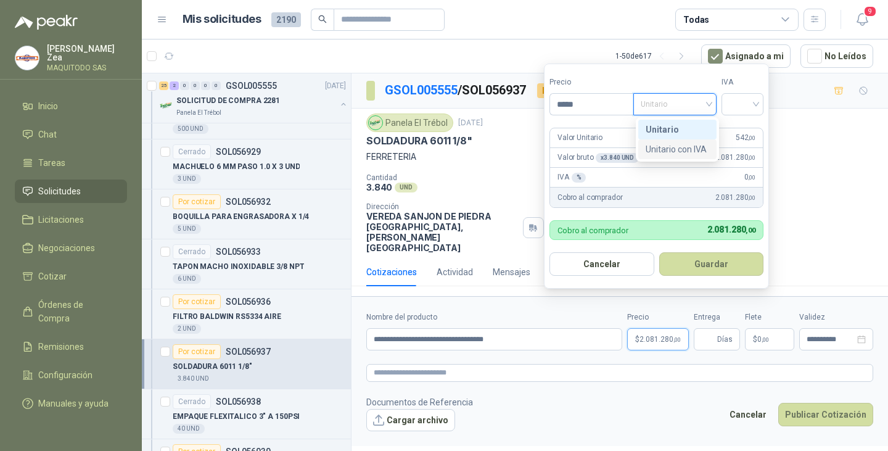
drag, startPoint x: 691, startPoint y: 147, endPoint x: 706, endPoint y: 135, distance: 19.4
click at [692, 147] on div "Unitario con IVA" at bounding box center [676, 149] width 63 height 14
click at [751, 105] on input "search" at bounding box center [742, 103] width 27 height 18
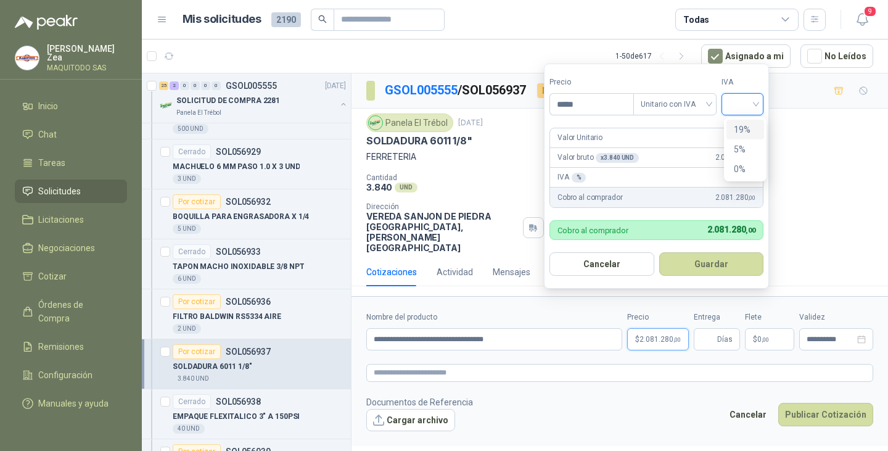
click at [746, 129] on div "19%" at bounding box center [744, 130] width 23 height 14
click at [708, 265] on button "Guardar" at bounding box center [713, 263] width 106 height 23
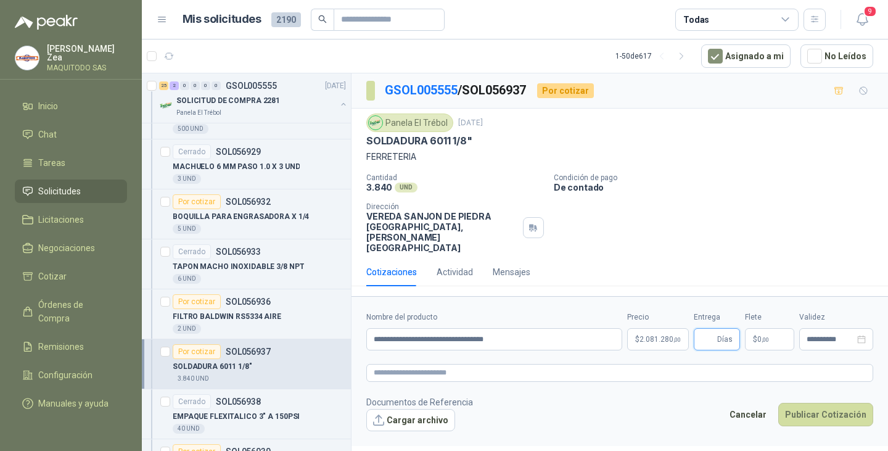
click at [706, 329] on input "Entrega" at bounding box center [708, 339] width 14 height 21
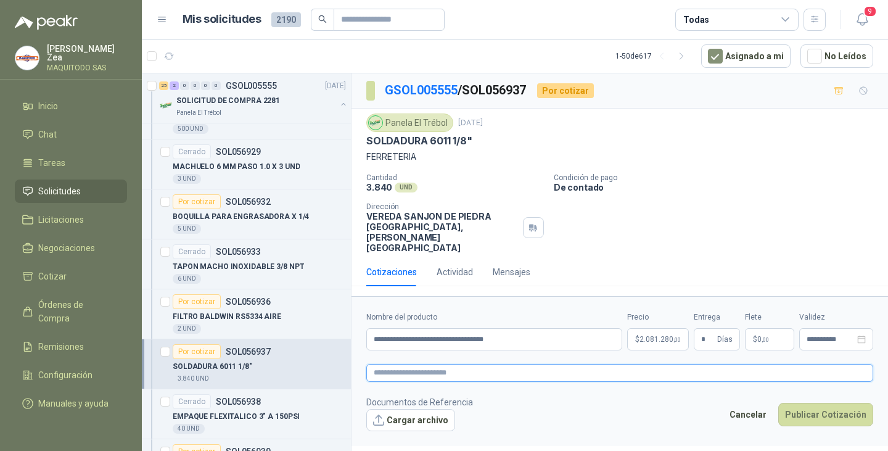
click at [424, 364] on textarea at bounding box center [619, 373] width 507 height 18
click at [407, 364] on textarea at bounding box center [619, 373] width 507 height 18
click at [615, 364] on textarea "**********" at bounding box center [619, 373] width 507 height 18
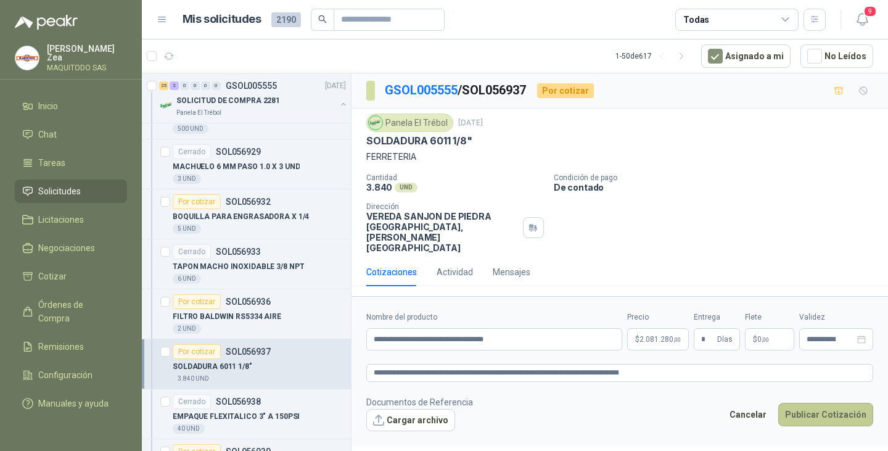
click at [811, 402] on button "Publicar Cotización" at bounding box center [825, 413] width 95 height 23
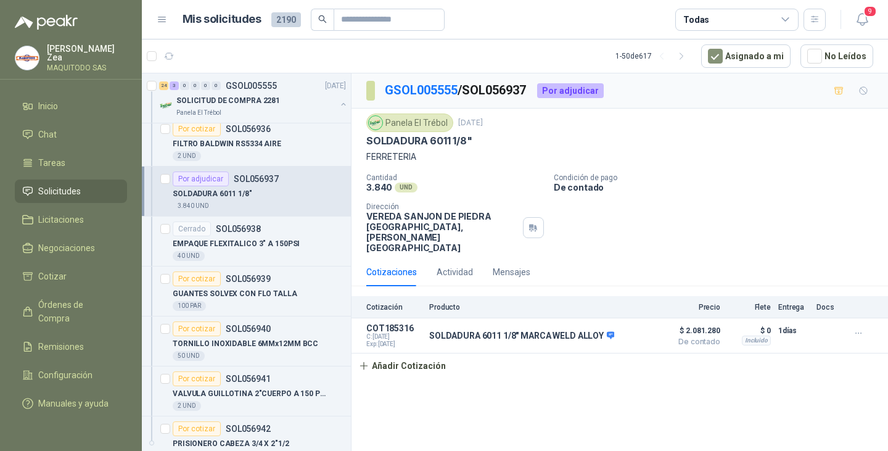
scroll to position [5424, 0]
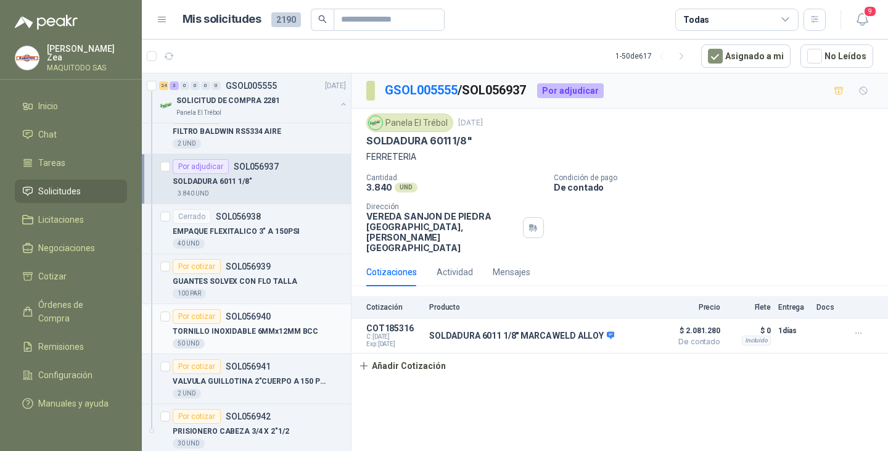
click at [274, 337] on p "TORNILLO INOXIDABLE 6MMx12MM BCC" at bounding box center [245, 331] width 145 height 12
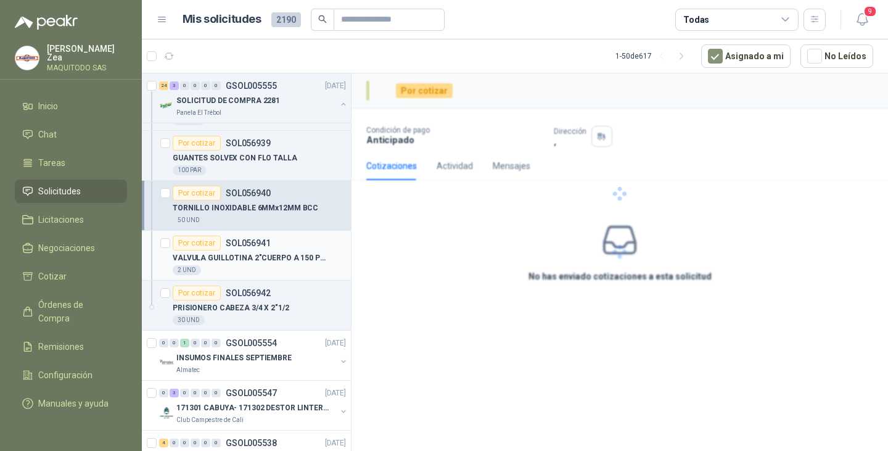
scroll to position [5301, 0]
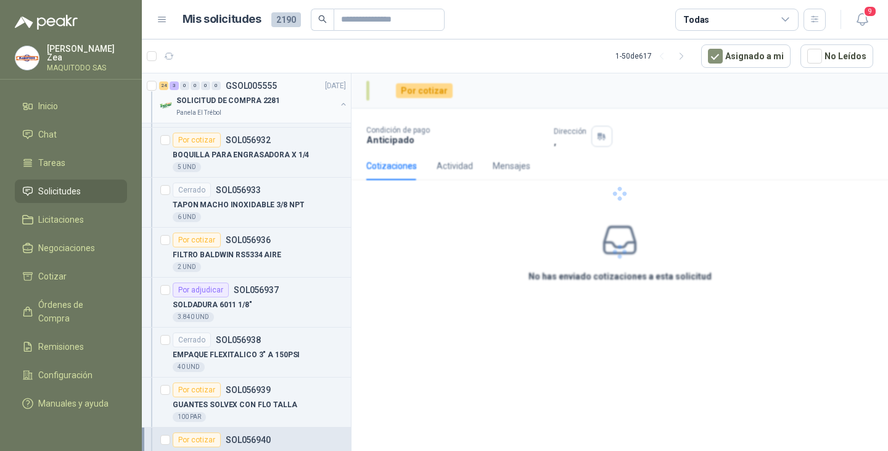
click at [338, 104] on button "button" at bounding box center [343, 104] width 10 height 10
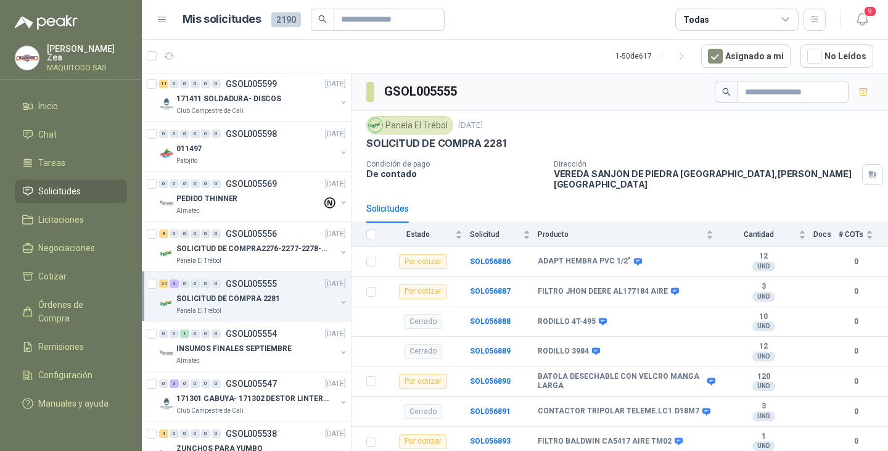
scroll to position [3550, 0]
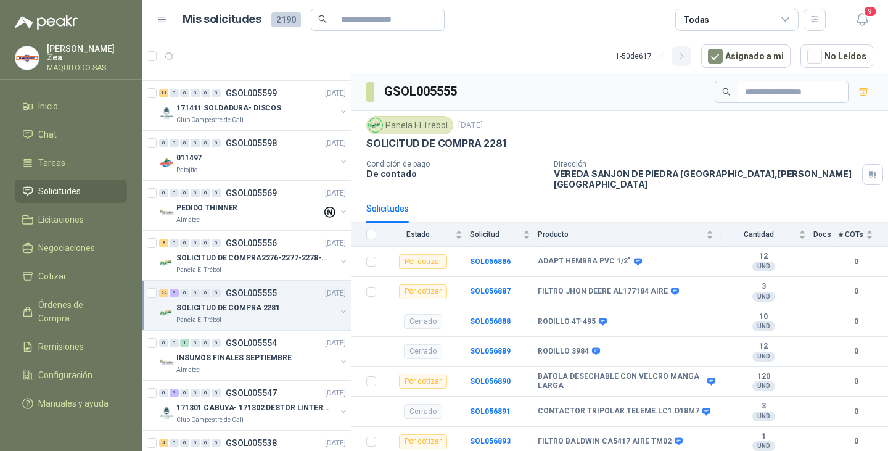
click at [687, 54] on icon "button" at bounding box center [681, 56] width 10 height 10
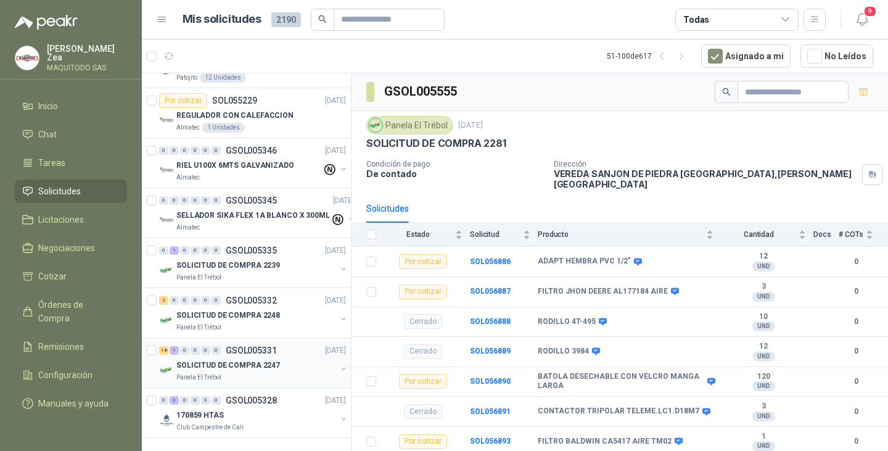
scroll to position [2255, 0]
click at [250, 343] on div "18 1 0 0 0 0 GSOL005331 [DATE]" at bounding box center [253, 350] width 189 height 15
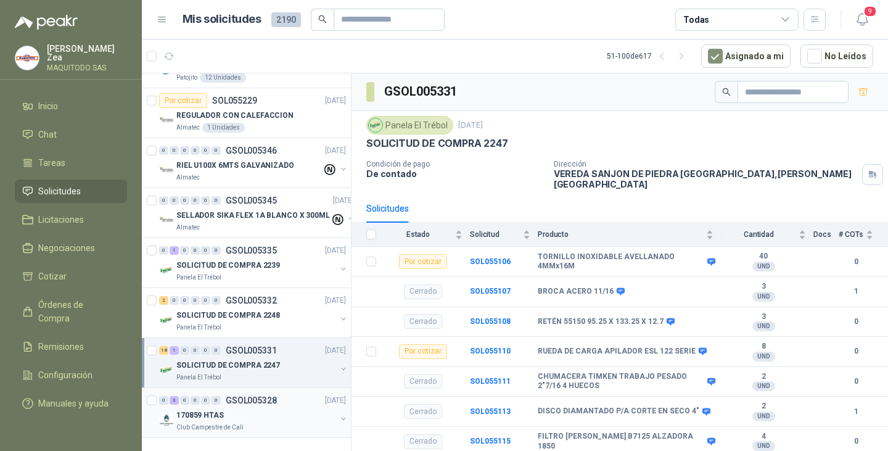
click at [255, 407] on div "170859 HTAS" at bounding box center [256, 414] width 160 height 15
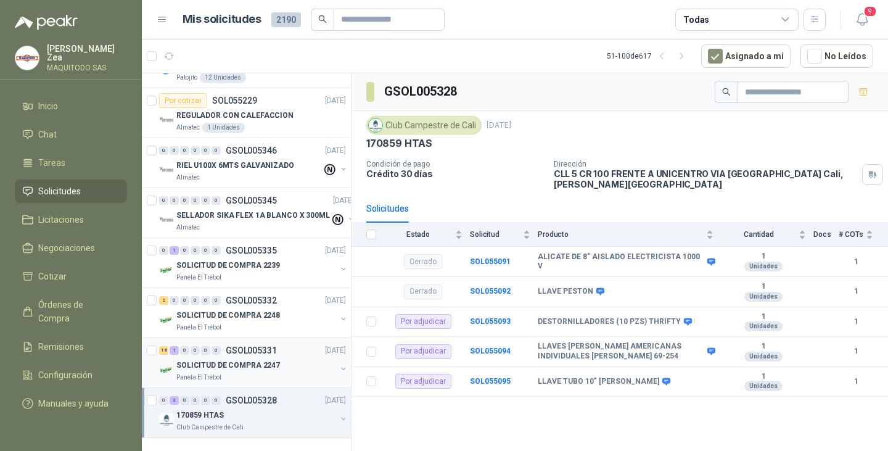
click at [246, 359] on p "SOLICITUD DE COMPRA 2247" at bounding box center [228, 365] width 104 height 12
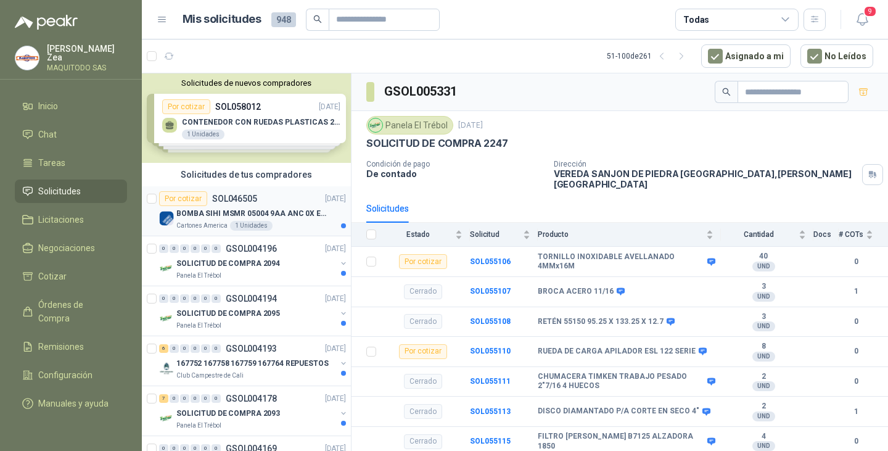
click at [280, 213] on p "BOMBA SIHI MSMR 05004 9AA ANC 0X EAB (Solo la bomba)" at bounding box center [252, 214] width 153 height 12
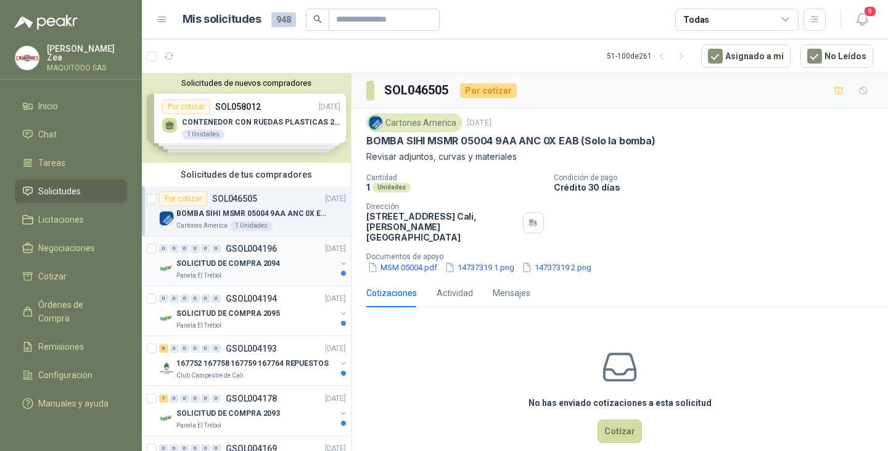
click at [276, 259] on div "SOLICITUD DE COMPRA 2094" at bounding box center [256, 263] width 160 height 15
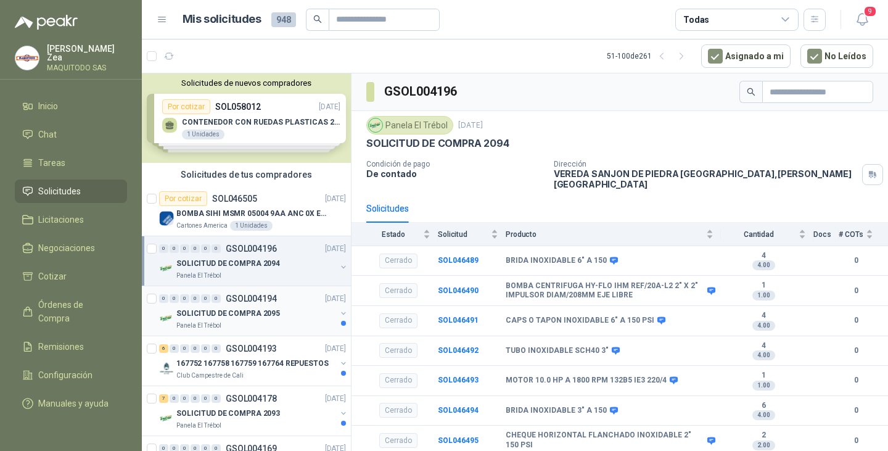
click at [253, 316] on p "SOLICITUD DE COMPRA 2095" at bounding box center [228, 314] width 104 height 12
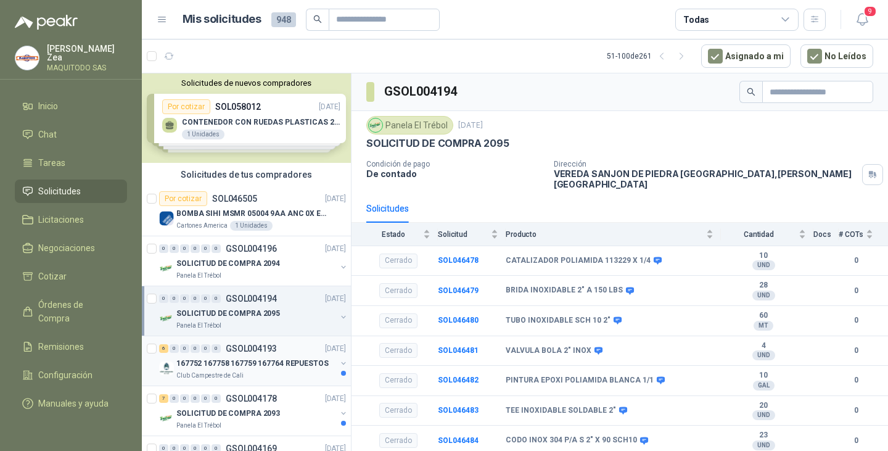
click at [253, 366] on p "167752 167758 167759 167764 REPUESTOS" at bounding box center [252, 363] width 152 height 12
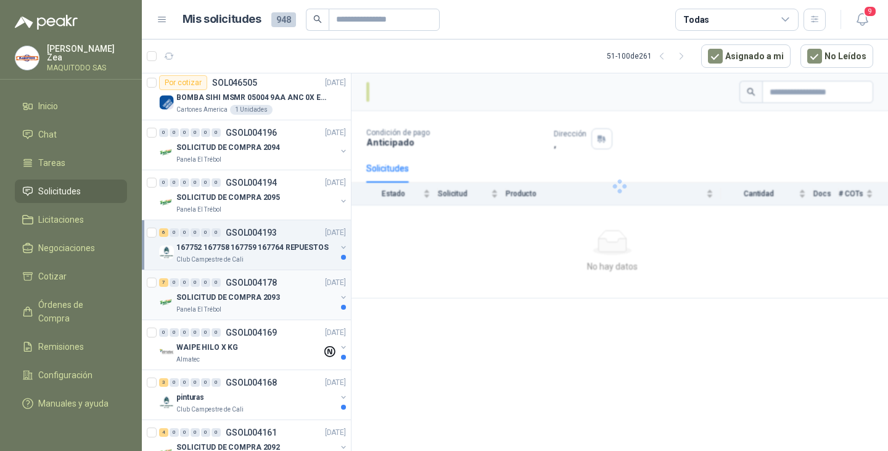
scroll to position [123, 0]
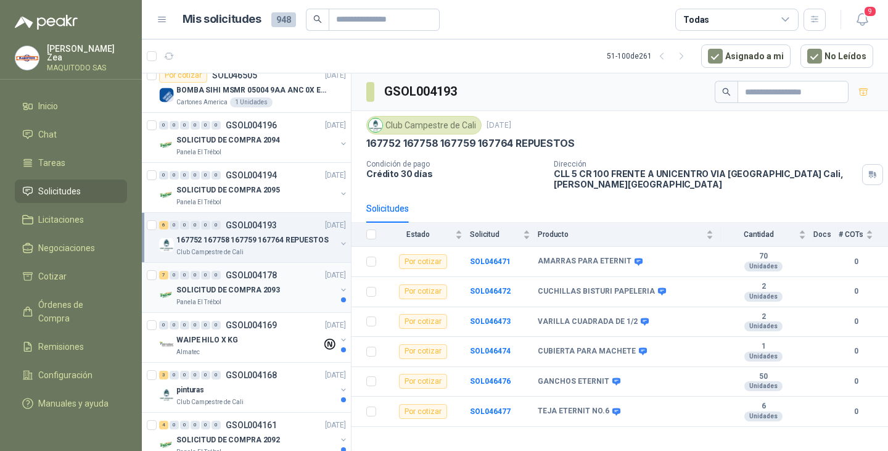
click at [255, 285] on p "SOLICITUD DE COMPRA 2093" at bounding box center [228, 290] width 104 height 12
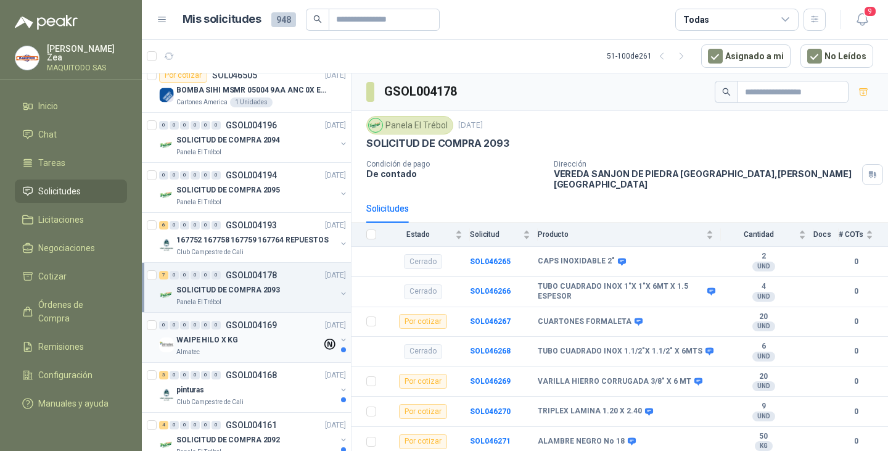
click at [263, 344] on div "WAIPE HILO X KG" at bounding box center [248, 339] width 145 height 15
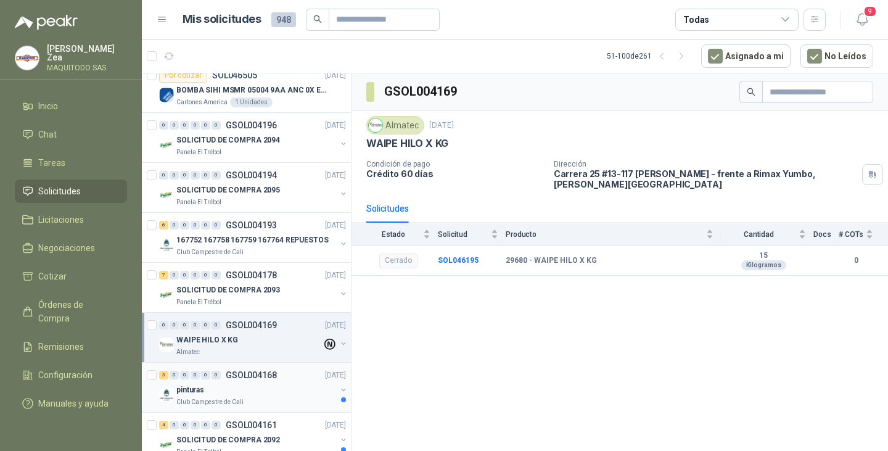
click at [254, 387] on div "pinturas" at bounding box center [256, 389] width 160 height 15
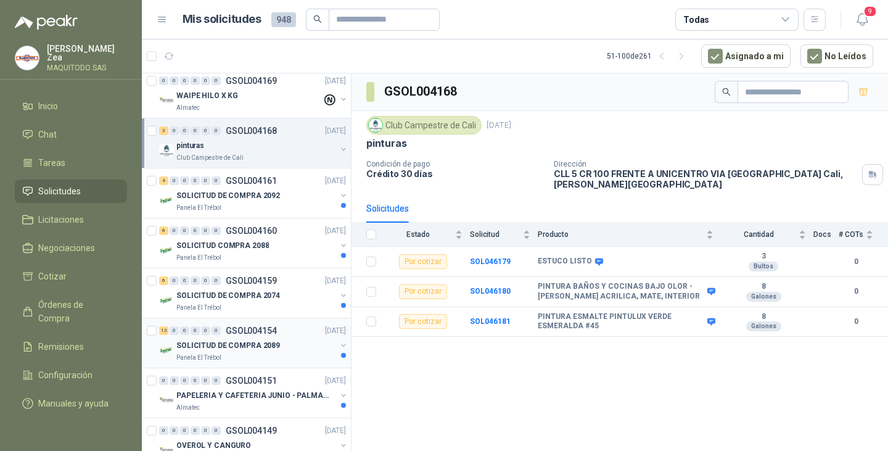
scroll to position [370, 0]
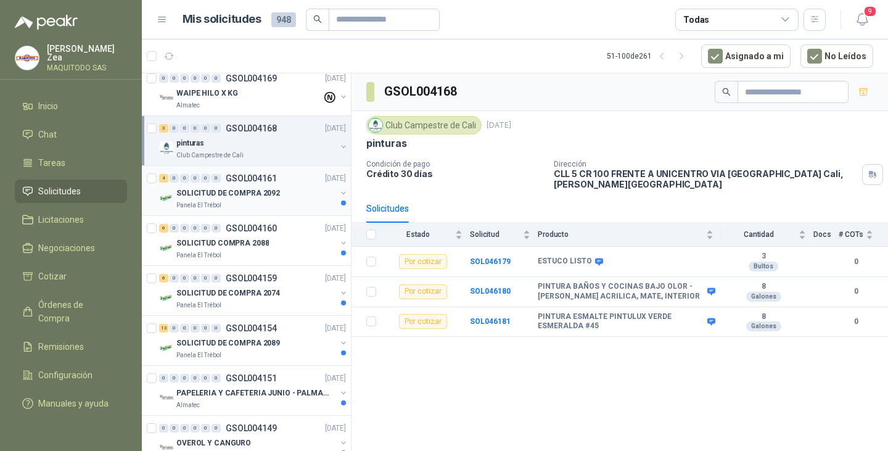
click at [266, 201] on div "Panela El Trébol" at bounding box center [256, 205] width 160 height 10
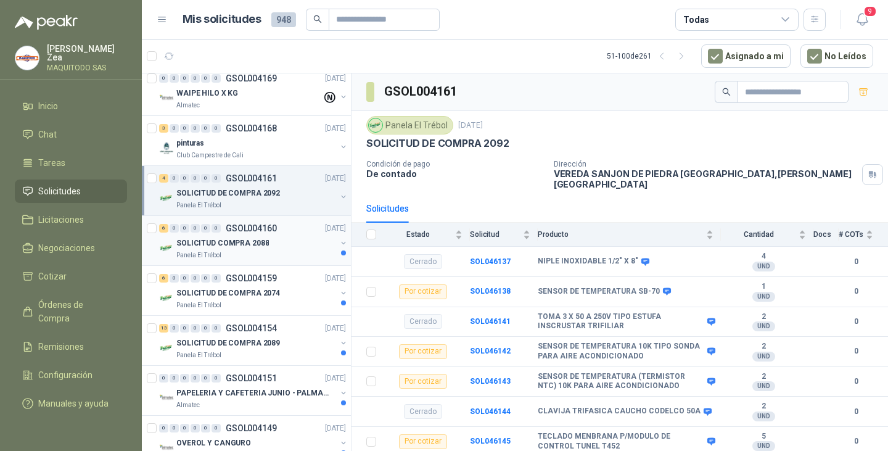
click at [241, 227] on p "GSOL004160" at bounding box center [251, 228] width 51 height 9
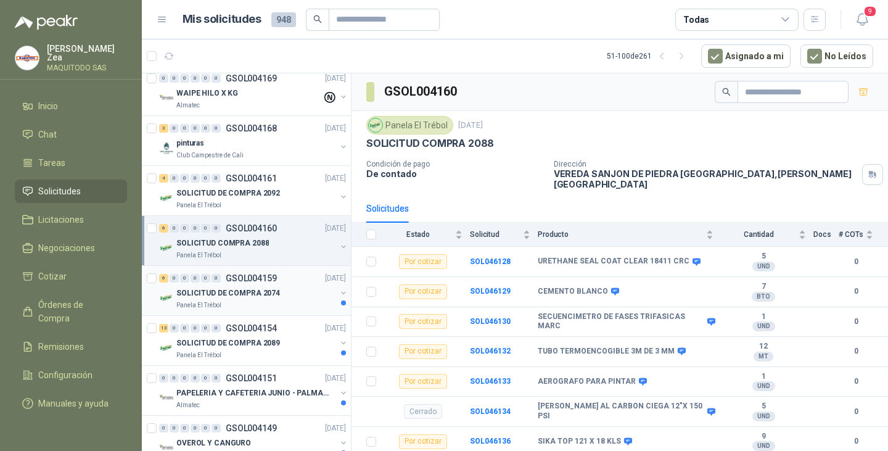
click at [276, 300] on div "Panela El Trébol" at bounding box center [256, 305] width 160 height 10
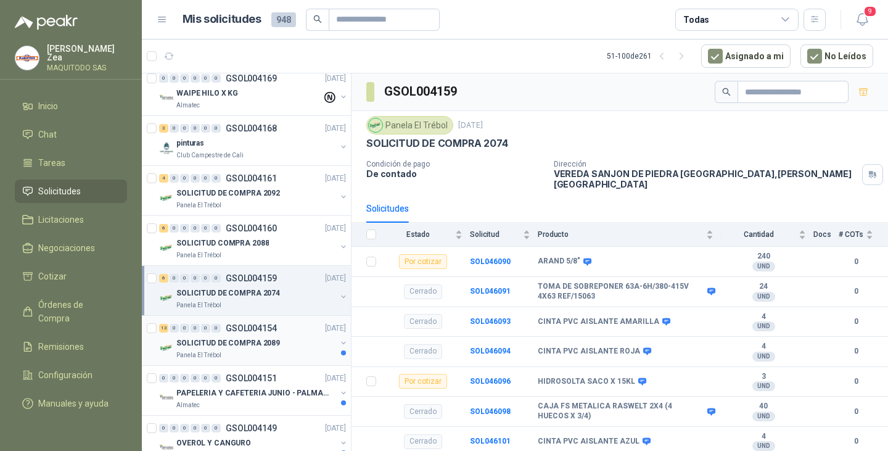
click at [270, 324] on p "GSOL004154" at bounding box center [251, 328] width 51 height 9
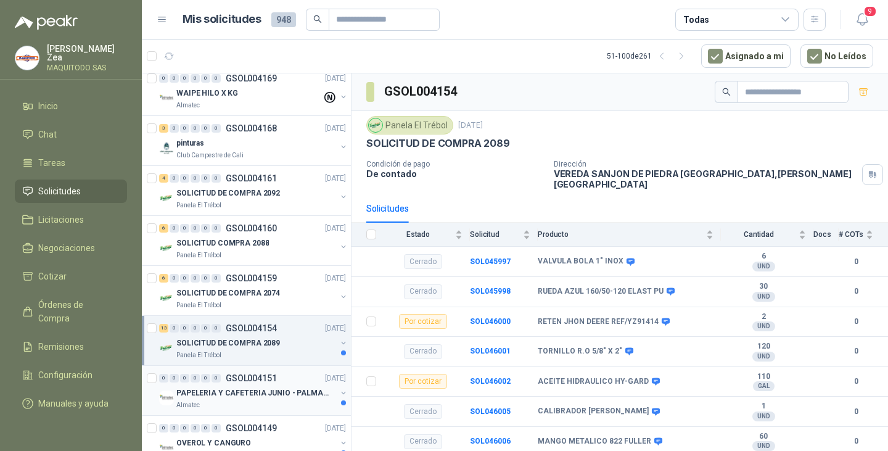
click at [262, 390] on p "PAPELERIA Y CAFETERIA JUNIO - PALMASECA" at bounding box center [252, 393] width 153 height 12
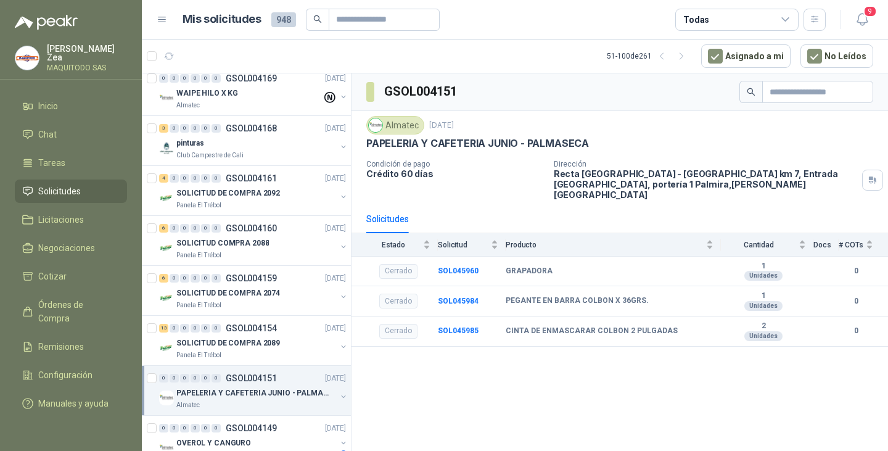
scroll to position [555, 0]
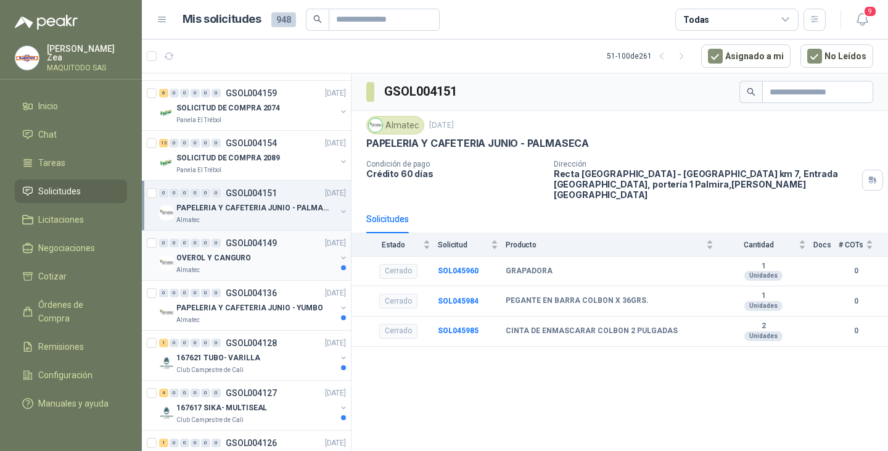
click at [257, 261] on div "OVEROL Y CANGURO" at bounding box center [256, 257] width 160 height 15
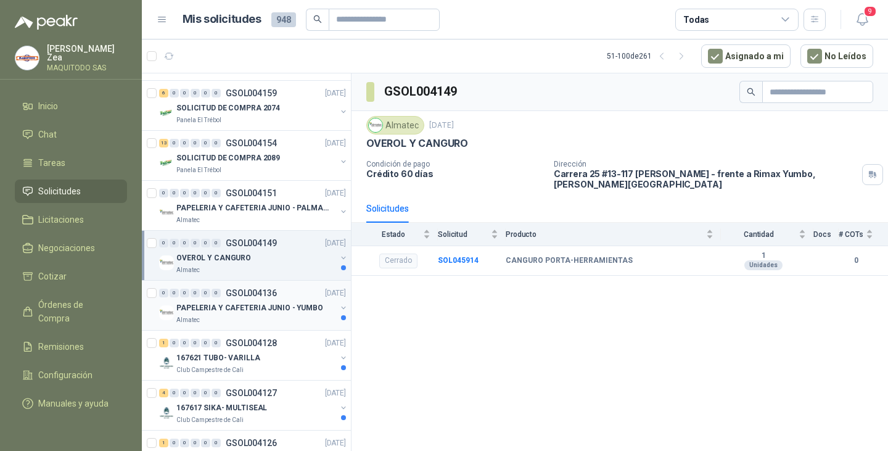
click at [254, 295] on p "GSOL004136" at bounding box center [251, 292] width 51 height 9
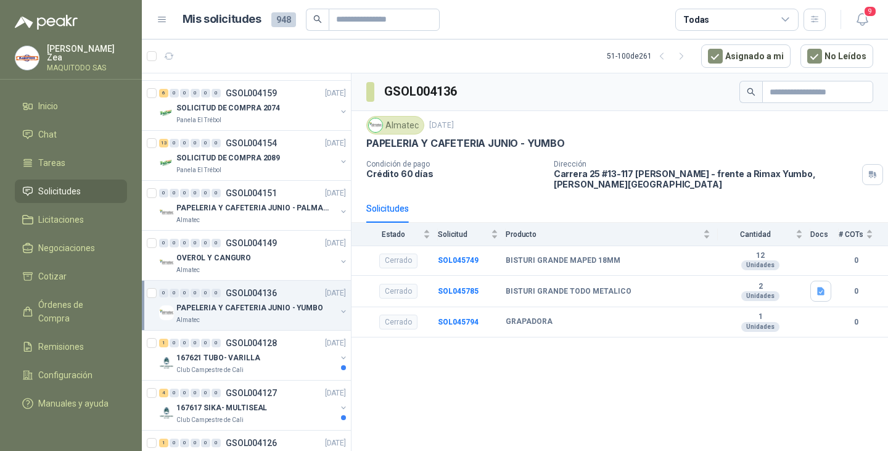
click at [252, 325] on div "0 0 0 0 0 0 GSOL004136 [DATE] PAPELERIA Y CAFETERIA JUNIO - YUMBO Almatec" at bounding box center [246, 305] width 209 height 50
click at [253, 337] on div "1 0 0 0 0 0 GSOL004128 [DATE]" at bounding box center [253, 342] width 189 height 15
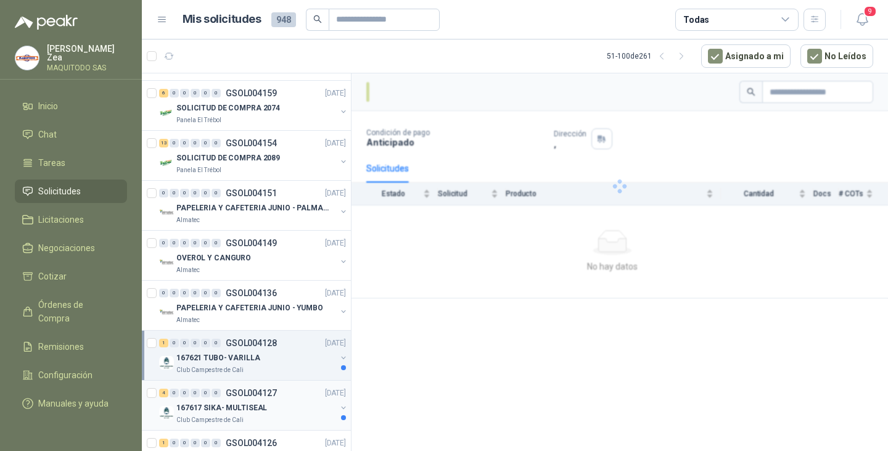
click at [262, 394] on p "GSOL004127" at bounding box center [251, 392] width 51 height 9
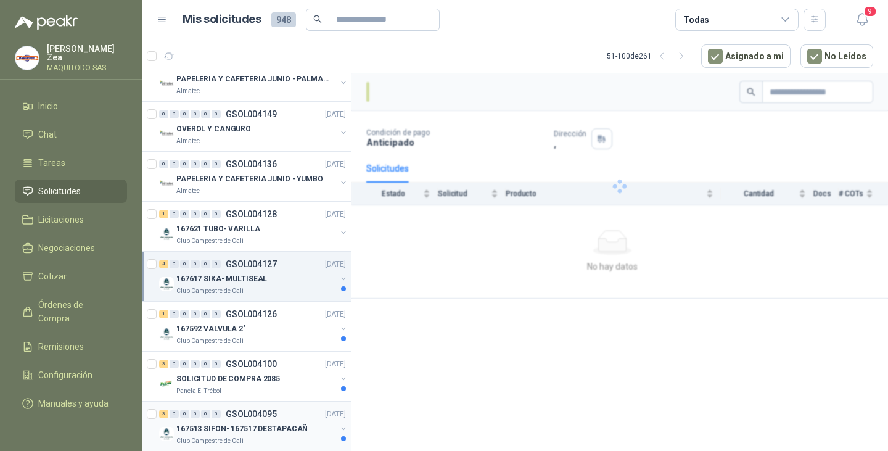
scroll to position [740, 0]
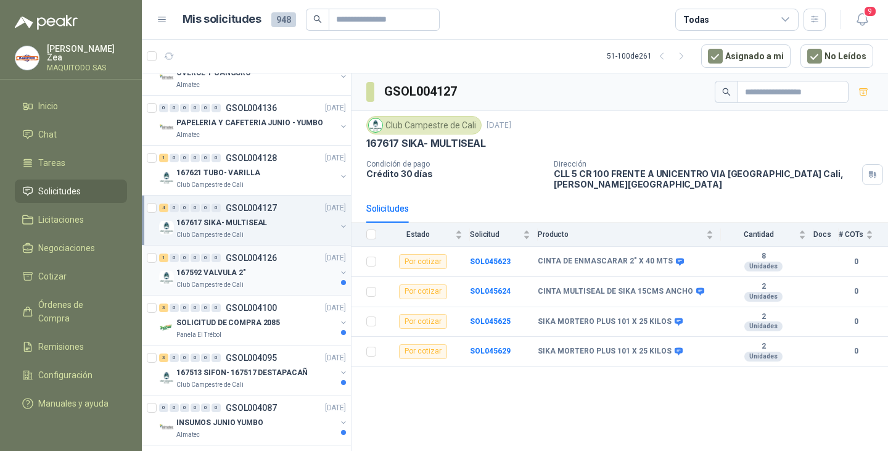
click at [255, 254] on p "GSOL004126" at bounding box center [251, 257] width 51 height 9
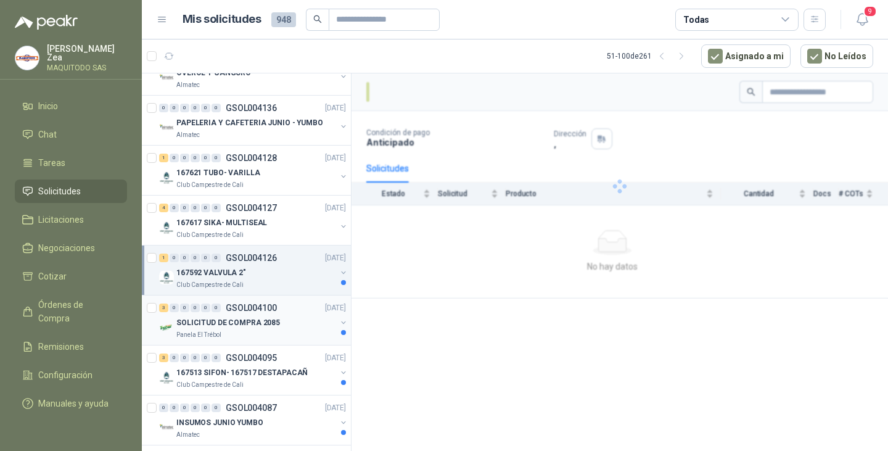
click at [258, 301] on div "3 0 0 0 0 0 GSOL004100 [DATE]" at bounding box center [253, 307] width 189 height 15
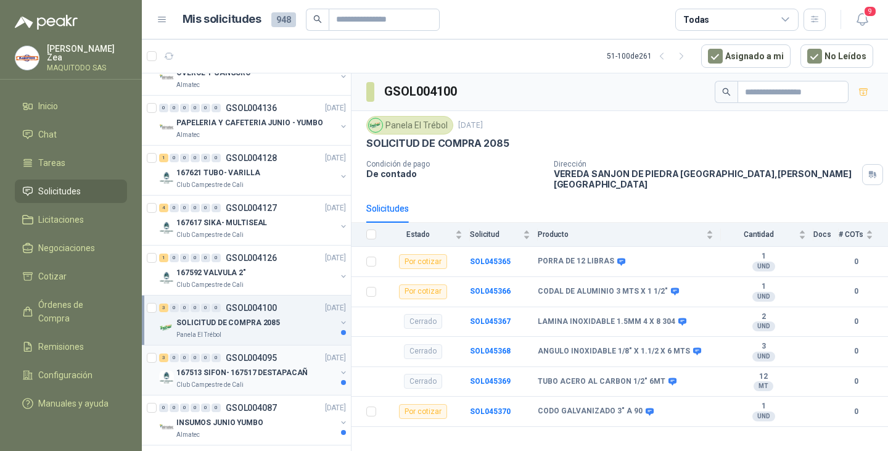
click at [260, 359] on p "GSOL004095" at bounding box center [251, 357] width 51 height 9
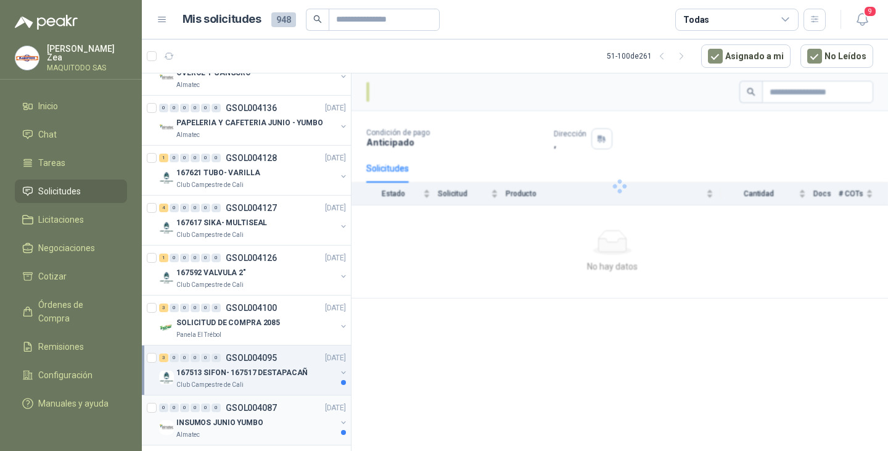
click at [271, 397] on div "0 0 0 0 0 0 GSOL004087 [DATE] INSUMOS JUNIO YUMBO Almatec" at bounding box center [246, 420] width 209 height 50
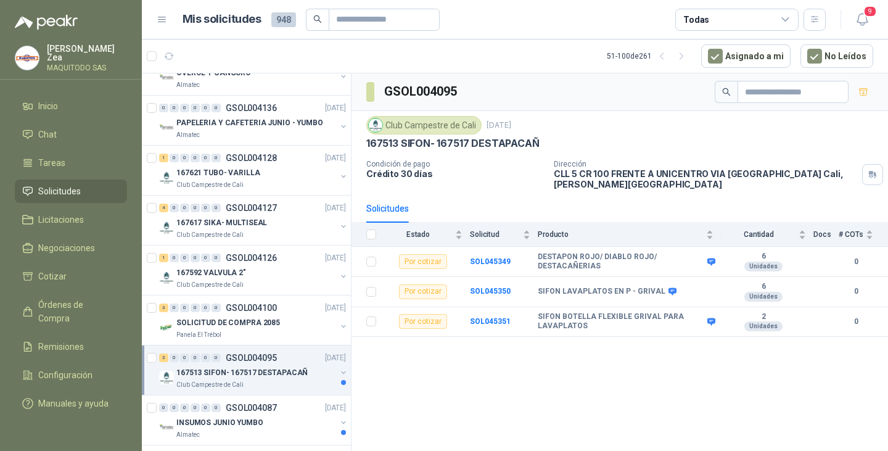
scroll to position [986, 0]
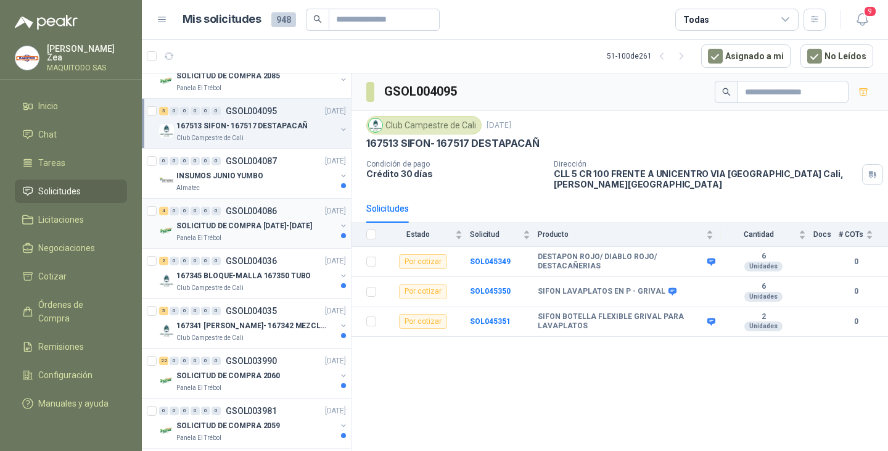
click at [260, 226] on p "SOLICITUD DE COMPRA [DATE]-[DATE]" at bounding box center [244, 226] width 136 height 12
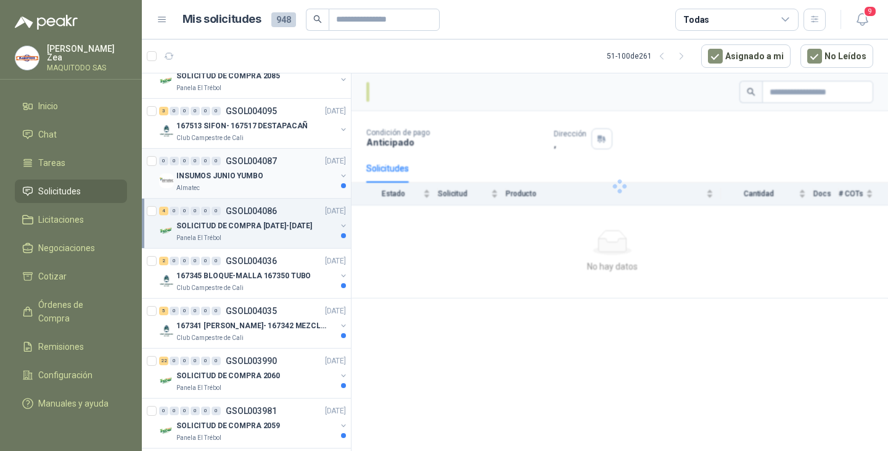
click at [258, 179] on div "INSUMOS JUNIO YUMBO" at bounding box center [256, 175] width 160 height 15
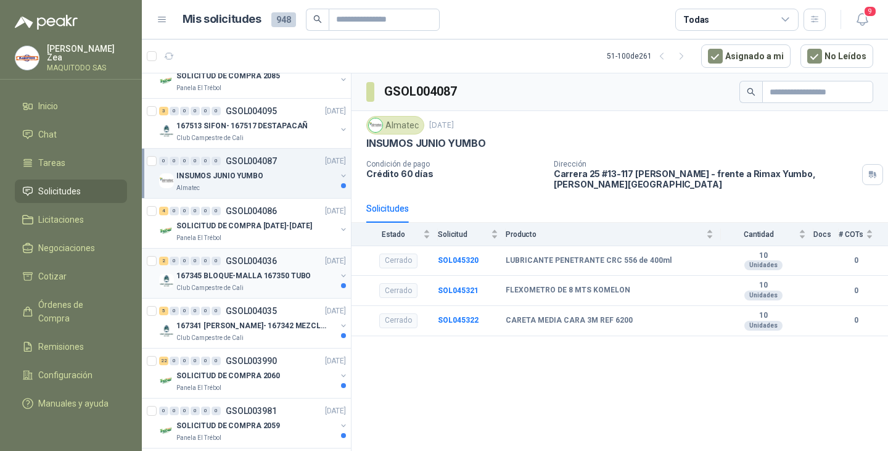
click at [252, 268] on div "167345 BLOQUE-MALLA 167350 TUBO" at bounding box center [256, 275] width 160 height 15
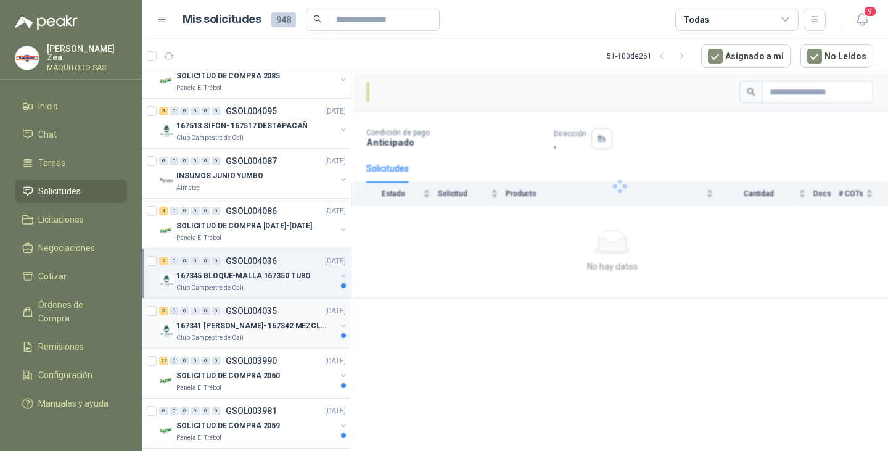
click at [257, 309] on p "GSOL004035" at bounding box center [251, 310] width 51 height 9
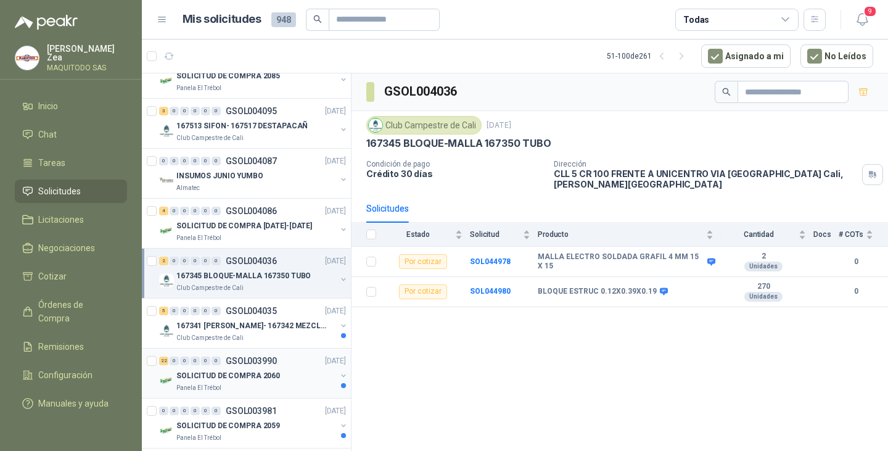
click at [270, 356] on p "GSOL003990" at bounding box center [251, 360] width 51 height 9
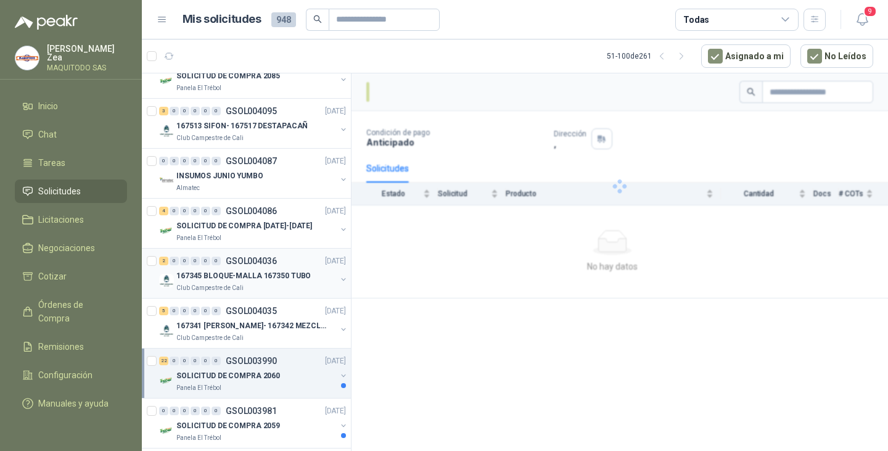
scroll to position [1109, 0]
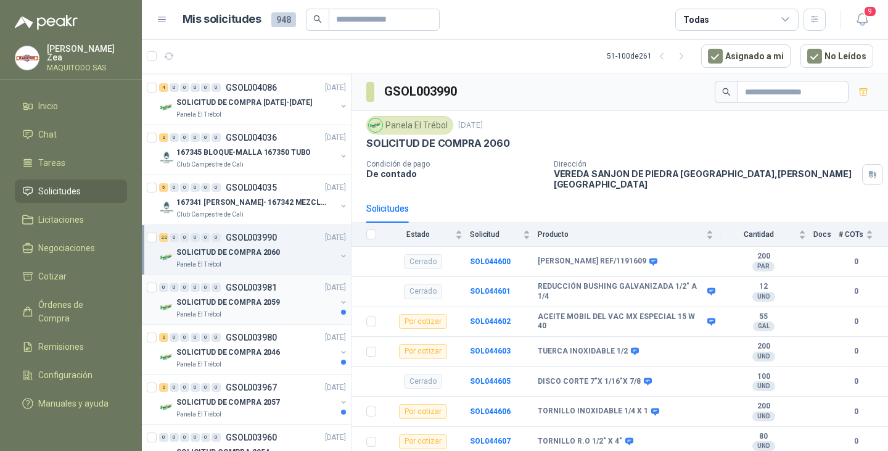
click at [243, 298] on p "SOLICITUD DE COMPRA 2059" at bounding box center [228, 302] width 104 height 12
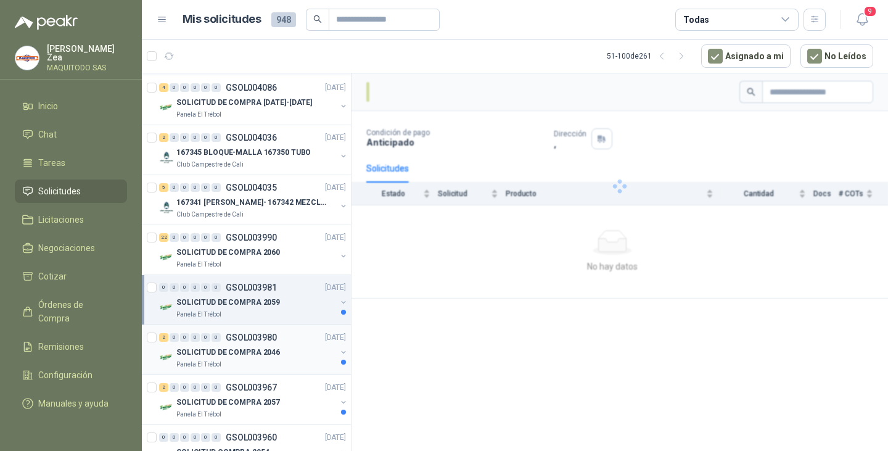
click at [252, 356] on p "SOLICITUD DE COMPRA 2046" at bounding box center [228, 352] width 104 height 12
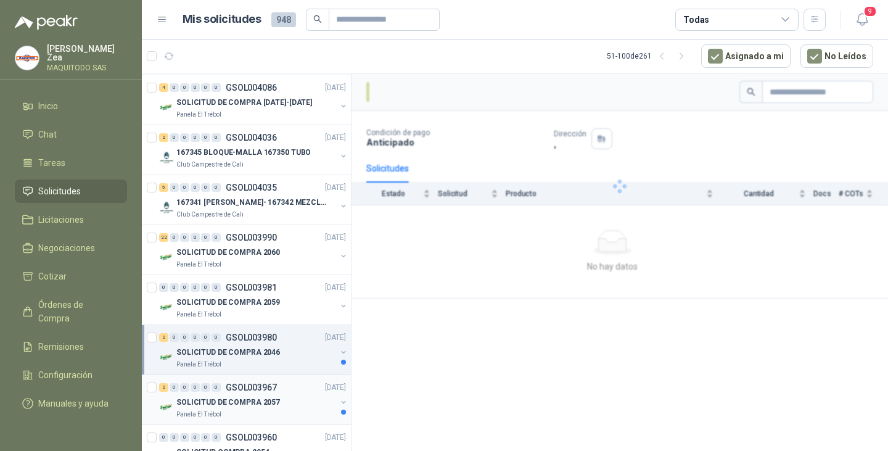
click at [253, 383] on p "GSOL003967" at bounding box center [251, 387] width 51 height 9
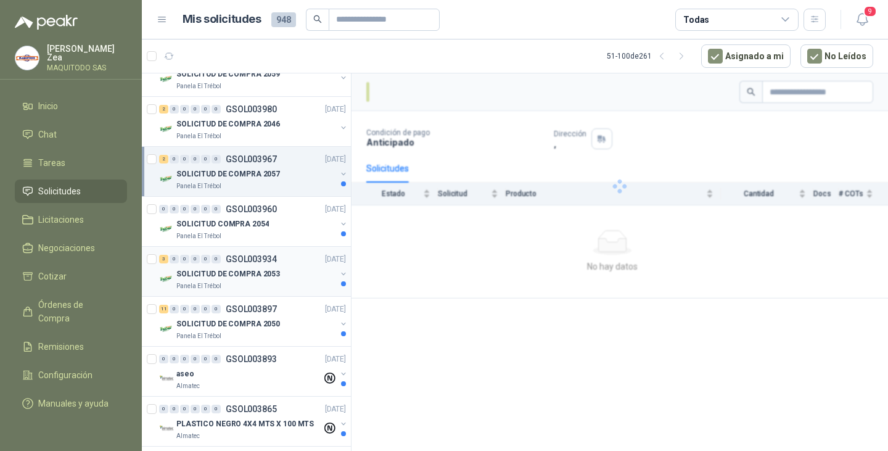
scroll to position [1356, 0]
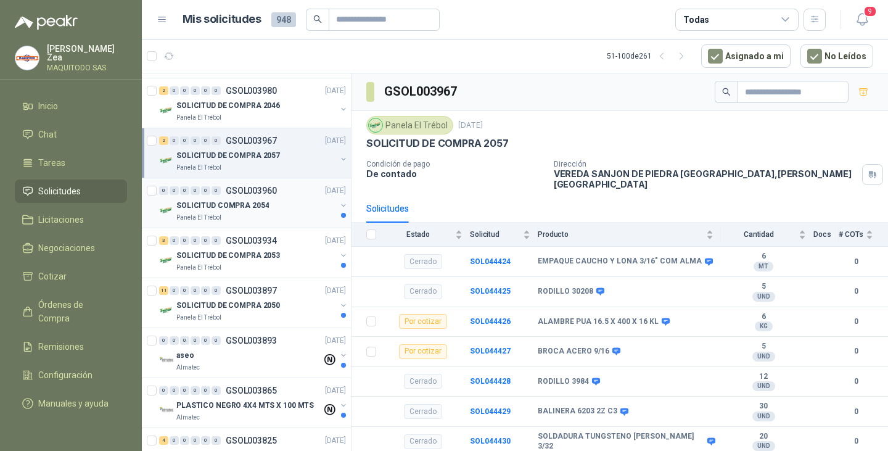
click at [256, 198] on div "SOLICITUD COMPRA 2054" at bounding box center [256, 205] width 160 height 15
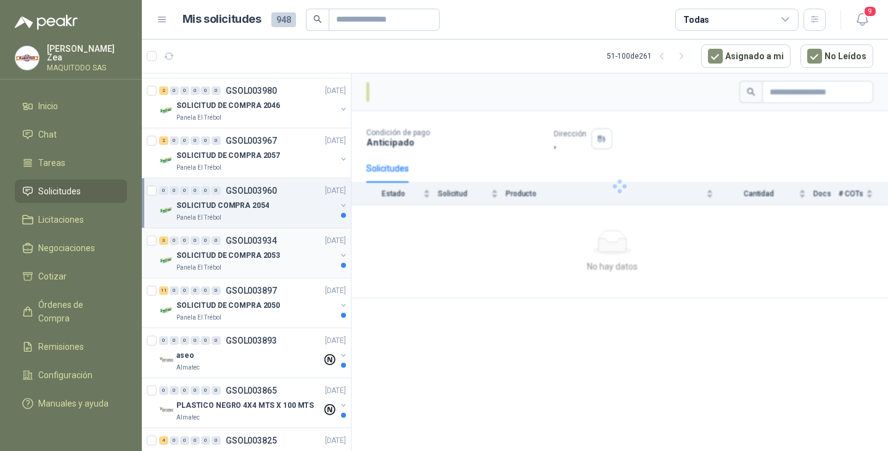
drag, startPoint x: 252, startPoint y: 239, endPoint x: 281, endPoint y: 252, distance: 31.7
click at [253, 239] on p "GSOL003934" at bounding box center [251, 240] width 51 height 9
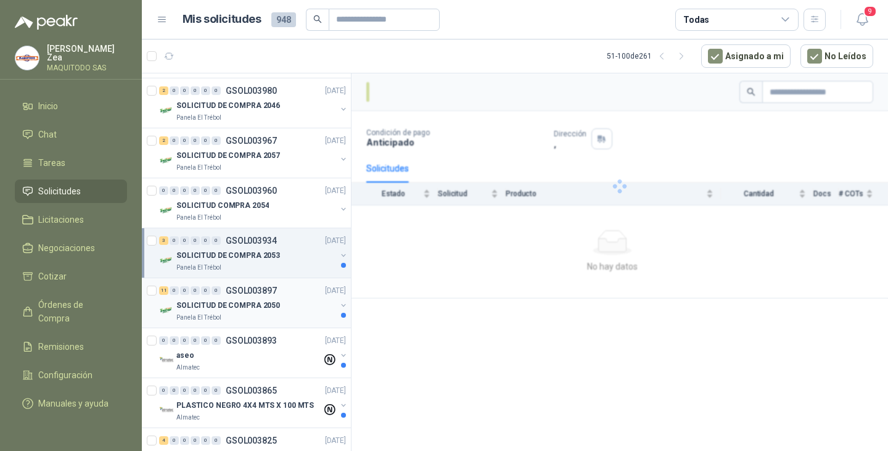
click at [268, 293] on p "GSOL003897" at bounding box center [251, 290] width 51 height 9
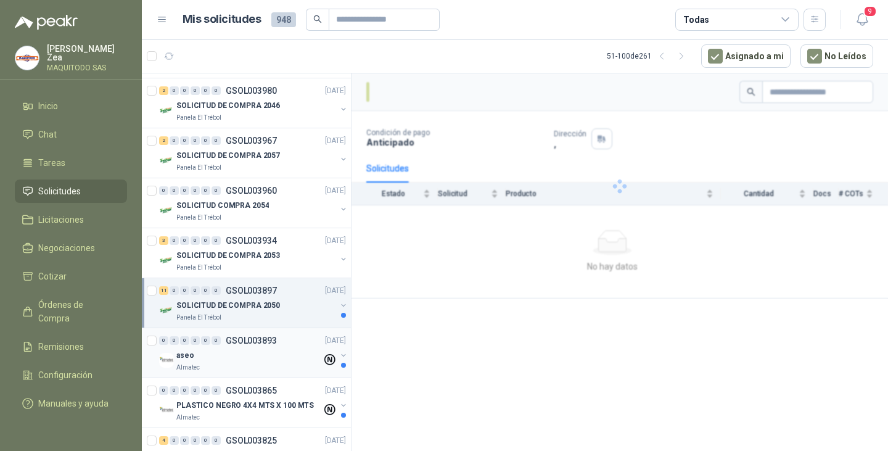
click at [256, 356] on div "aseo" at bounding box center [248, 355] width 145 height 15
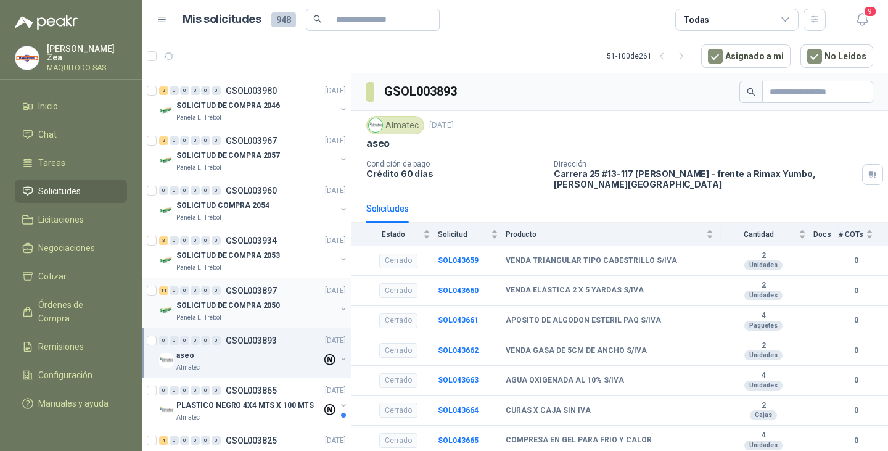
drag, startPoint x: 268, startPoint y: 296, endPoint x: 277, endPoint y: 285, distance: 13.6
click at [267, 295] on div "11 0 0 0 0 0 GSOL003897 [DATE]" at bounding box center [253, 290] width 189 height 15
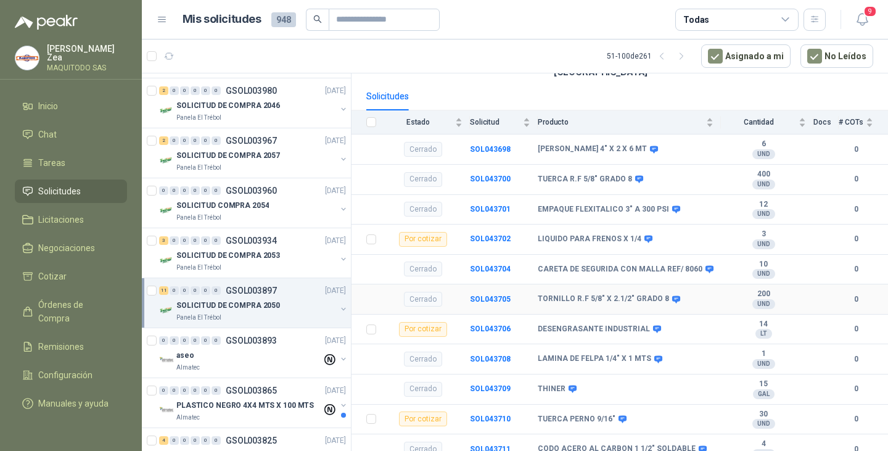
scroll to position [123, 0]
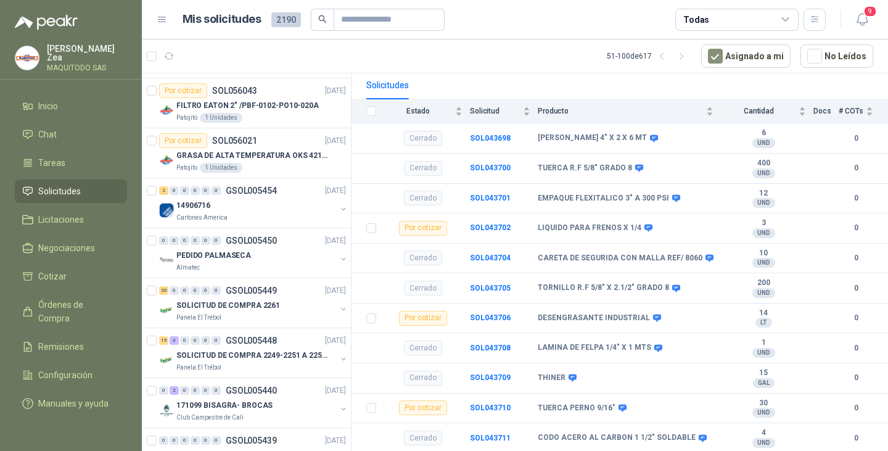
click at [46, 188] on span "Solicitudes" at bounding box center [59, 191] width 43 height 14
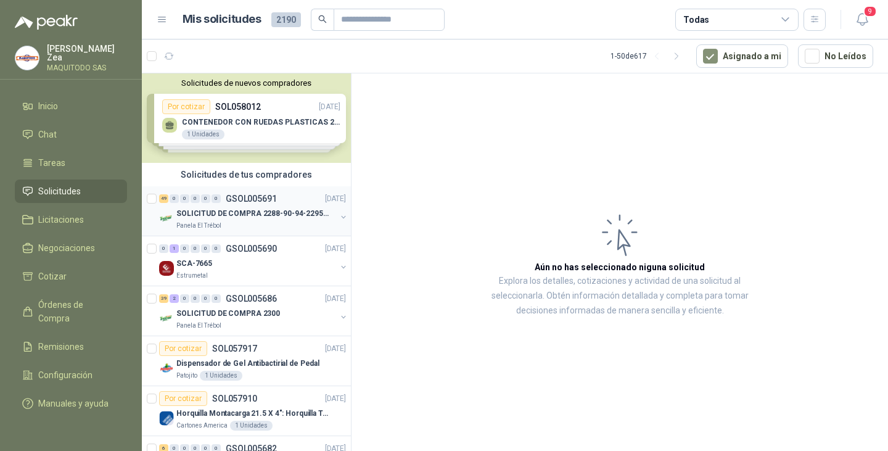
click at [277, 204] on div "49 0 0 0 0 0 GSOL005691 [DATE]" at bounding box center [253, 198] width 189 height 15
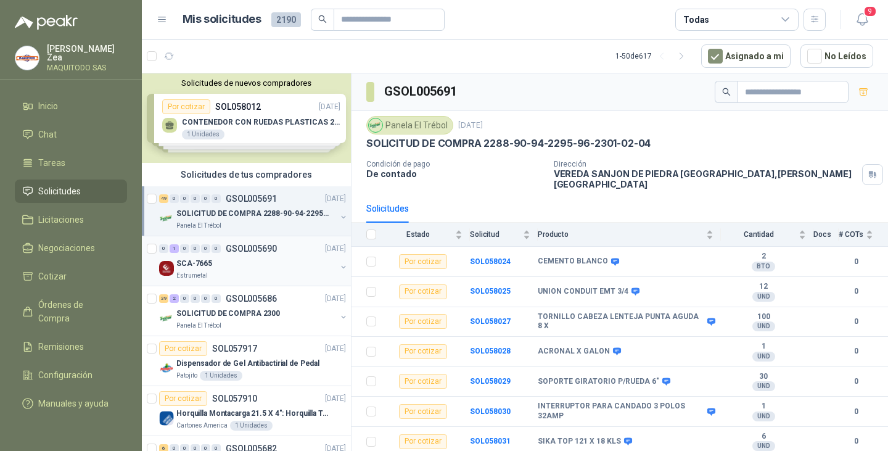
click at [270, 268] on div "SCA-7665" at bounding box center [256, 263] width 160 height 15
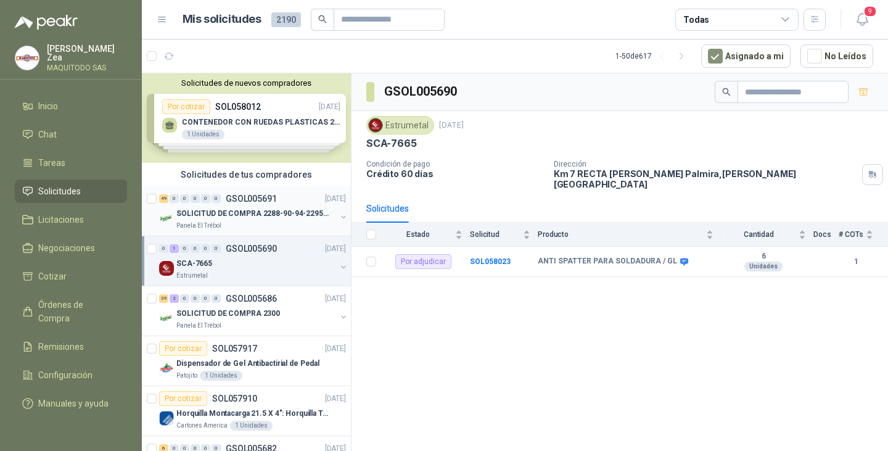
click at [259, 216] on p "SOLICITUD DE COMPRA 2288-90-94-2295-96-2301-02-04" at bounding box center [252, 214] width 153 height 12
